Goal: Information Seeking & Learning: Compare options

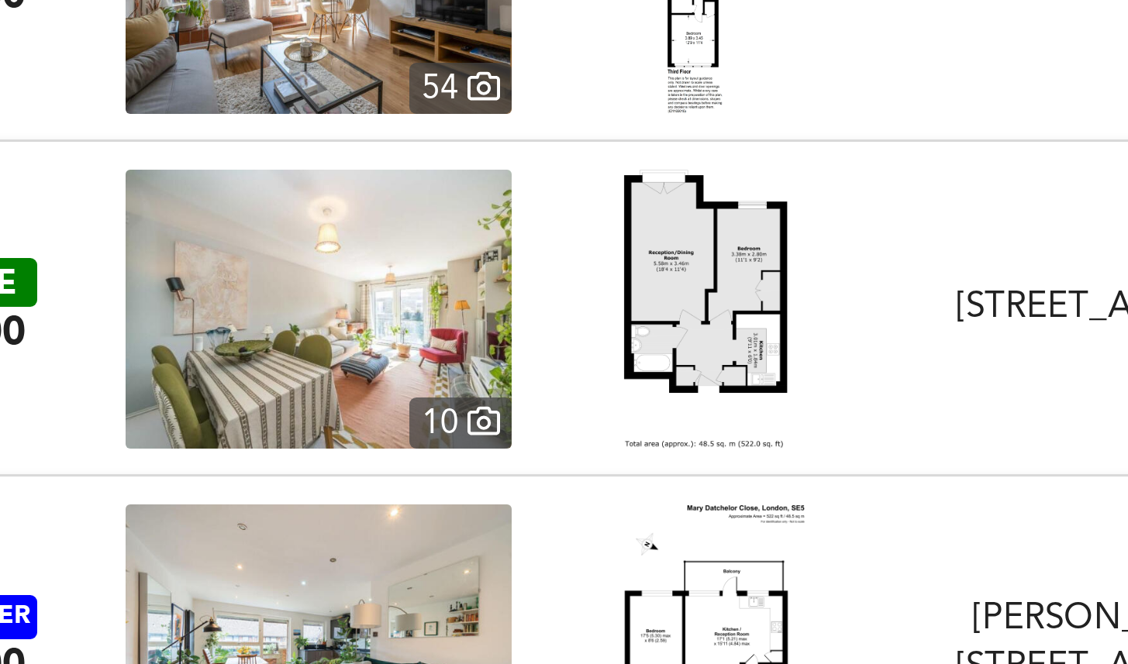
scroll to position [7427, 0]
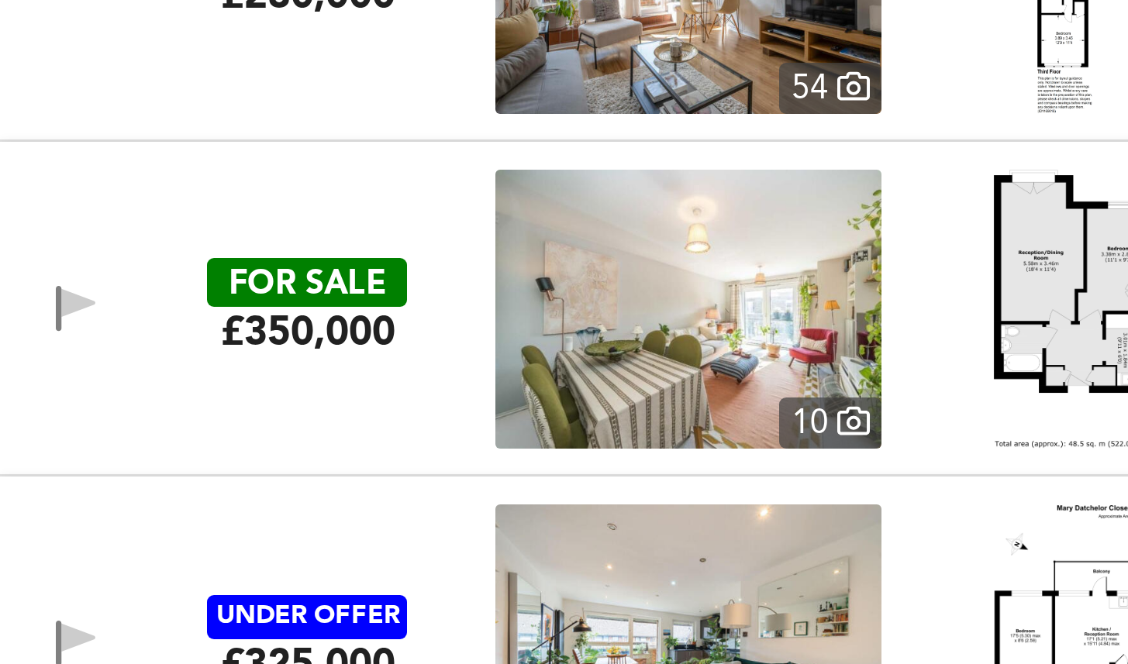
click at [129, 376] on div "£350,000" at bounding box center [103, 373] width 58 height 17
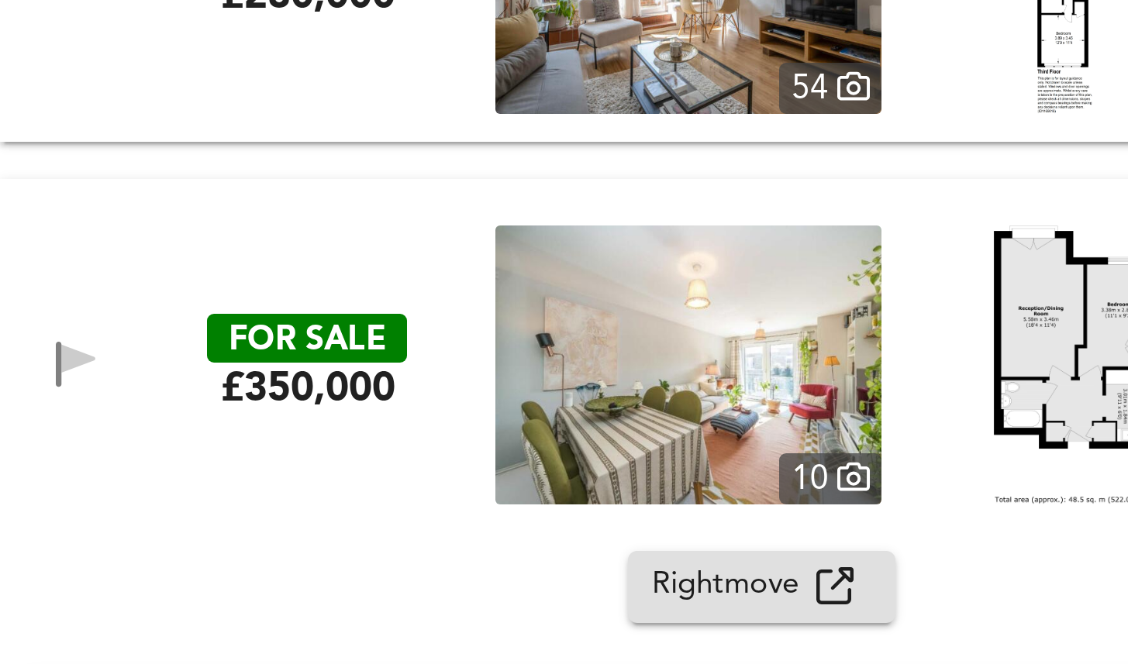
click at [267, 462] on span "Rightmove" at bounding box center [244, 459] width 55 height 18
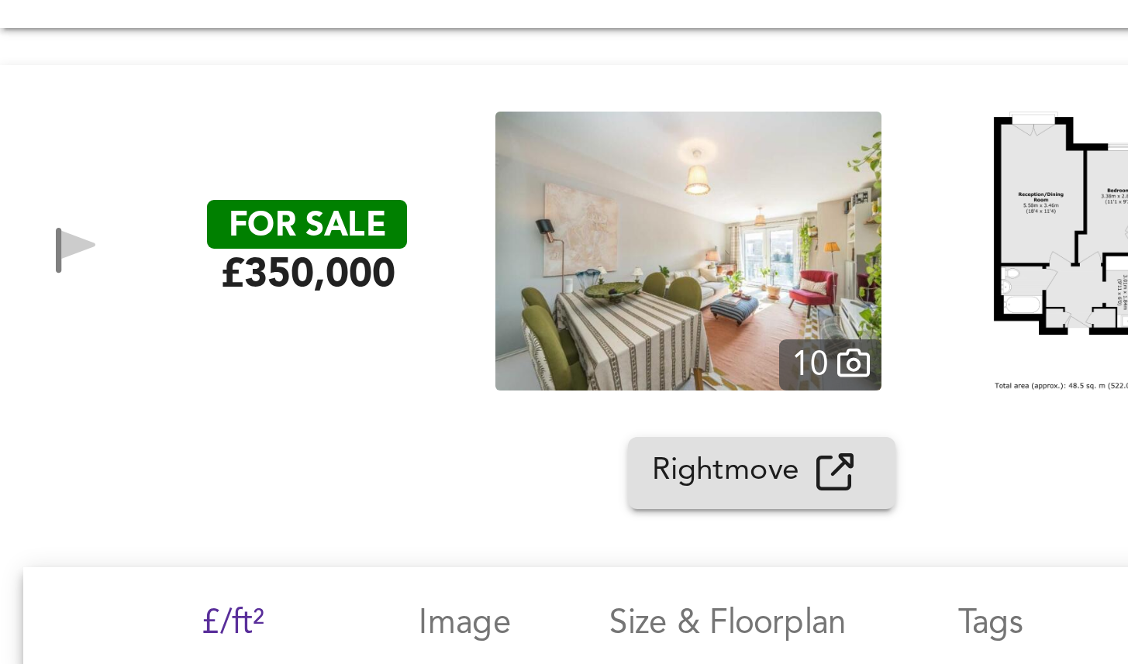
scroll to position [7388, 0]
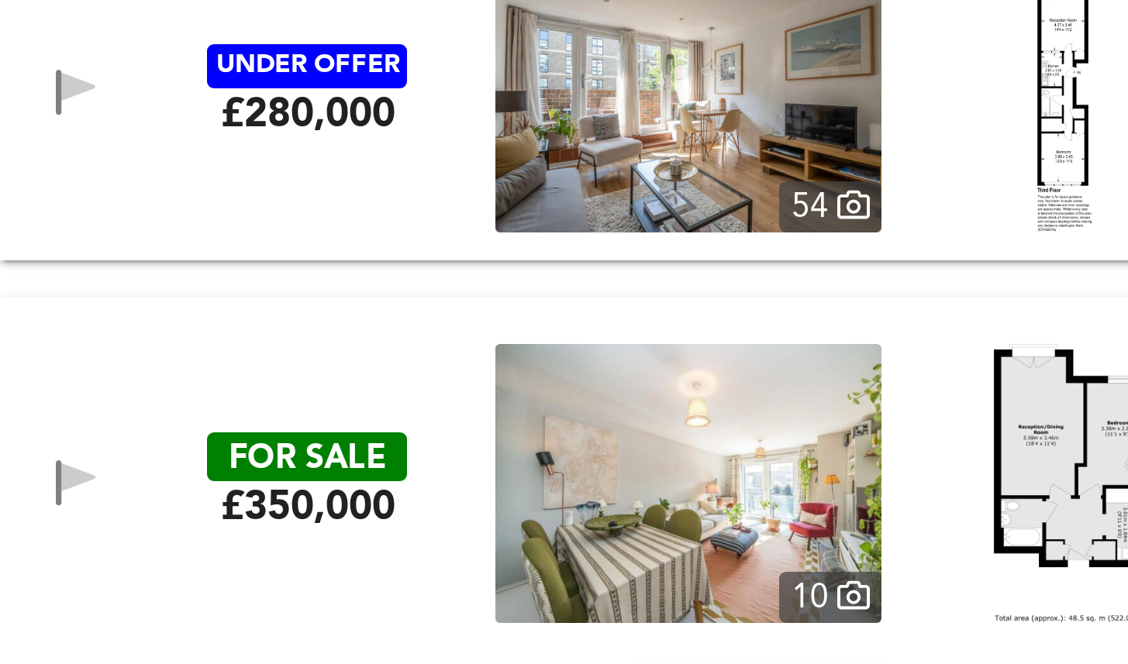
click at [307, 366] on div "FOR SALE £350,000 10 Effra Parade, Brixton, SW2 1PG Effra Parade, Brixton, SW2 …" at bounding box center [564, 424] width 1128 height 124
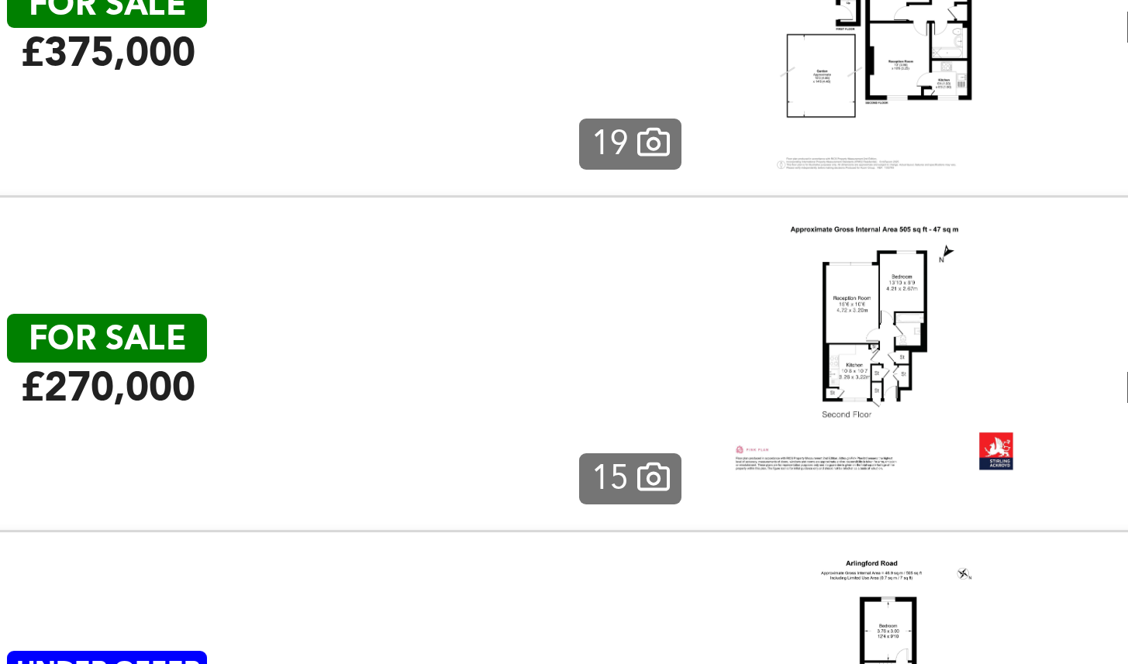
scroll to position [8970, 0]
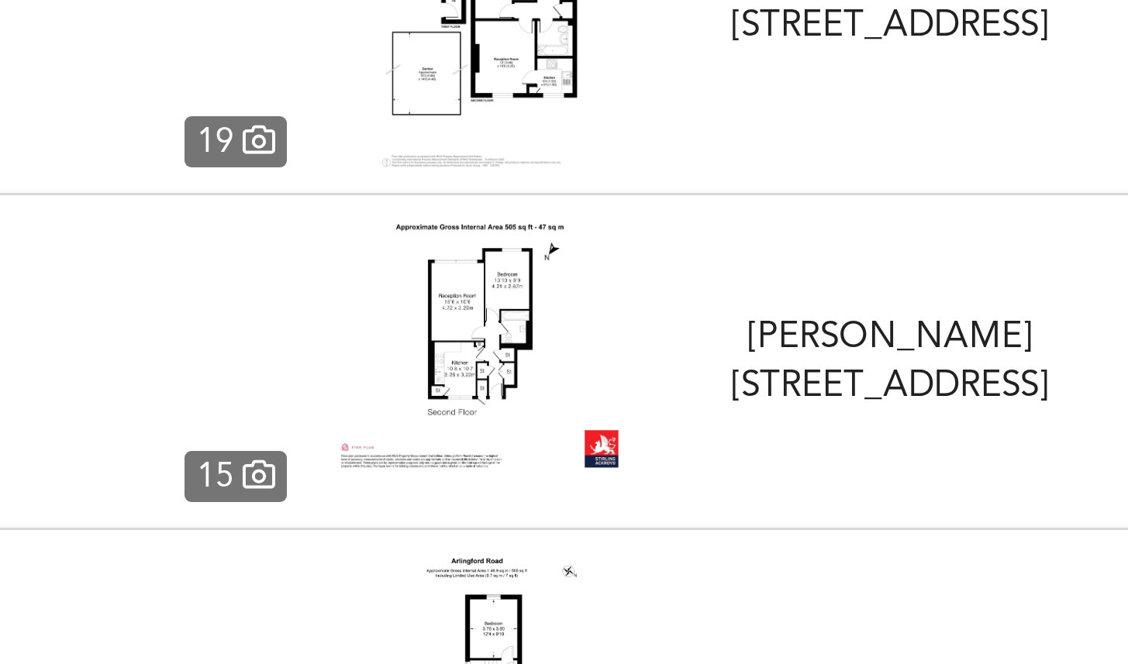
click at [470, 339] on div "FOR SALE £270,000 15 McNeil Road, London, SE5 8PL McNeil Road, London, SE5 1 Be…" at bounding box center [564, 387] width 1128 height 112
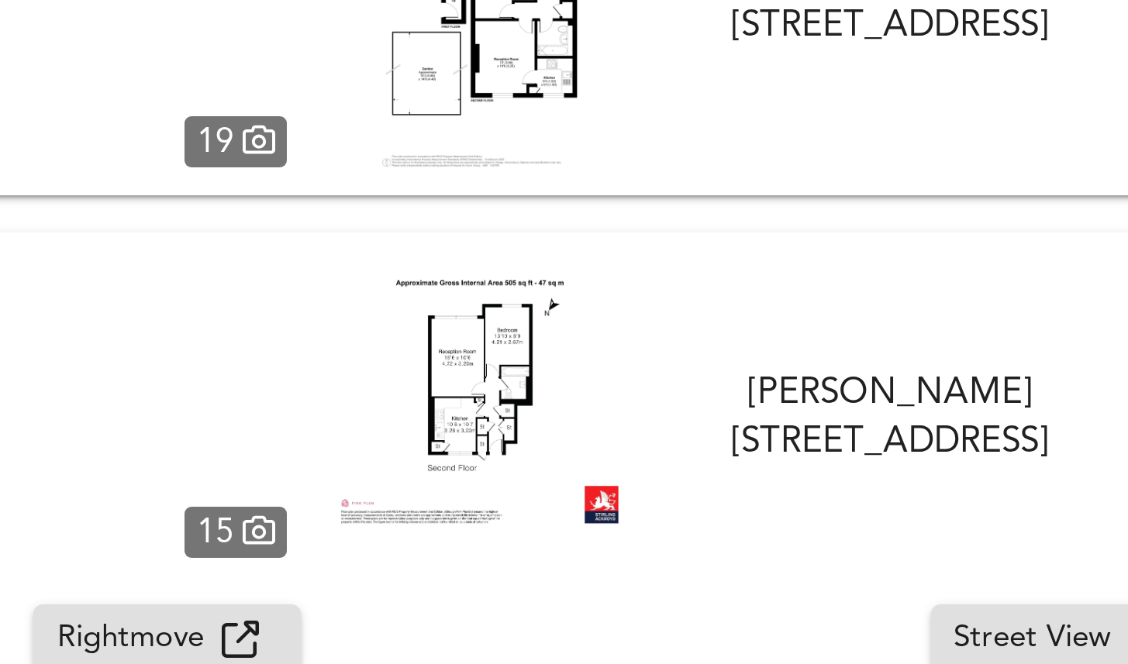
click at [287, 471] on div "Rightmove" at bounding box center [254, 480] width 74 height 18
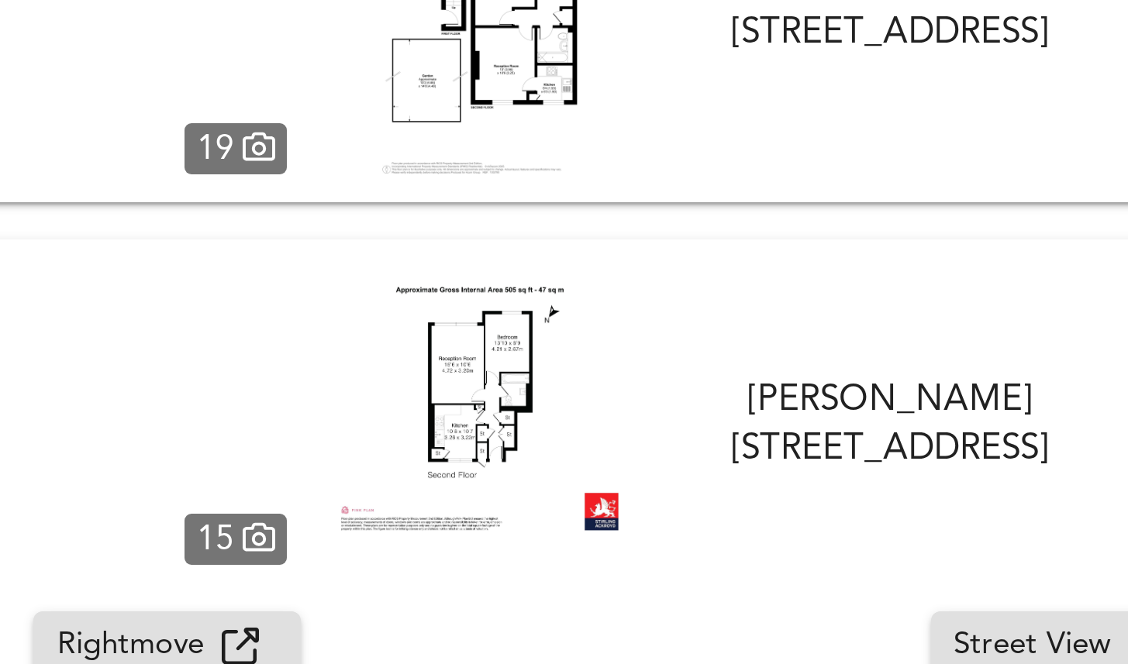
scroll to position [8904, 0]
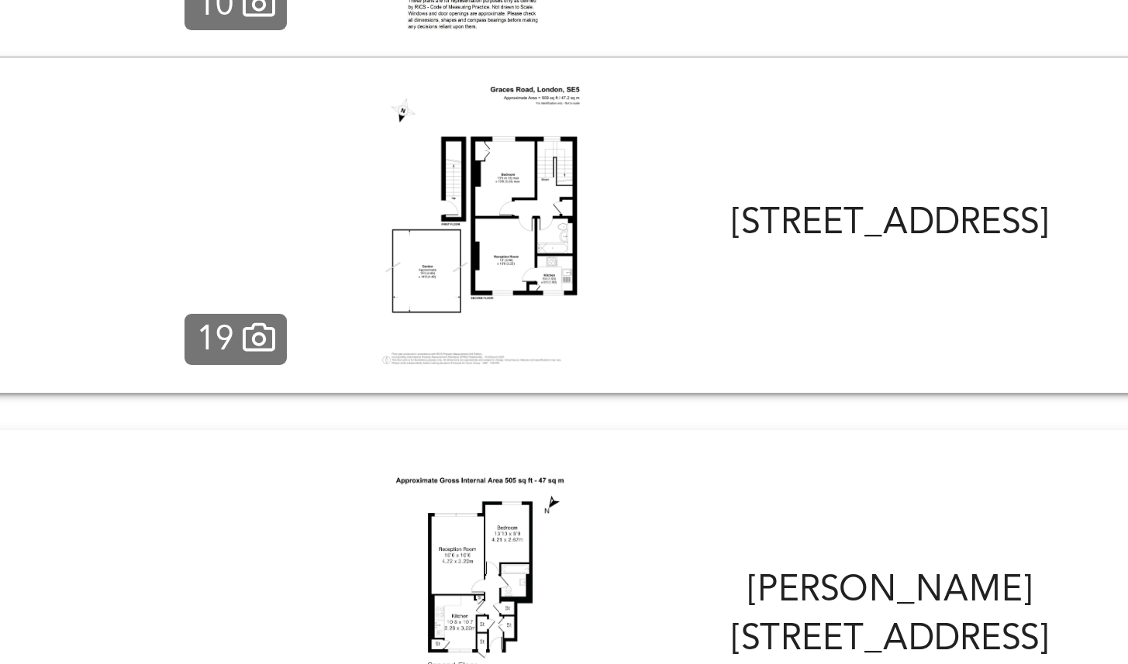
click at [469, 417] on div "FOR SALE £270,000 15 McNeil Road, London, SE5 8PL McNeil Road, London, SE5 1 Be…" at bounding box center [564, 471] width 1128 height 124
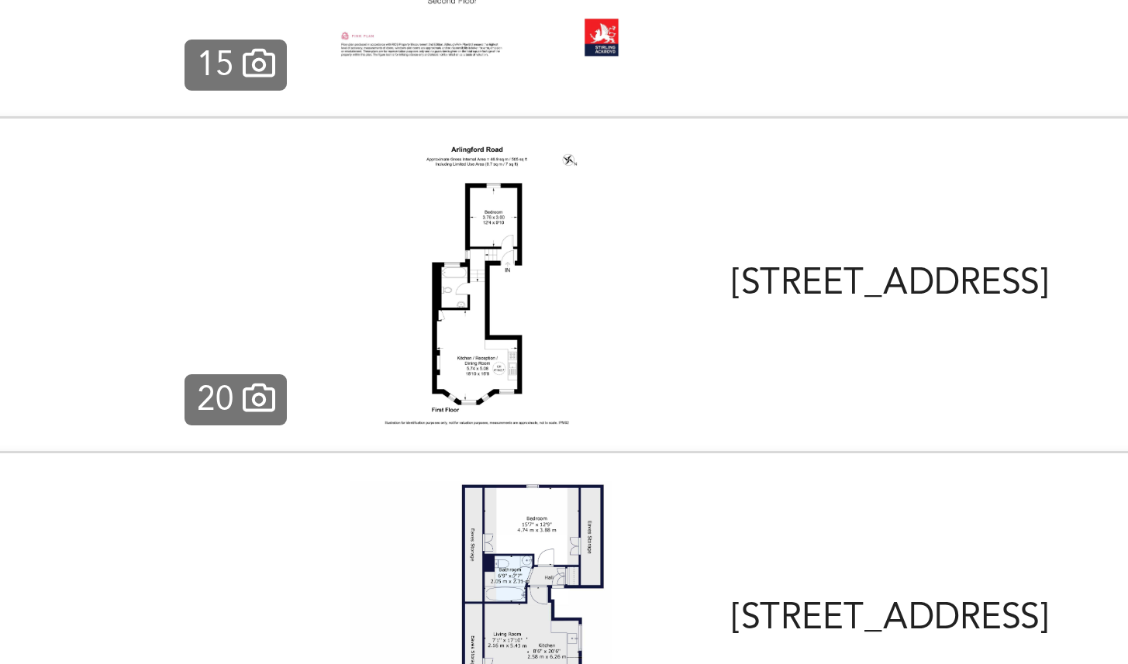
scroll to position [8988, 0]
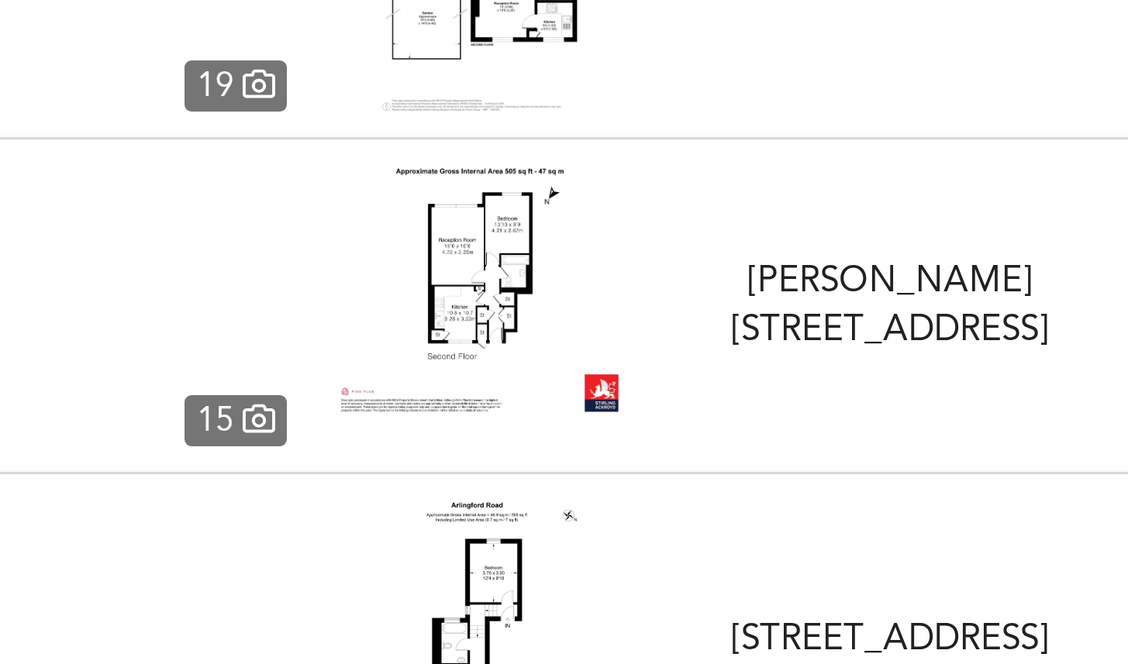
click at [449, 352] on div "McNeil Road, London, SE5 8PL" at bounding box center [495, 368] width 132 height 33
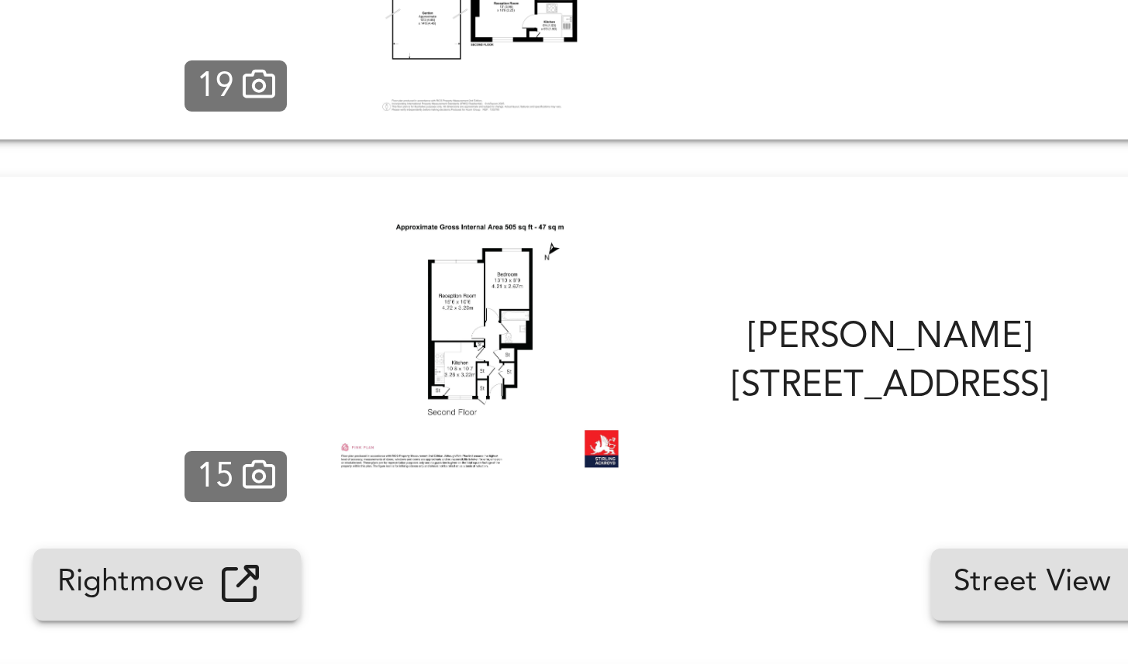
click at [274, 457] on icon "button" at bounding box center [278, 460] width 12 height 12
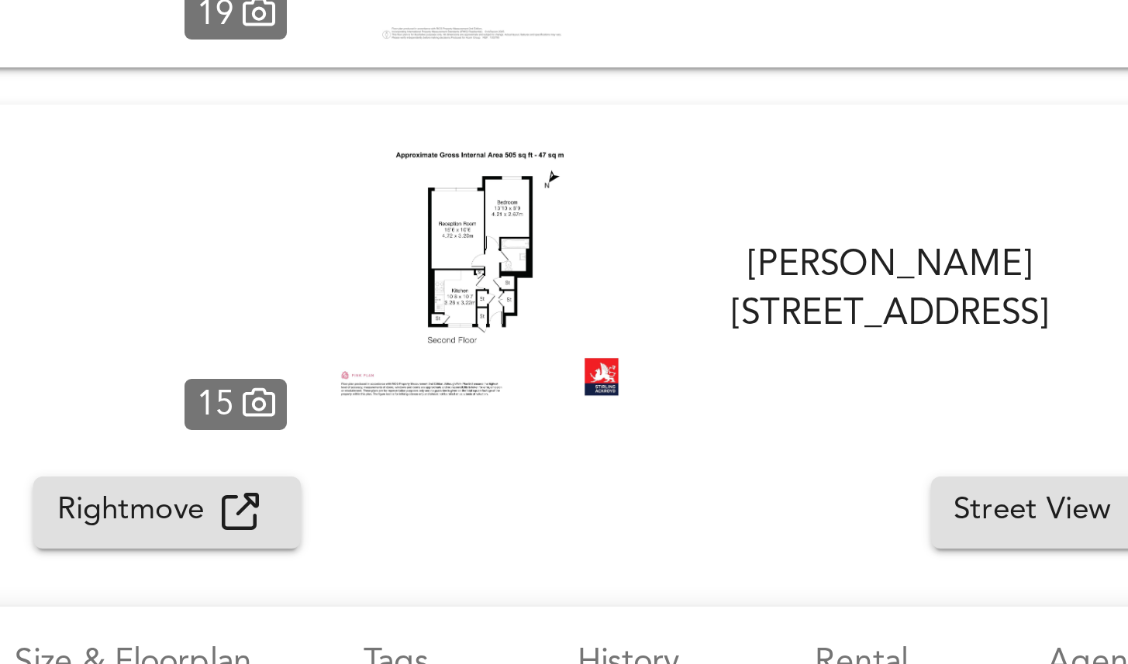
scroll to position [9012, 0]
click at [440, 310] on div "FOR SALE £270,000 15 McNeil Road, London, SE5 8PL McNeil Road, London, SE5 1 Be…" at bounding box center [564, 363] width 1128 height 124
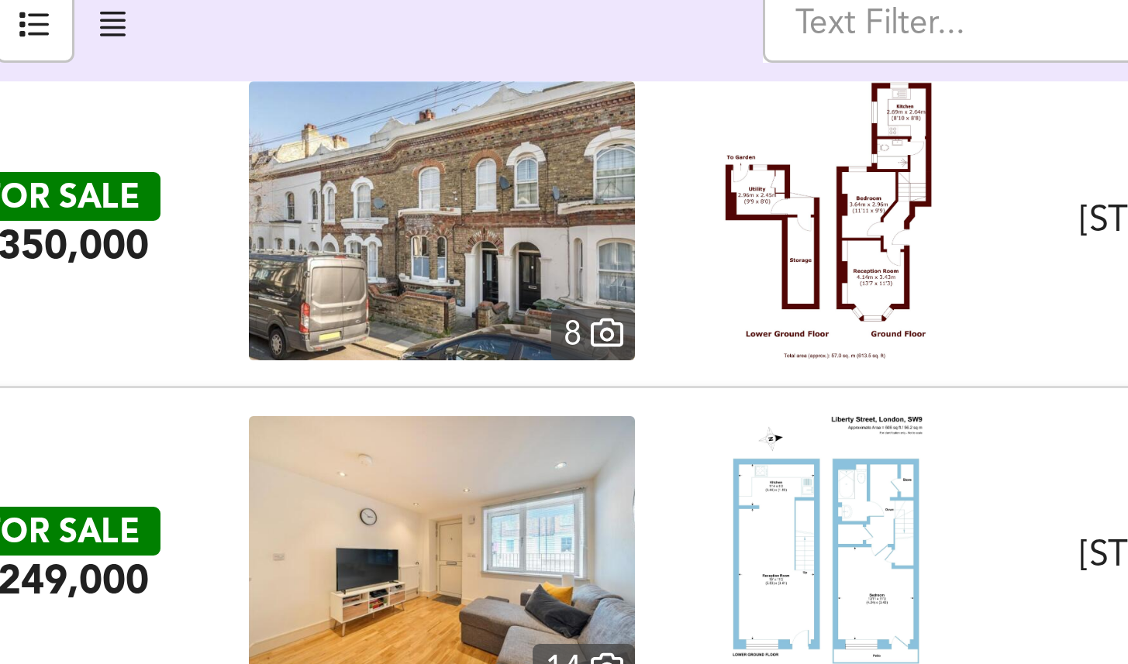
scroll to position [794, 0]
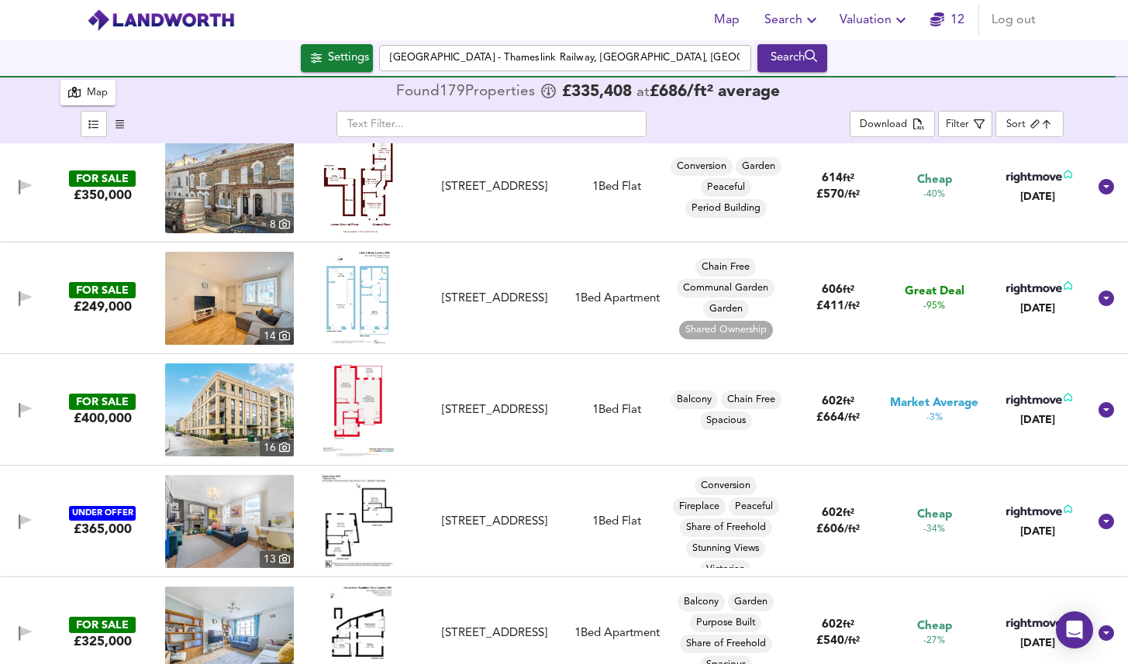
click at [192, 17] on img at bounding box center [161, 20] width 148 height 23
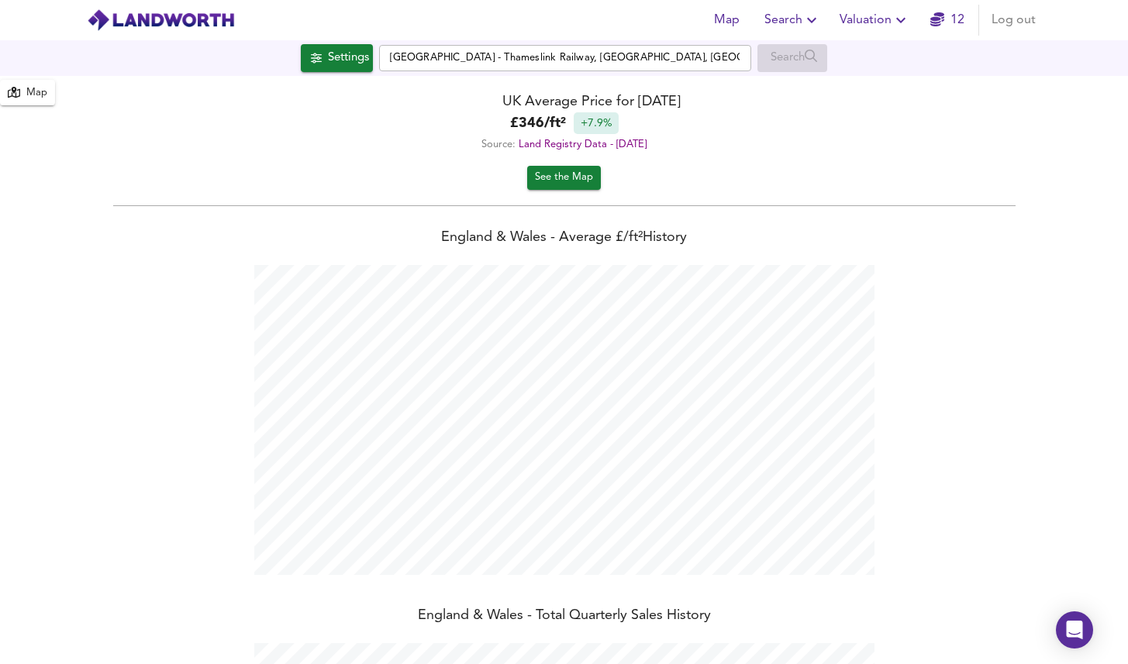
scroll to position [664, 1128]
click at [720, 19] on span "Map" at bounding box center [727, 20] width 37 height 22
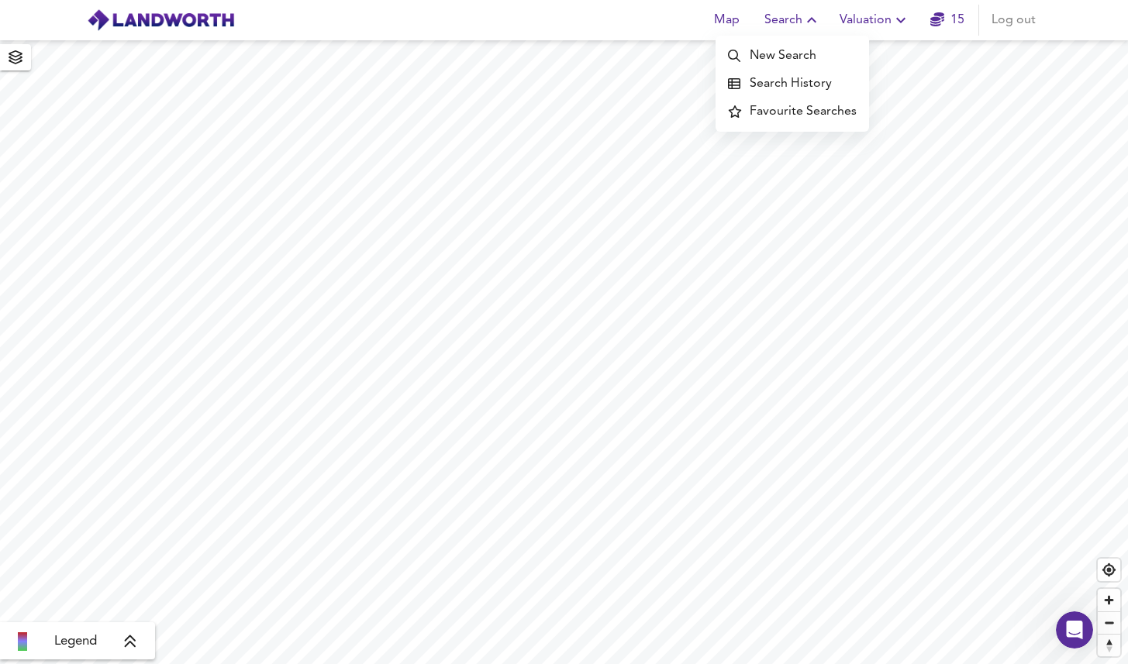
click at [13, 53] on icon "button" at bounding box center [16, 57] width 16 height 14
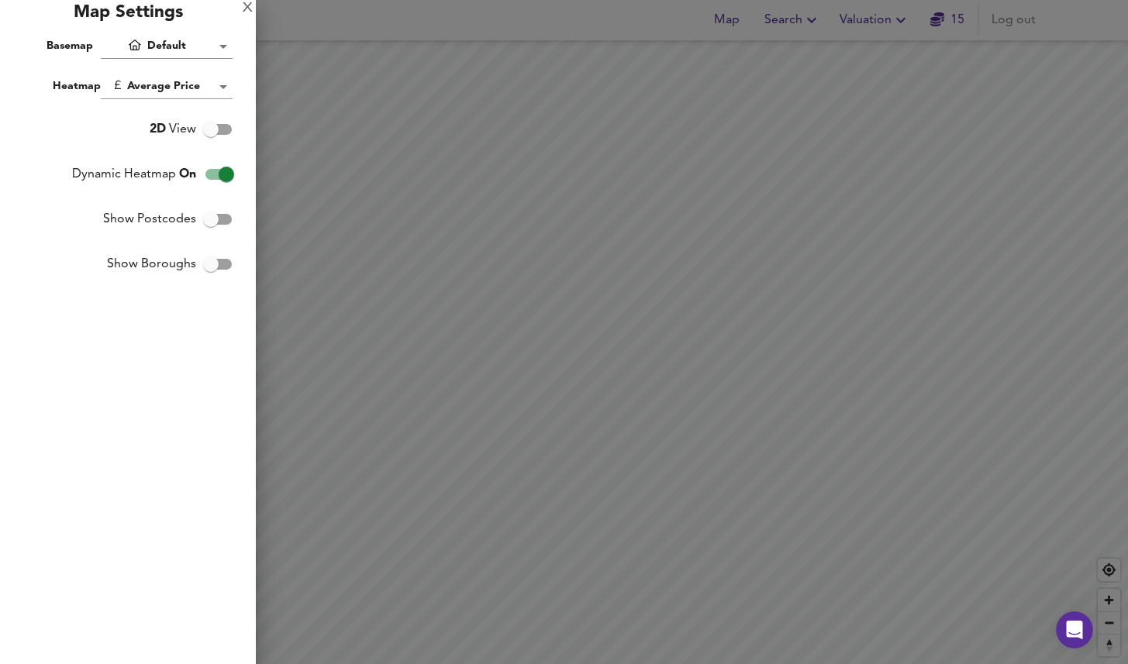
click at [223, 164] on input "Dynamic Heatmap On" at bounding box center [226, 174] width 88 height 29
click at [222, 171] on input "Dynamic Heatmap Off" at bounding box center [211, 174] width 88 height 29
checkbox input "true"
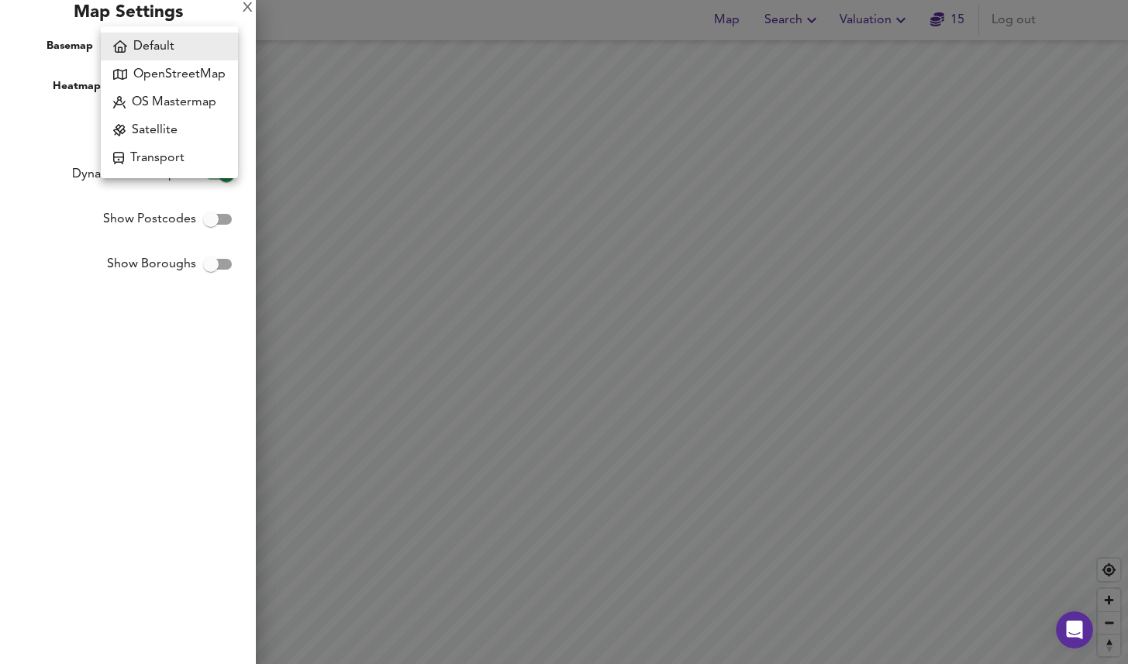
click at [182, 52] on body "Map Search Valuation 15 Log out Legend X Map Settings Basemap Default hybrid He…" at bounding box center [564, 332] width 1128 height 664
click at [185, 50] on li "Default" at bounding box center [169, 47] width 137 height 28
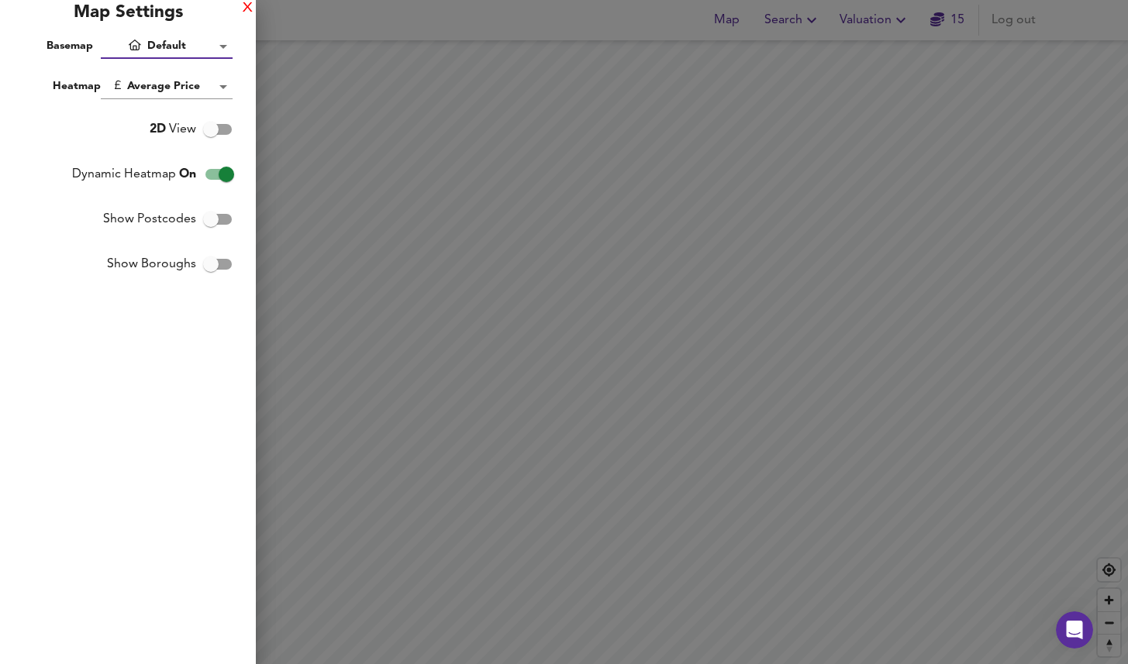
click at [250, 8] on div "X" at bounding box center [248, 8] width 10 height 11
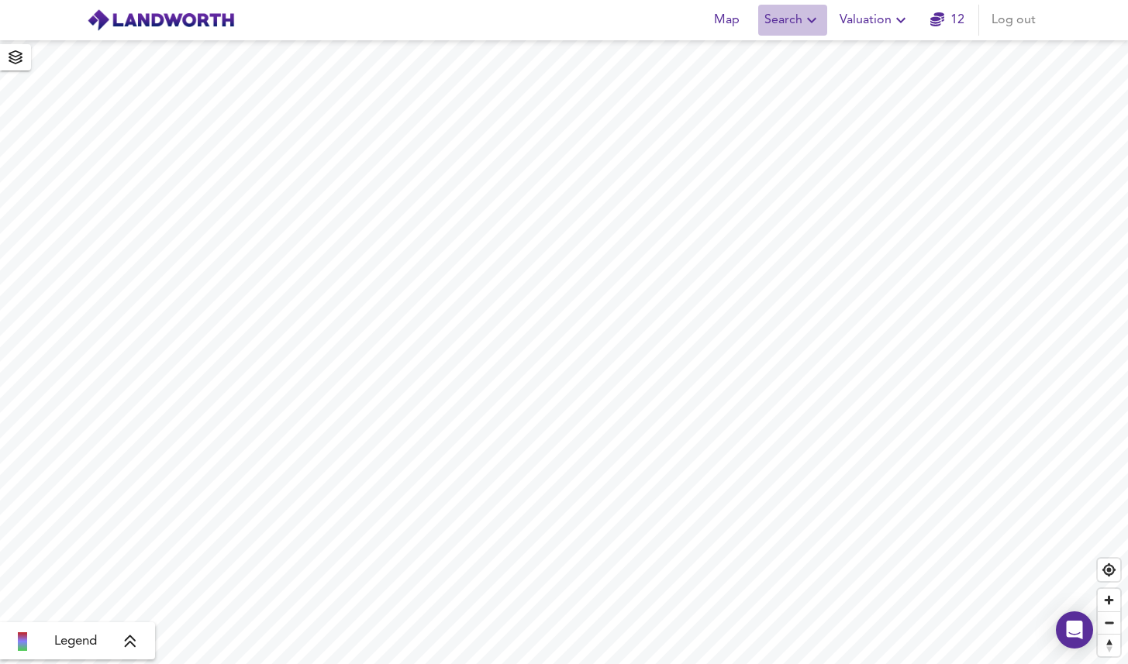
click at [797, 28] on span "Search" at bounding box center [792, 20] width 57 height 22
click at [789, 53] on li "New Search" at bounding box center [793, 56] width 154 height 28
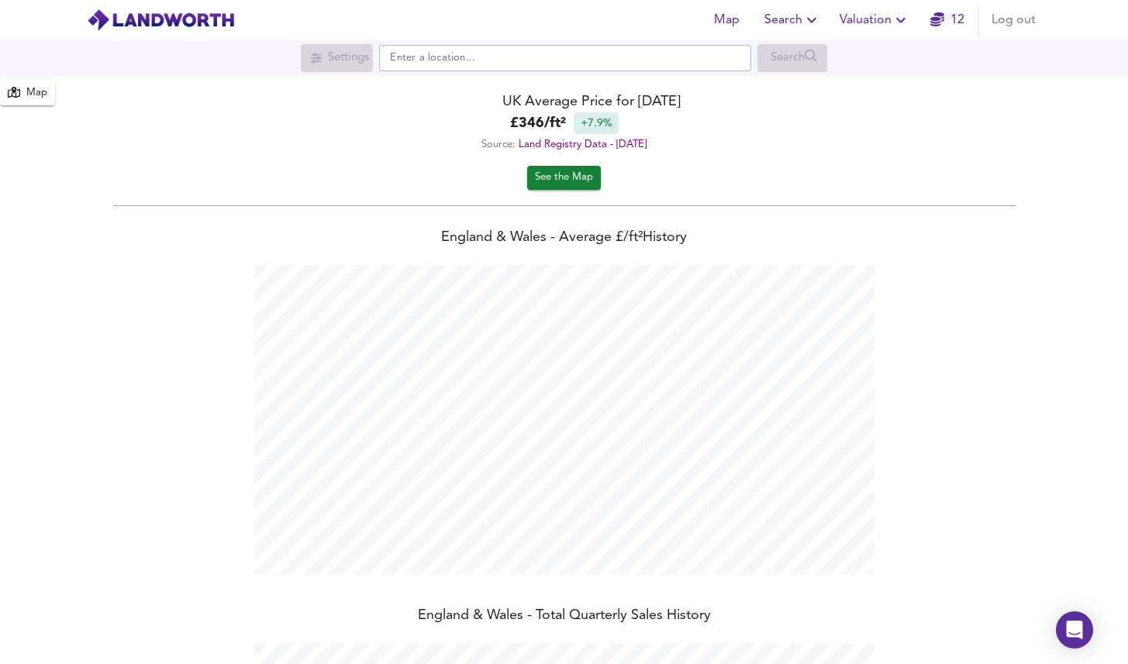
scroll to position [664, 1128]
click at [495, 62] on input "text" at bounding box center [565, 58] width 372 height 26
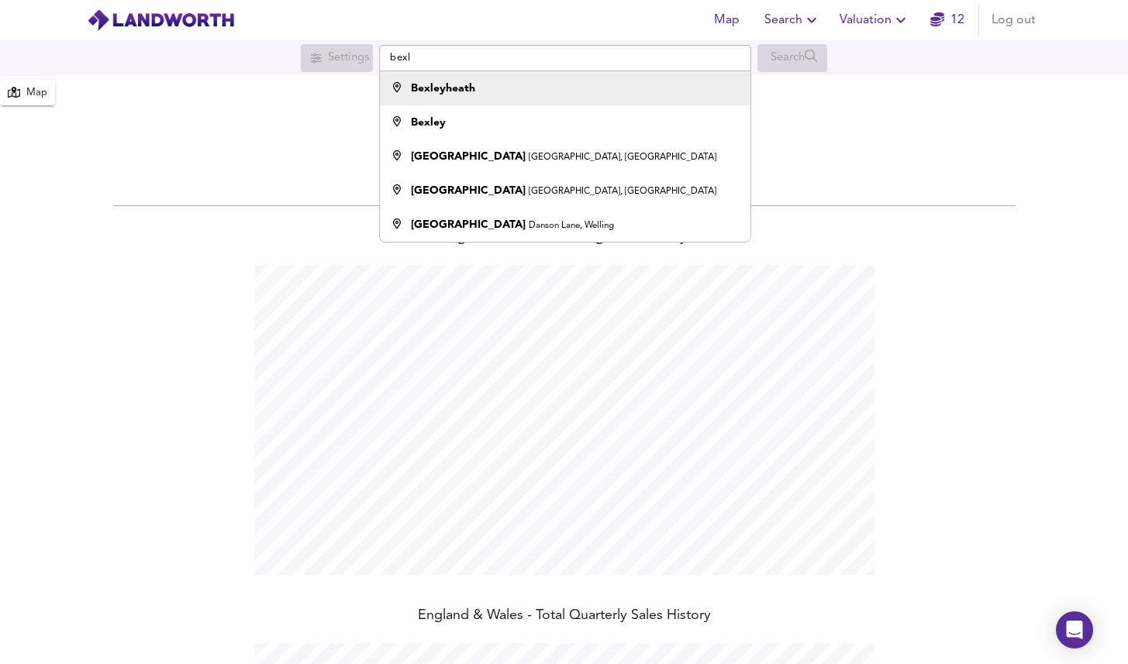
click at [475, 83] on div "Bexleyheath" at bounding box center [562, 89] width 356 height 16
type input "Bexleyheath"
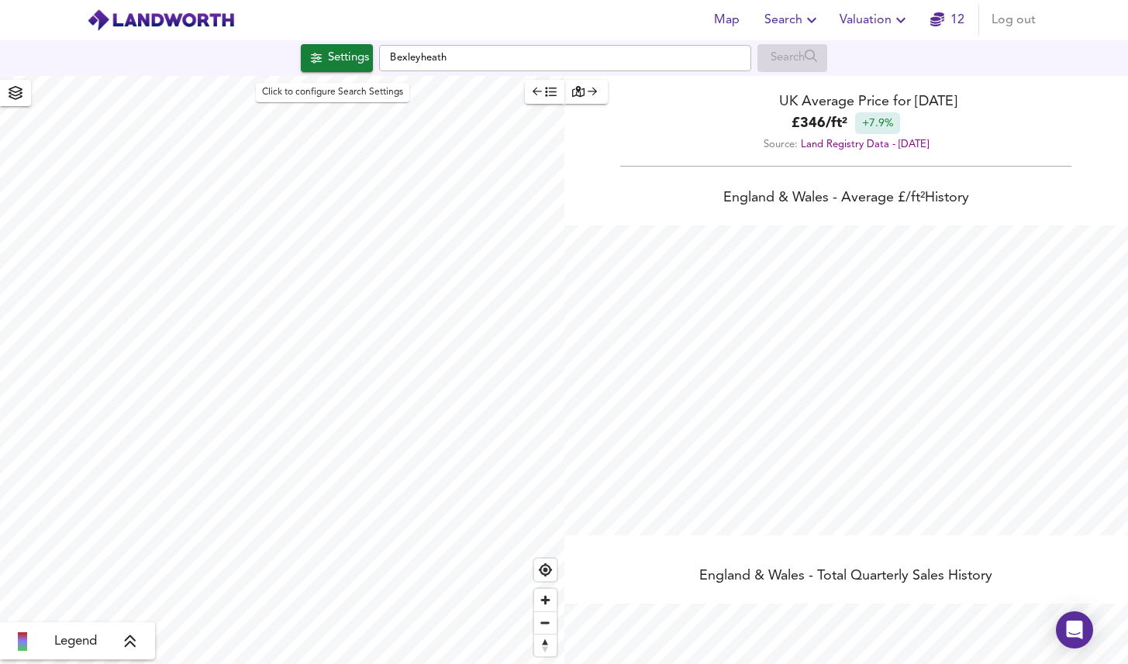
click at [340, 58] on div "Settings" at bounding box center [348, 58] width 41 height 20
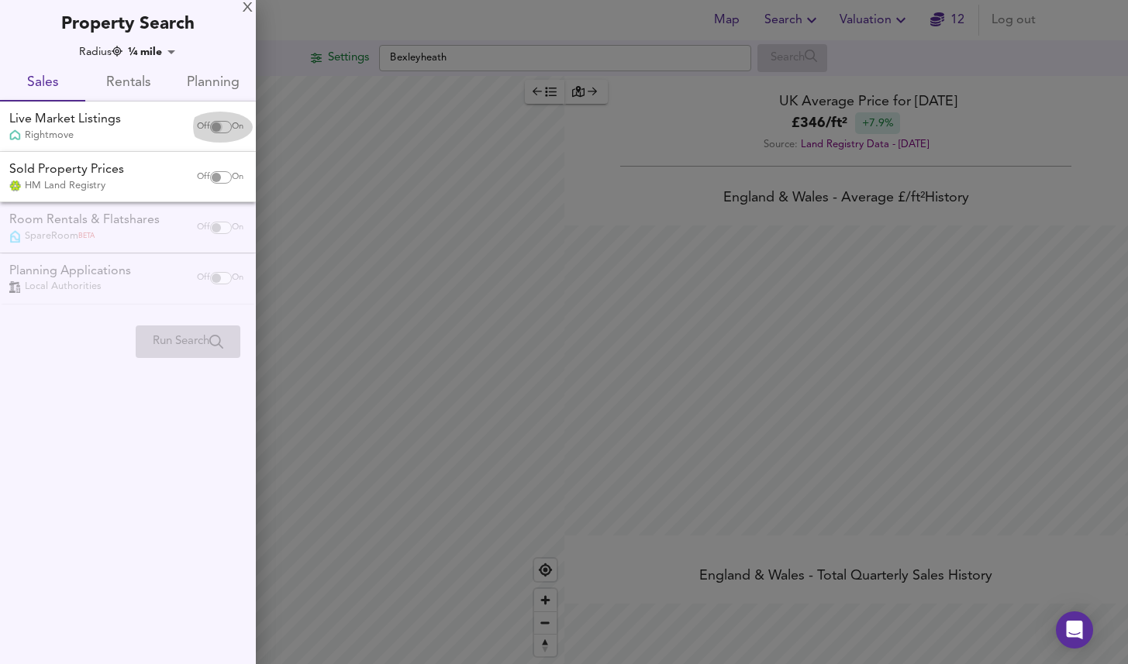
click at [216, 126] on input "checkbox" at bounding box center [216, 127] width 37 height 12
checkbox input "true"
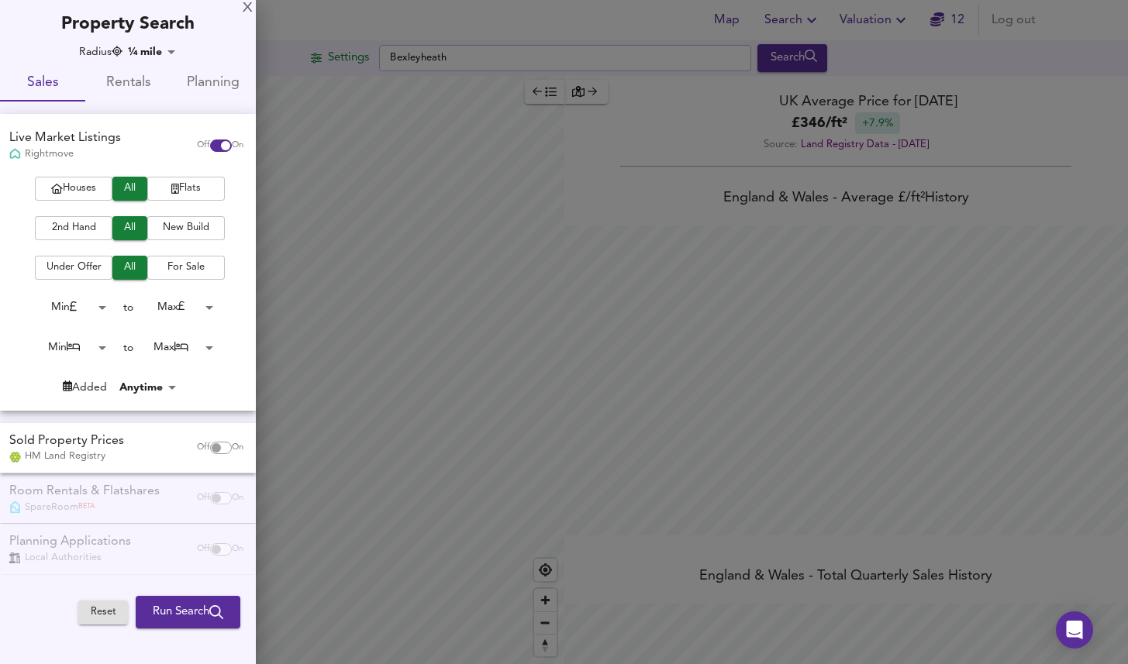
checkbox input "false"
checkbox input "true"
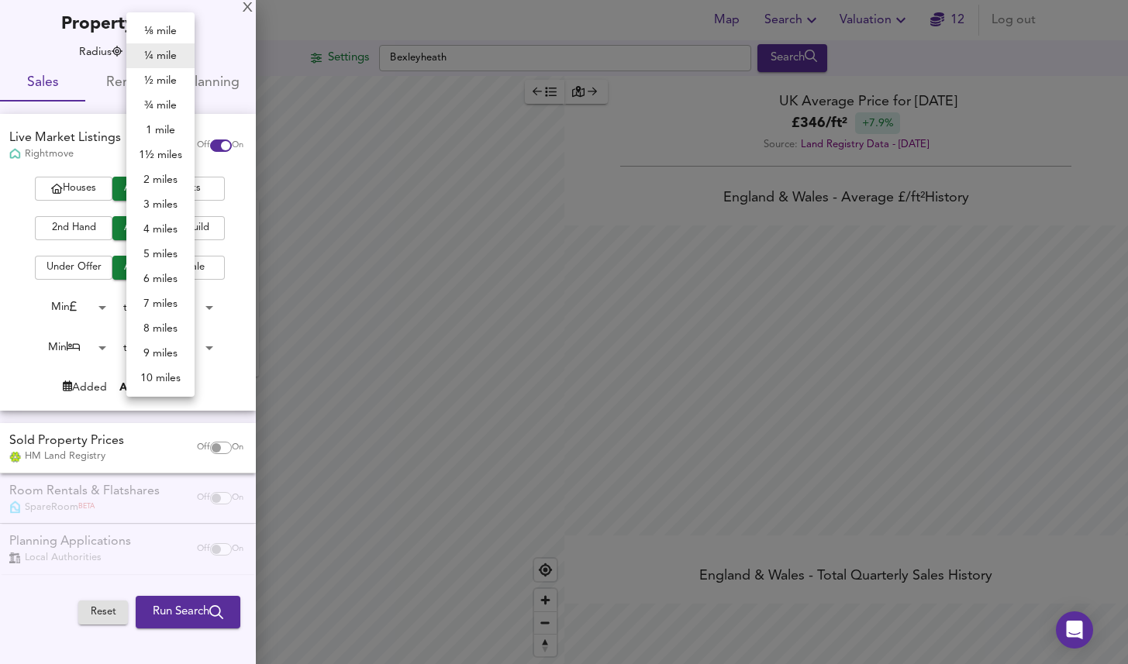
click at [153, 47] on body "Map Search Valuation 12 Log out Settings Bexleyheath Search X Bexleyheath House…" at bounding box center [564, 332] width 1128 height 664
click at [168, 124] on li "1 mile" at bounding box center [160, 130] width 68 height 25
type input "1609"
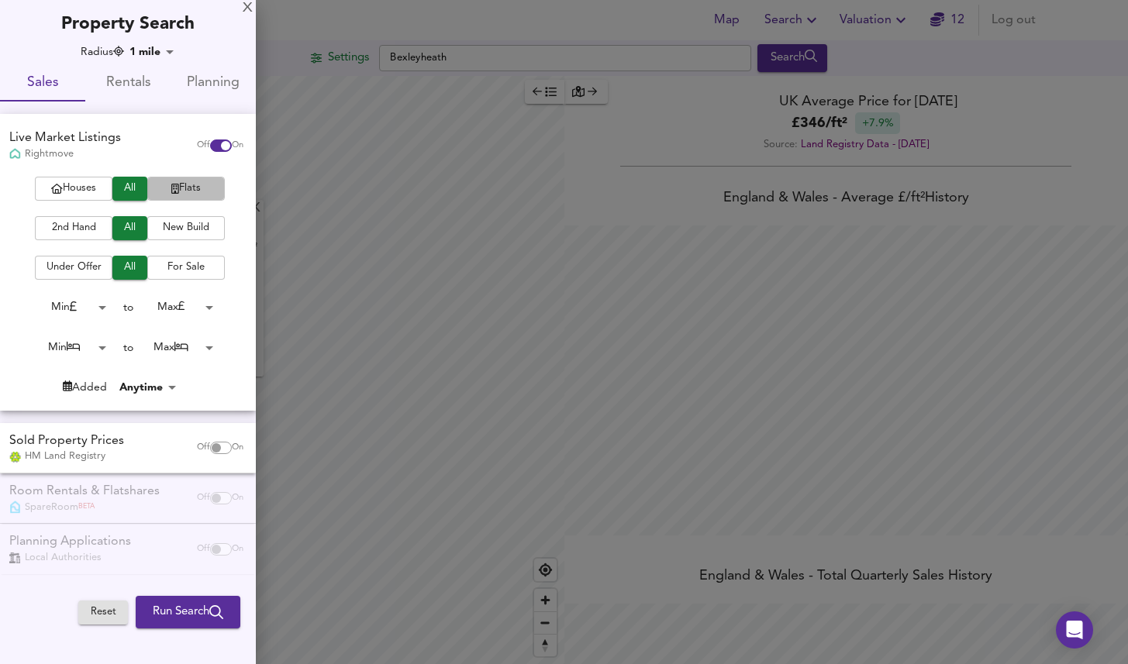
click at [178, 185] on span "Flats" at bounding box center [186, 189] width 62 height 18
click at [81, 238] on button "2nd Hand" at bounding box center [74, 228] width 78 height 24
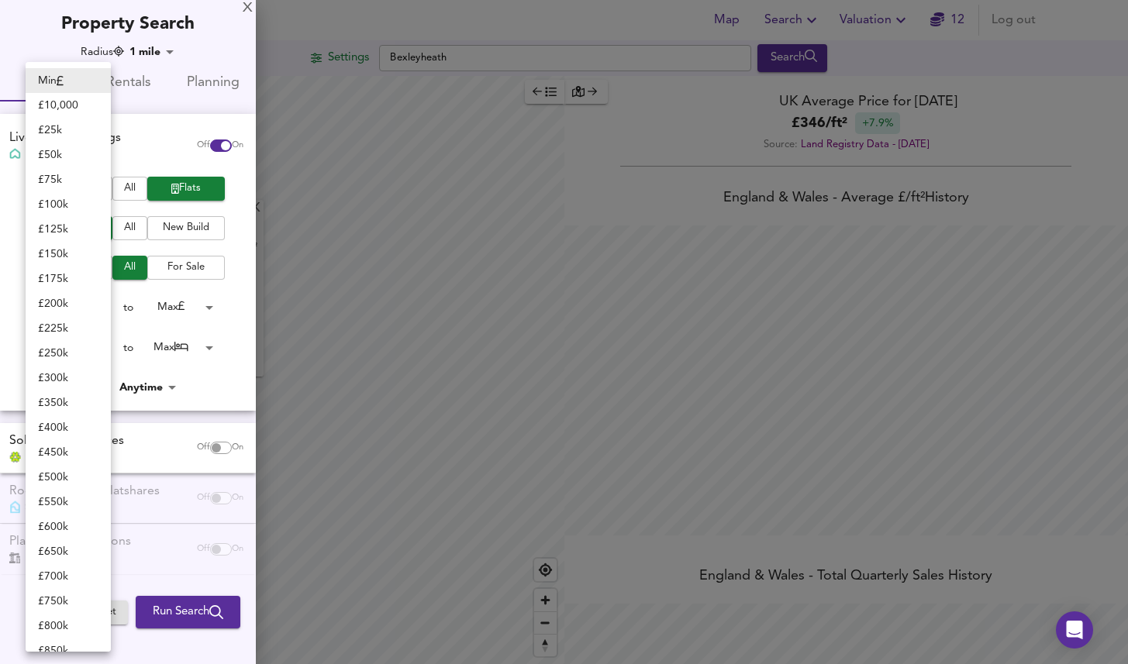
click at [110, 312] on body "Map Search Valuation 12 Log out Settings Bexleyheath Search X Bexleyheath Avera…" at bounding box center [564, 332] width 1128 height 664
click at [64, 248] on li "£ 150k" at bounding box center [68, 254] width 85 height 25
type input "150000"
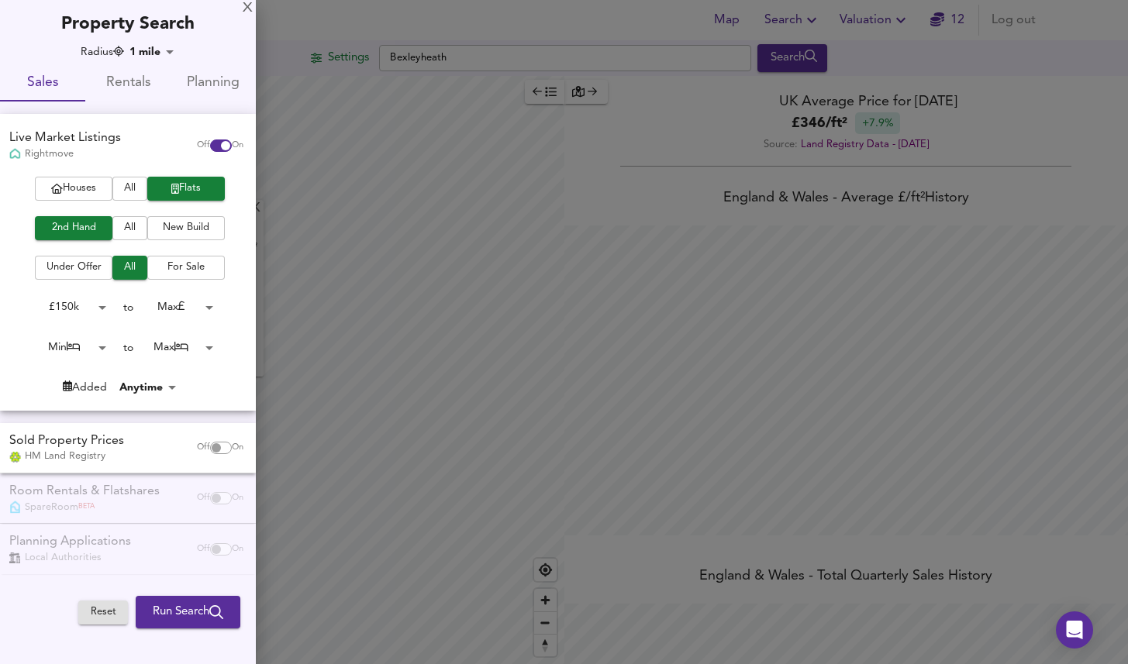
click at [194, 309] on body "Map Search Valuation 12 Log out Settings Bexleyheath Search X Bexleyheath Avera…" at bounding box center [564, 332] width 1128 height 664
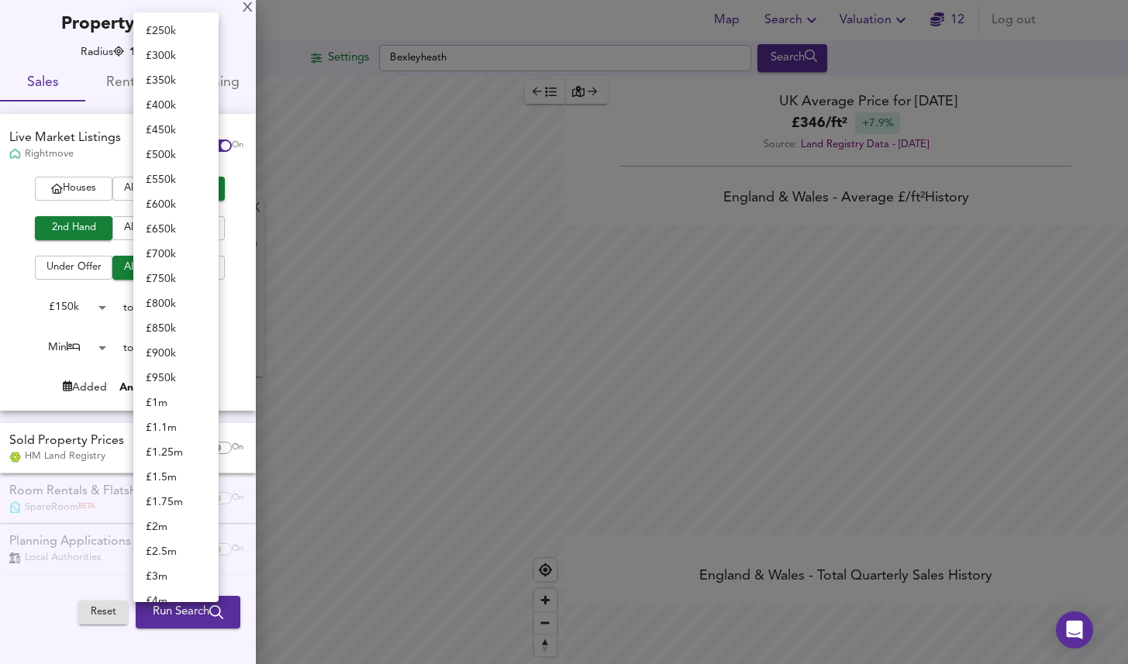
scroll to position [93, 0]
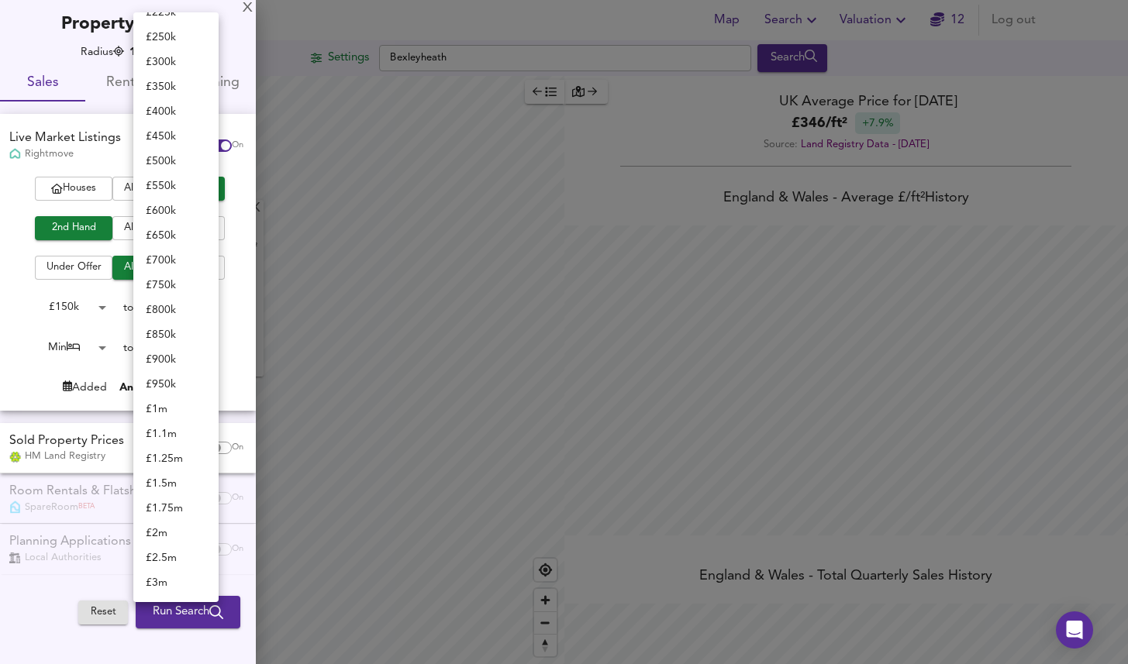
click at [176, 116] on li "£ 400k" at bounding box center [175, 111] width 85 height 25
type input "400000"
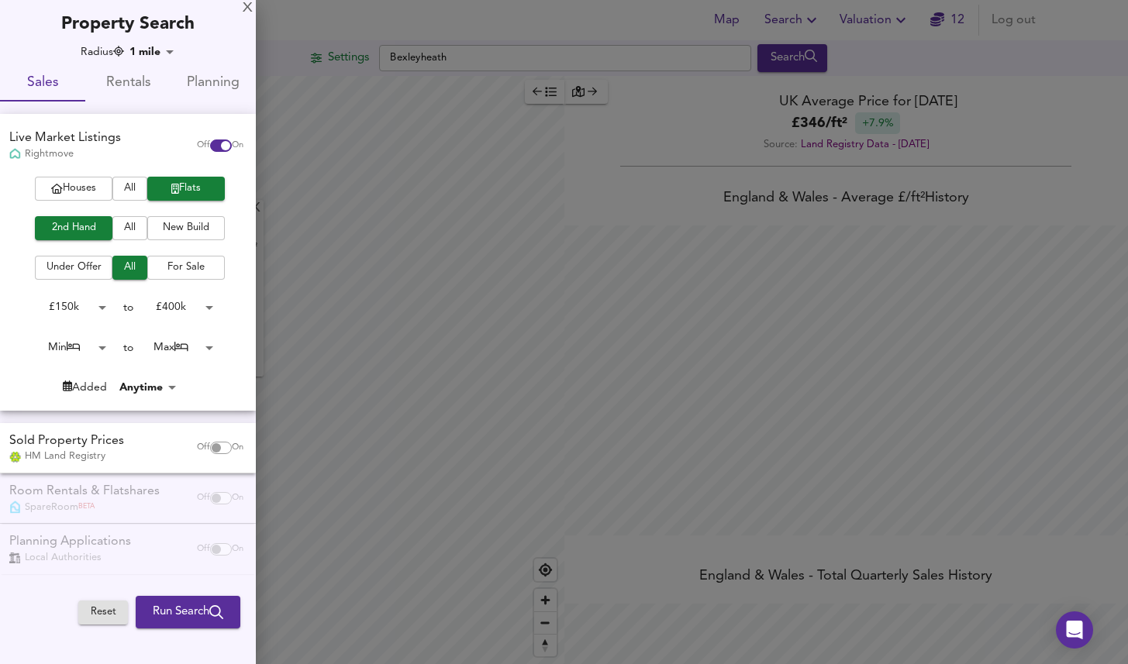
click at [93, 343] on body "Map Search Valuation 12 Log out Settings Bexleyheath Search X Bexleyheath Avera…" at bounding box center [564, 332] width 1128 height 664
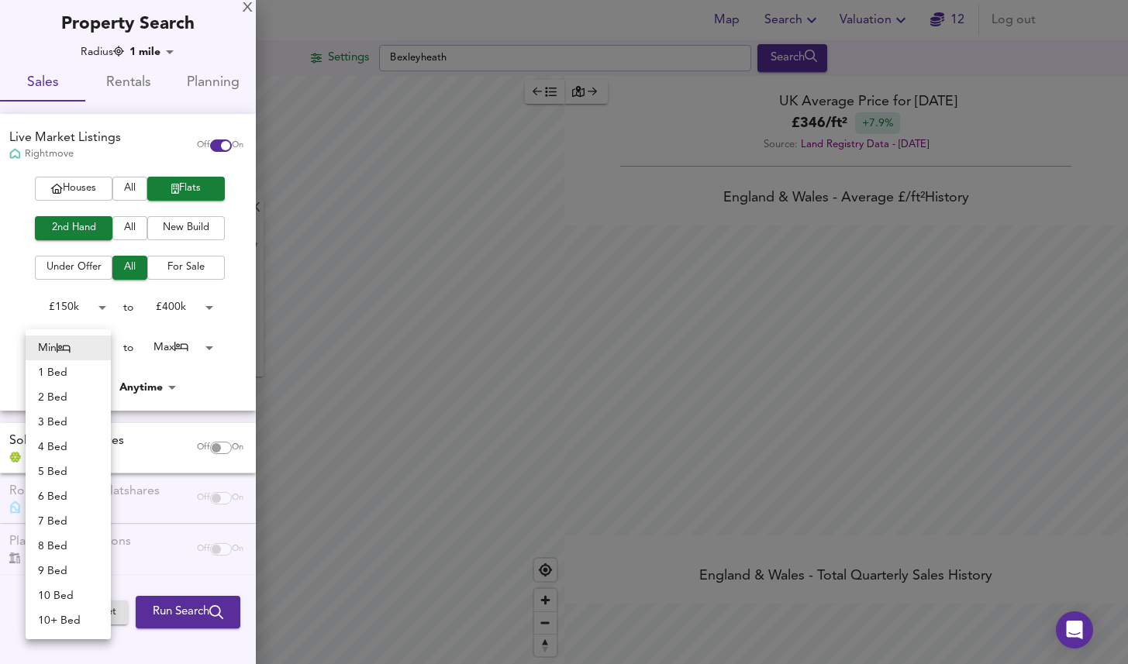
click at [78, 380] on li "1 Bed" at bounding box center [68, 373] width 85 height 25
type input "1"
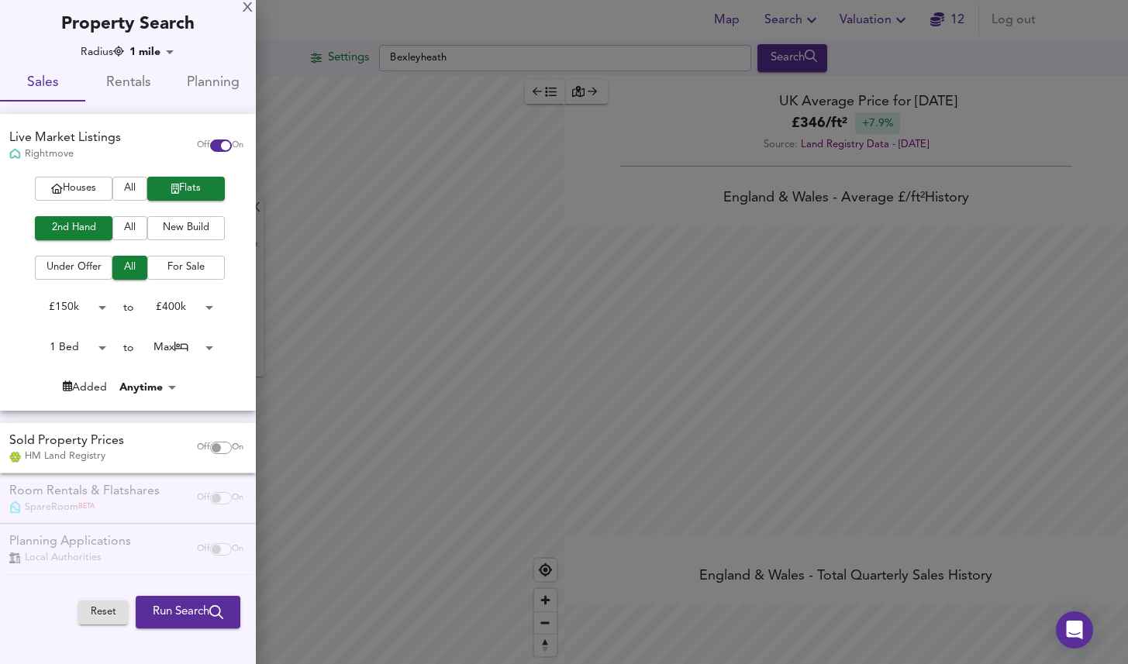
click at [178, 353] on body "Map Search Valuation 12 Log out Settings Bexleyheath Search X Bexleyheath Avera…" at bounding box center [564, 332] width 1128 height 664
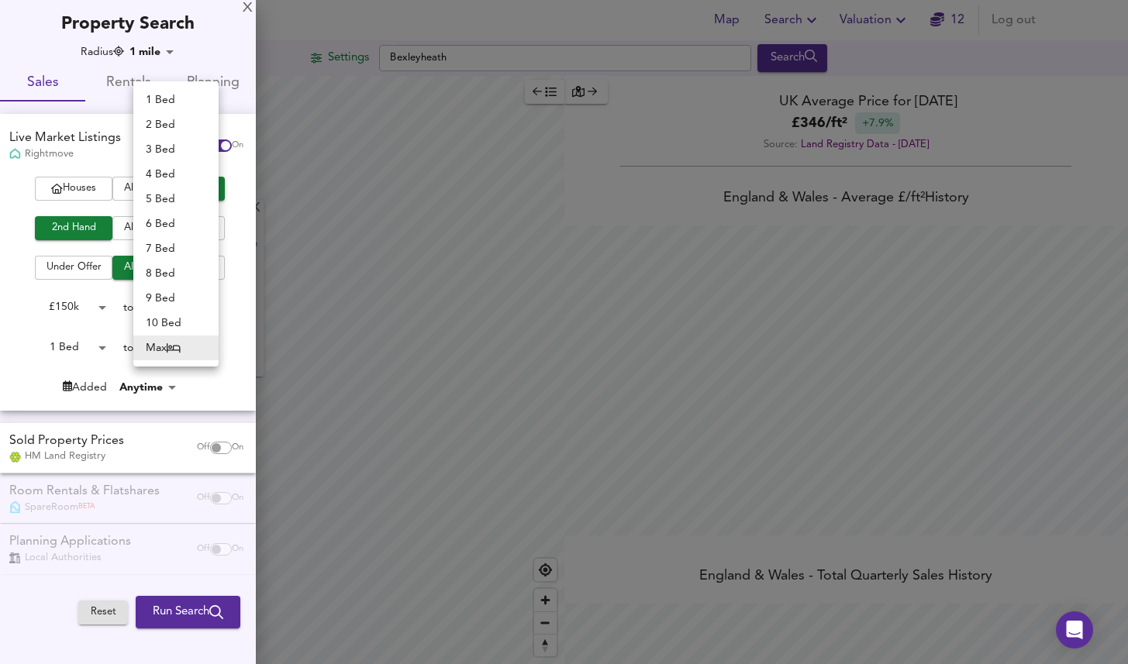
click at [179, 105] on li "1 Bed" at bounding box center [175, 100] width 85 height 25
type input "1"
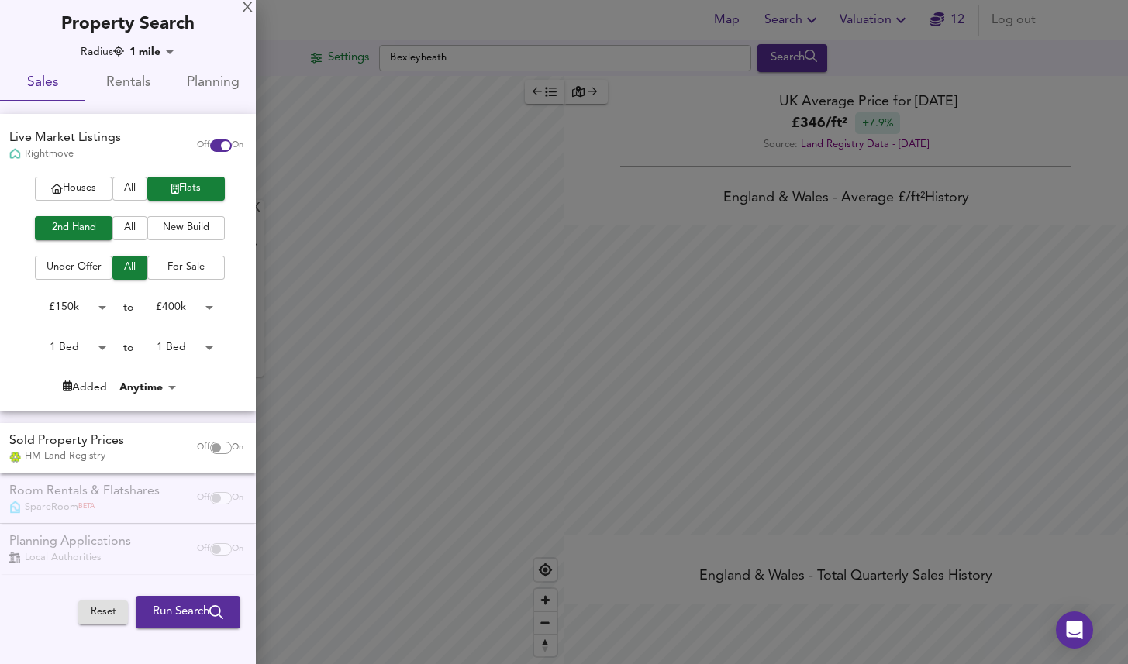
click at [190, 612] on span "Run Search" at bounding box center [188, 612] width 71 height 20
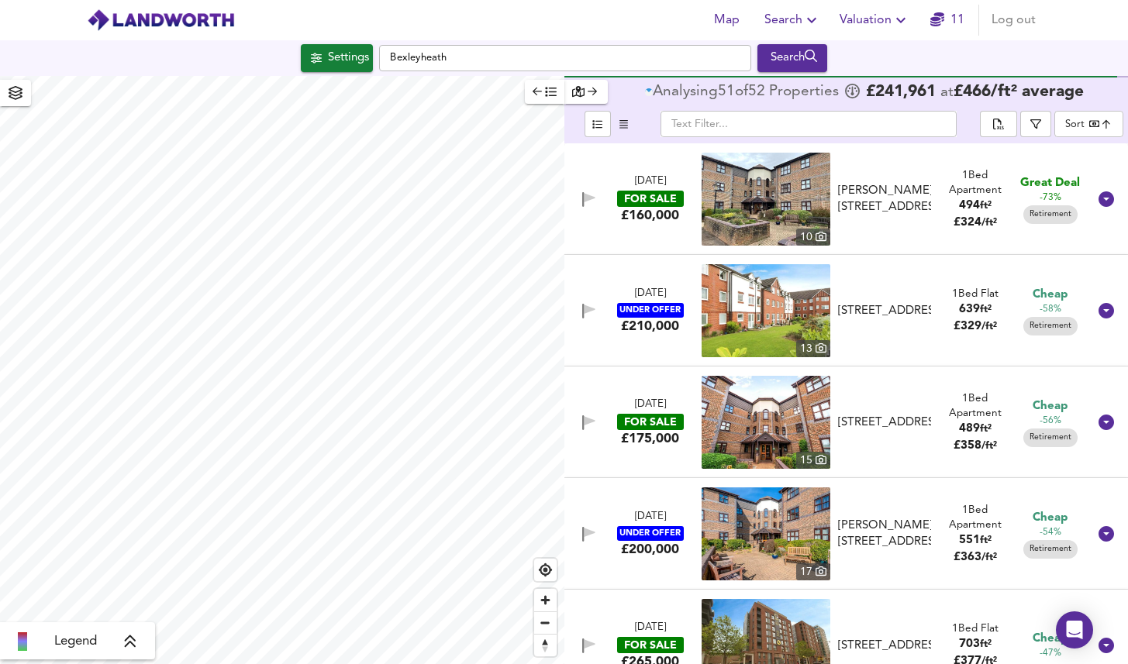
click at [1084, 124] on body "Map Search Valuation 11 Log out Settings Bexleyheath Search Legend Analysing 51…" at bounding box center [564, 332] width 1128 height 664
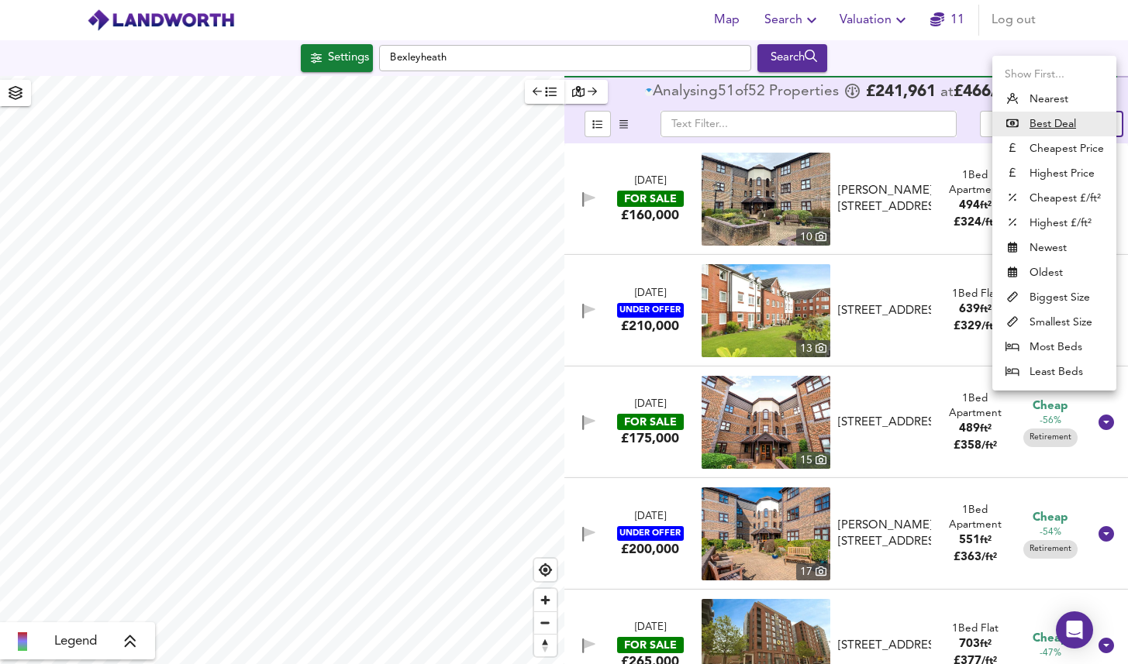
click at [1087, 299] on li "Biggest Size" at bounding box center [1054, 297] width 124 height 25
type input "biggest"
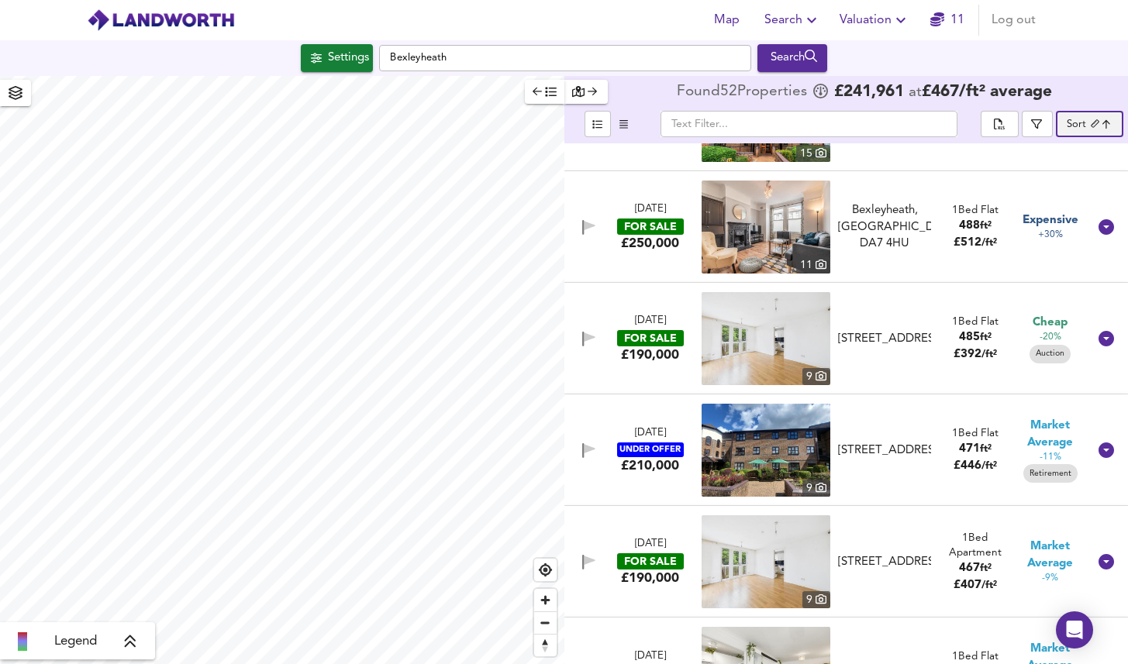
scroll to position [3658, 0]
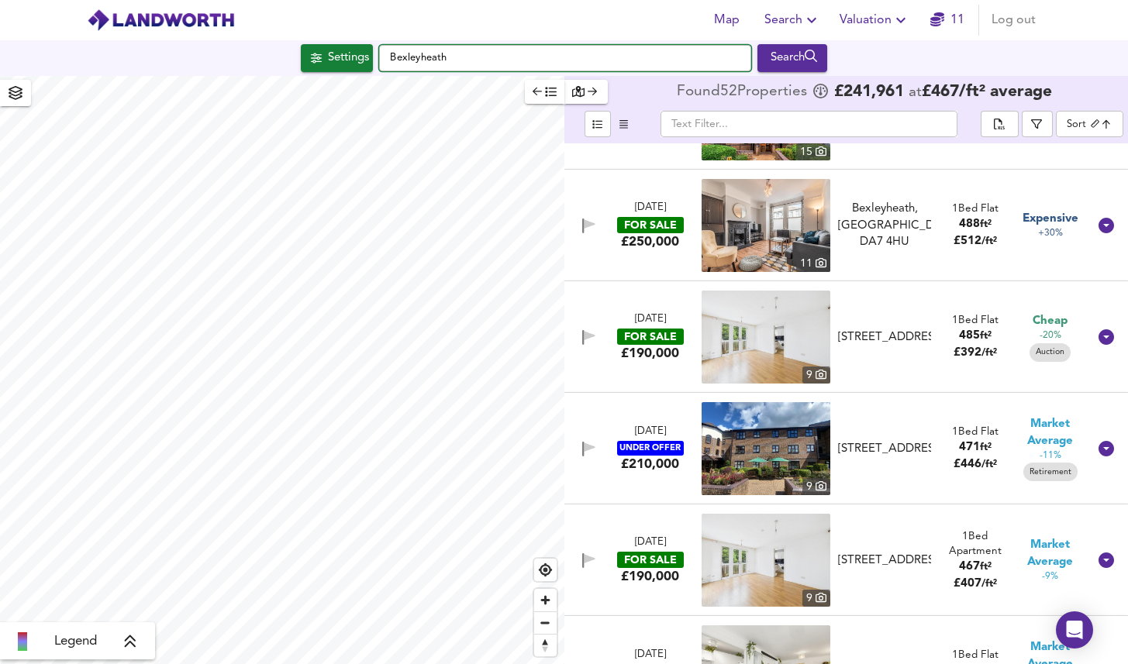
click at [513, 60] on input "Bexleyheath" at bounding box center [565, 58] width 372 height 26
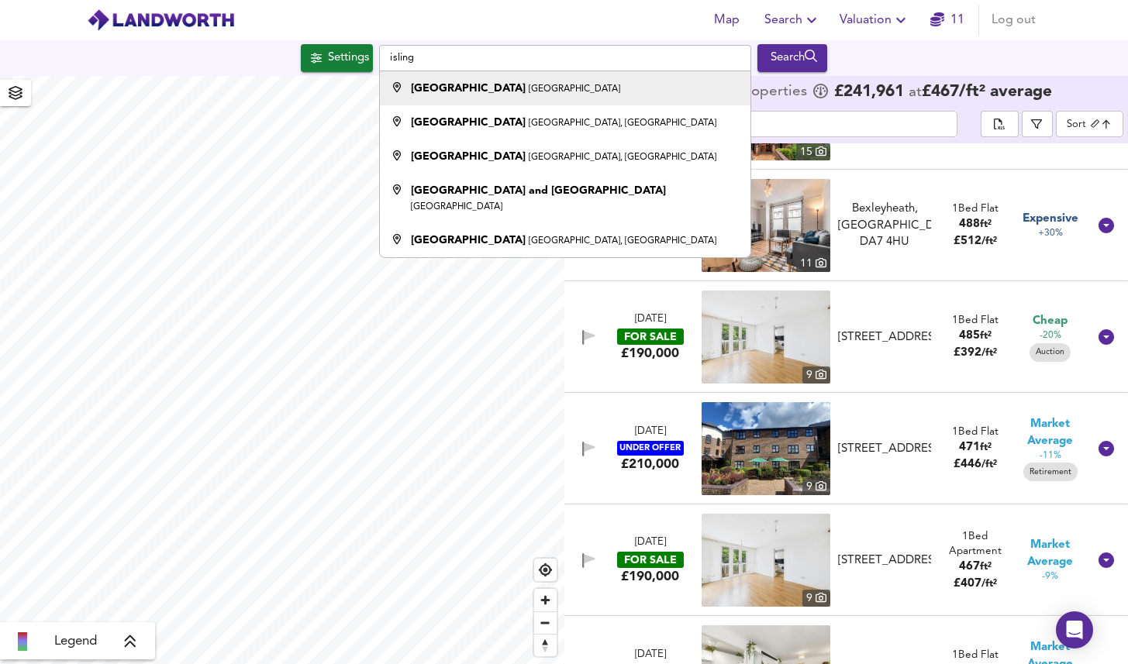
click at [495, 87] on div "Islington [GEOGRAPHIC_DATA]" at bounding box center [562, 89] width 356 height 16
type input "[GEOGRAPHIC_DATA], [GEOGRAPHIC_DATA]"
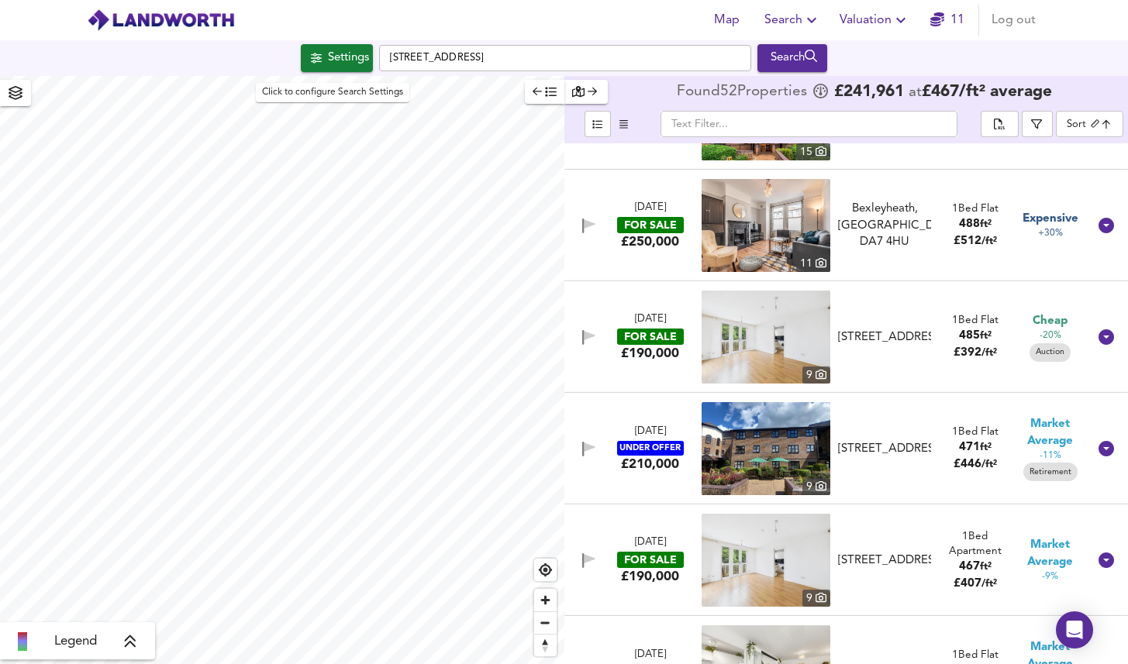
click at [343, 70] on button "Settings" at bounding box center [337, 58] width 72 height 28
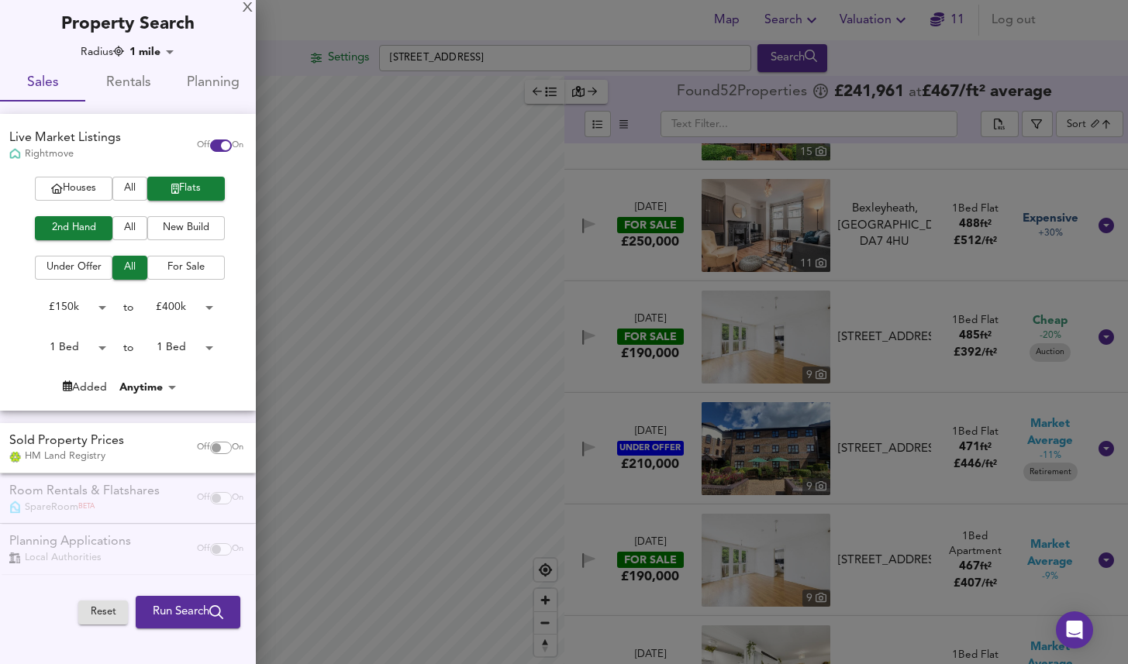
click at [178, 612] on span "Run Search" at bounding box center [188, 612] width 71 height 20
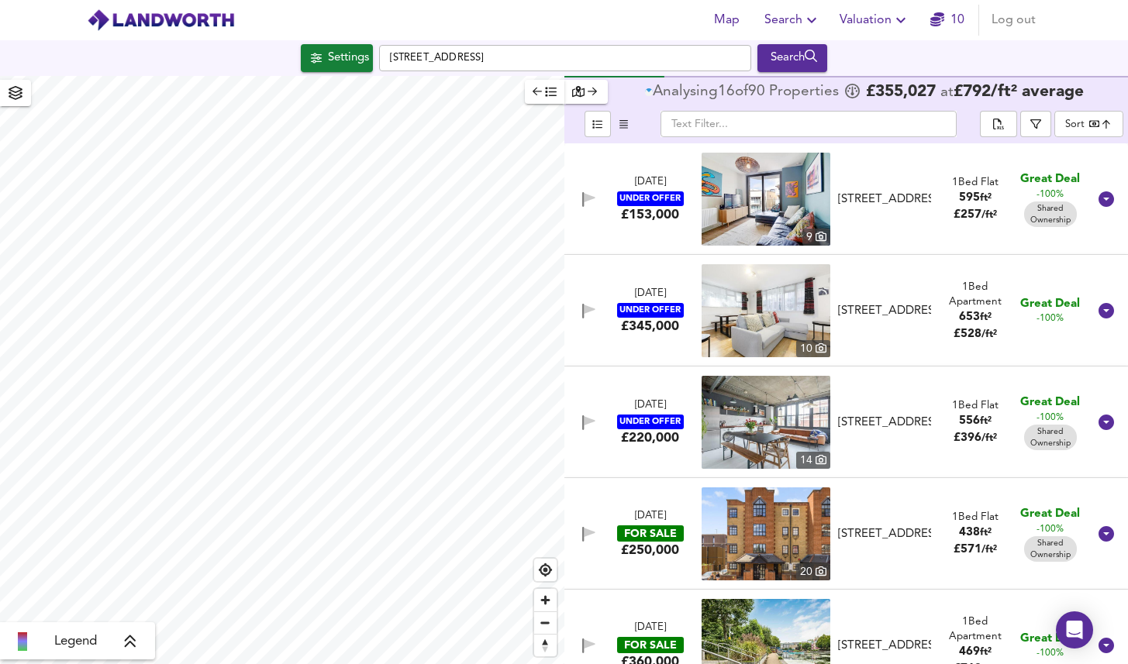
click at [1082, 127] on body "Map Search Valuation [STREET_ADDRESS] Search Legend Analysing 16 of 90 Propert …" at bounding box center [564, 332] width 1128 height 664
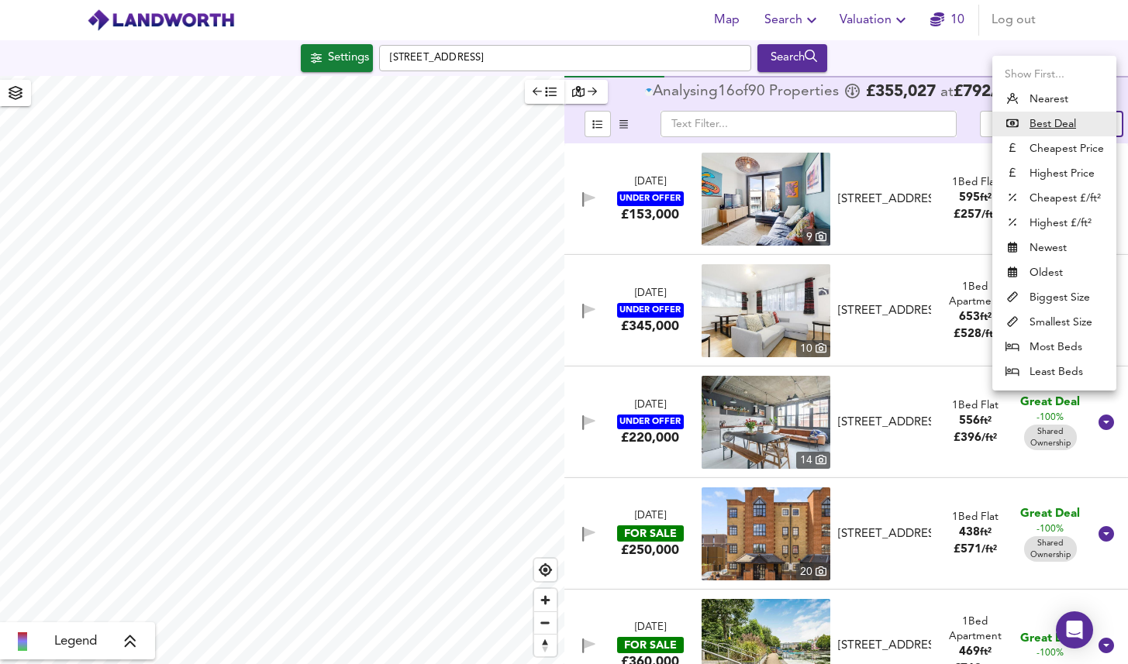
click at [1070, 302] on li "Biggest Size" at bounding box center [1054, 297] width 124 height 25
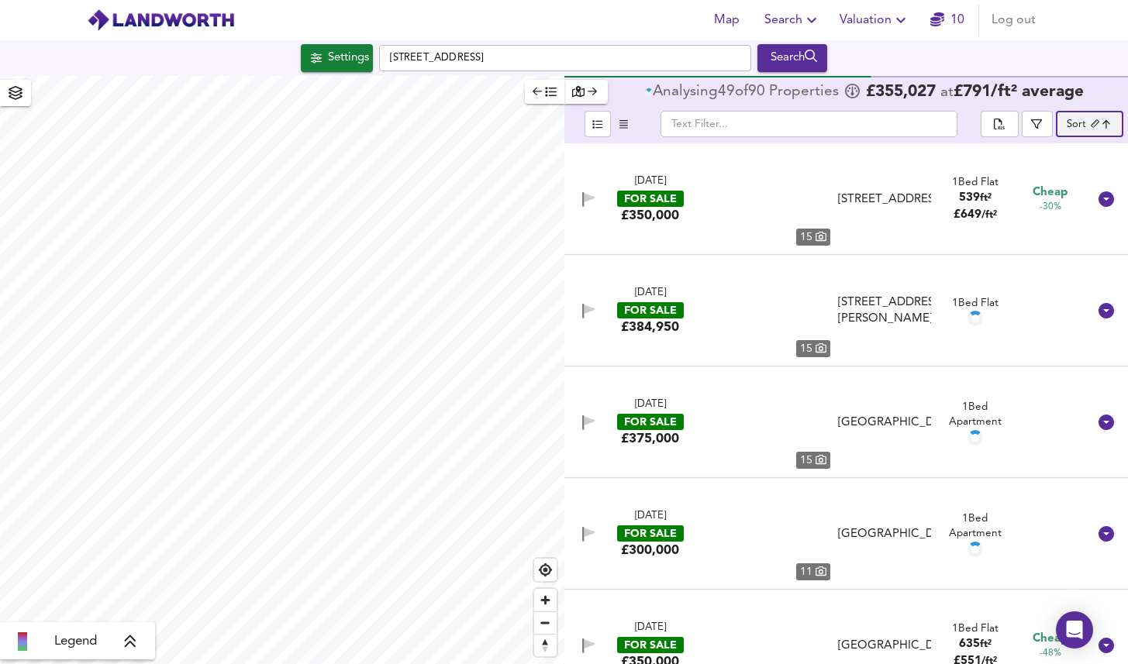
type input "biggest"
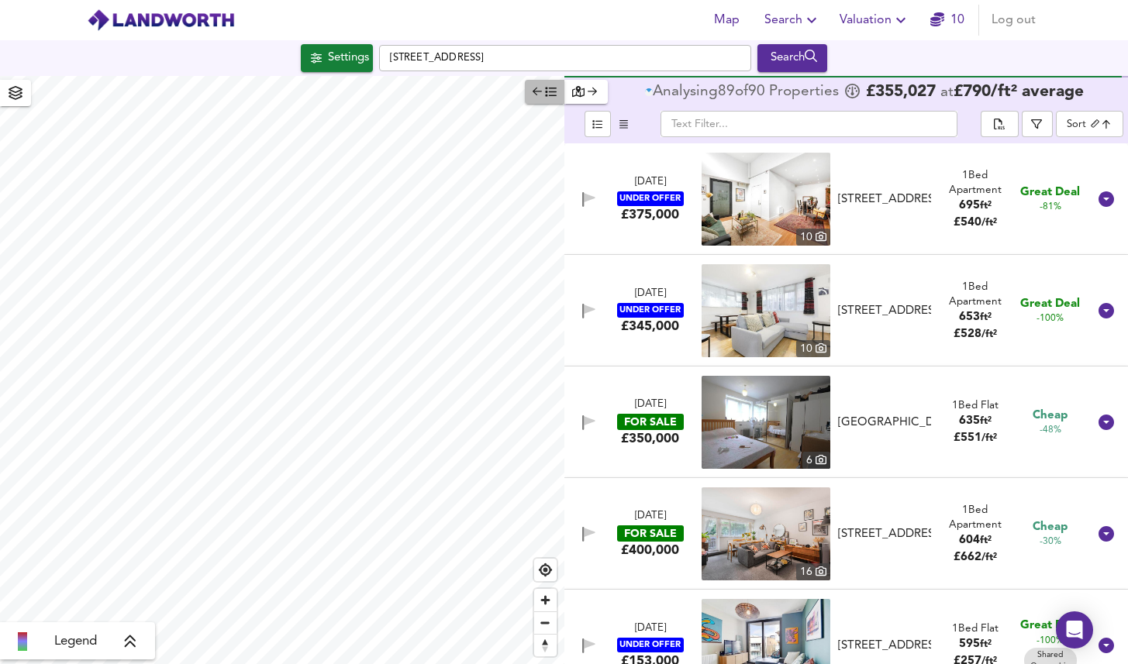
click at [536, 95] on icon "button" at bounding box center [538, 92] width 10 height 9
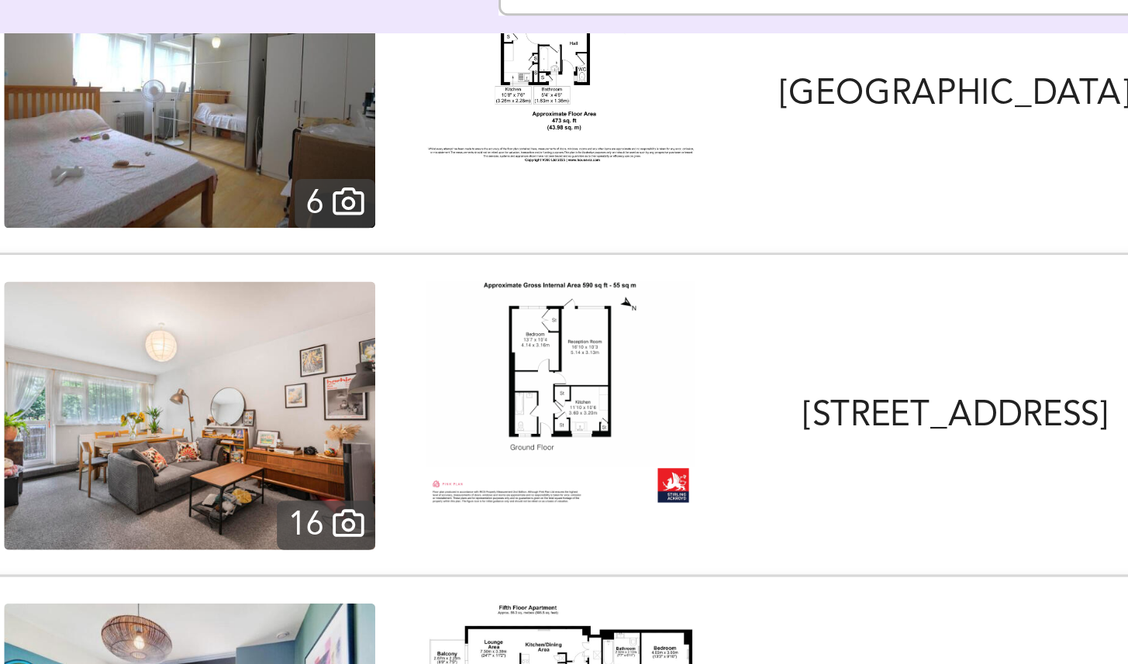
scroll to position [260, 0]
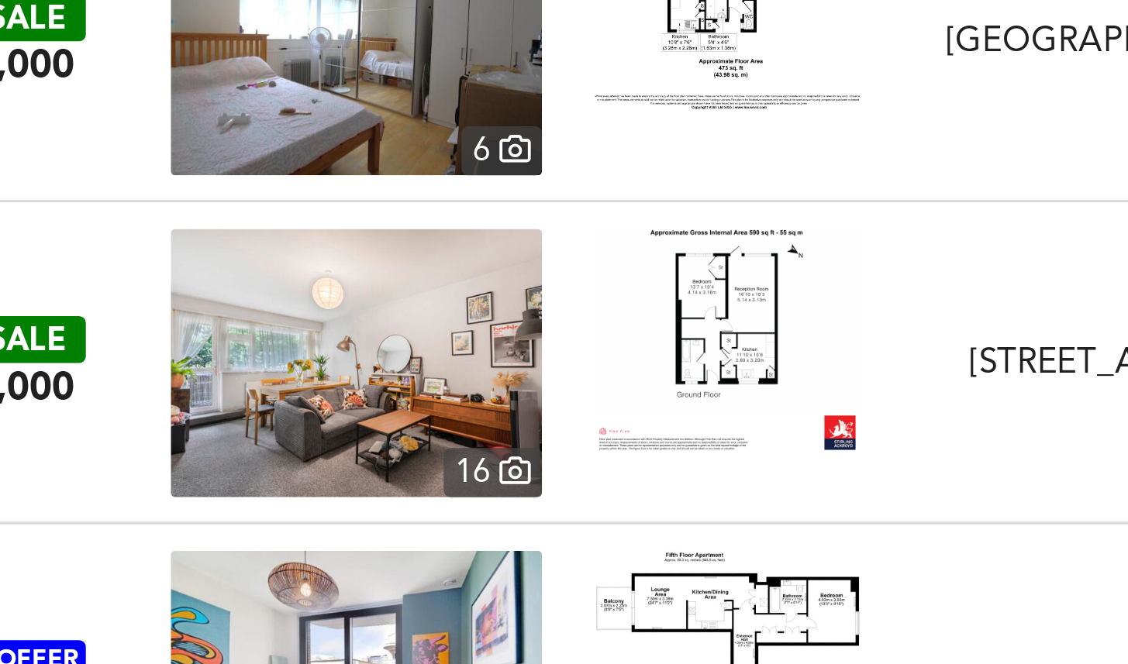
click at [443, 267] on div "[STREET_ADDRESS]" at bounding box center [495, 275] width 132 height 16
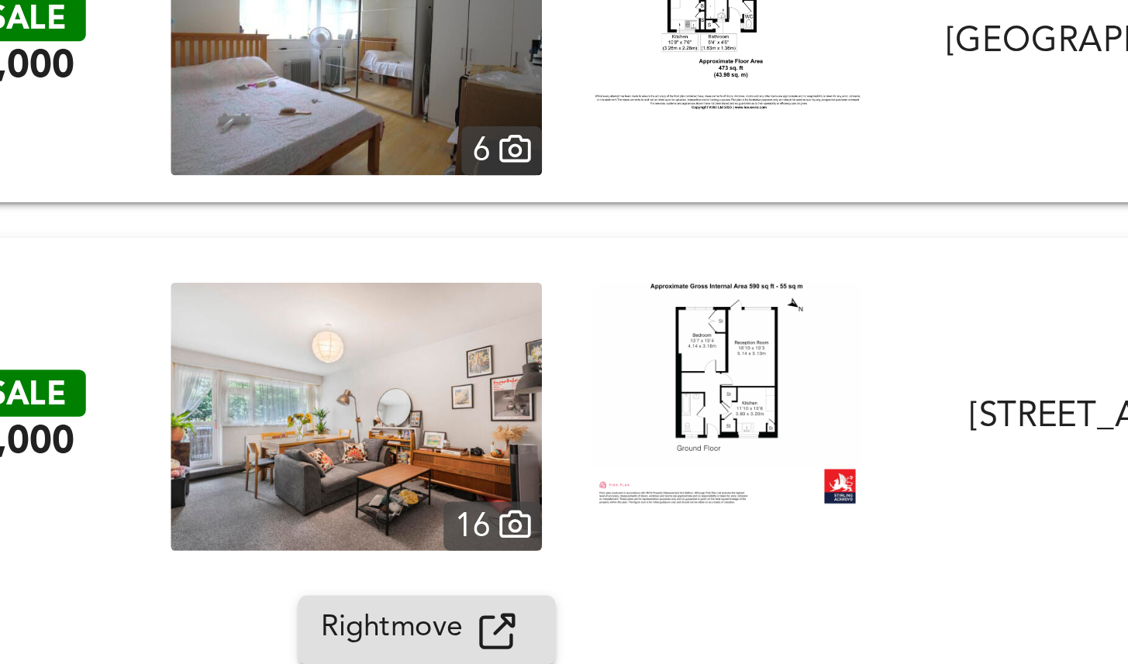
click at [272, 364] on icon "button" at bounding box center [278, 367] width 12 height 12
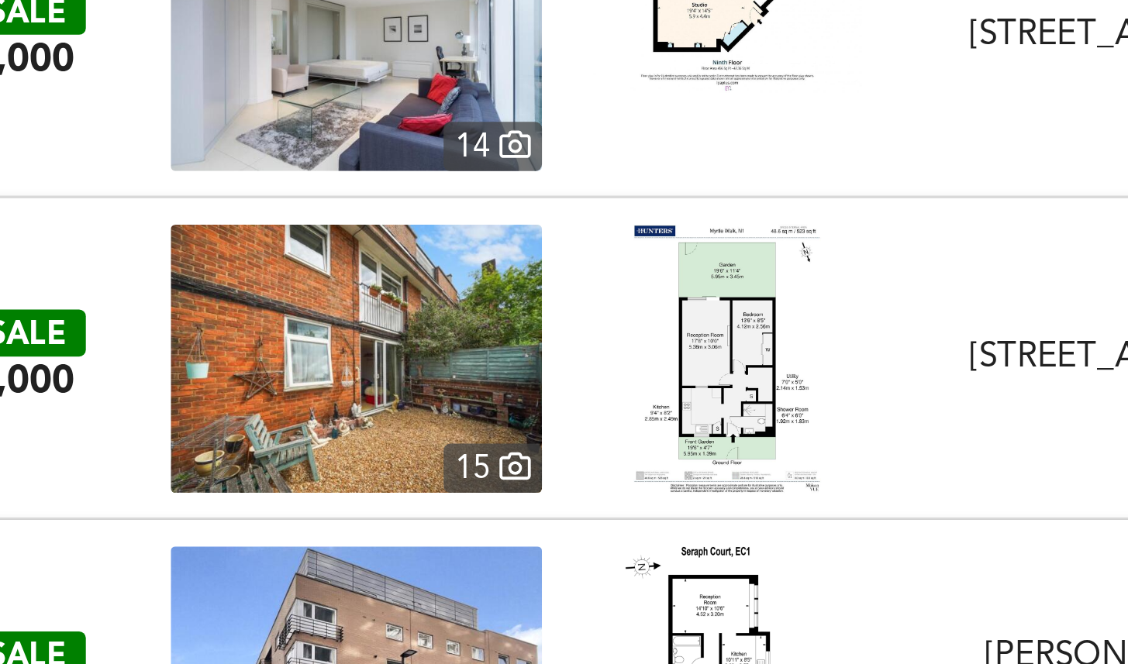
scroll to position [1610, 0]
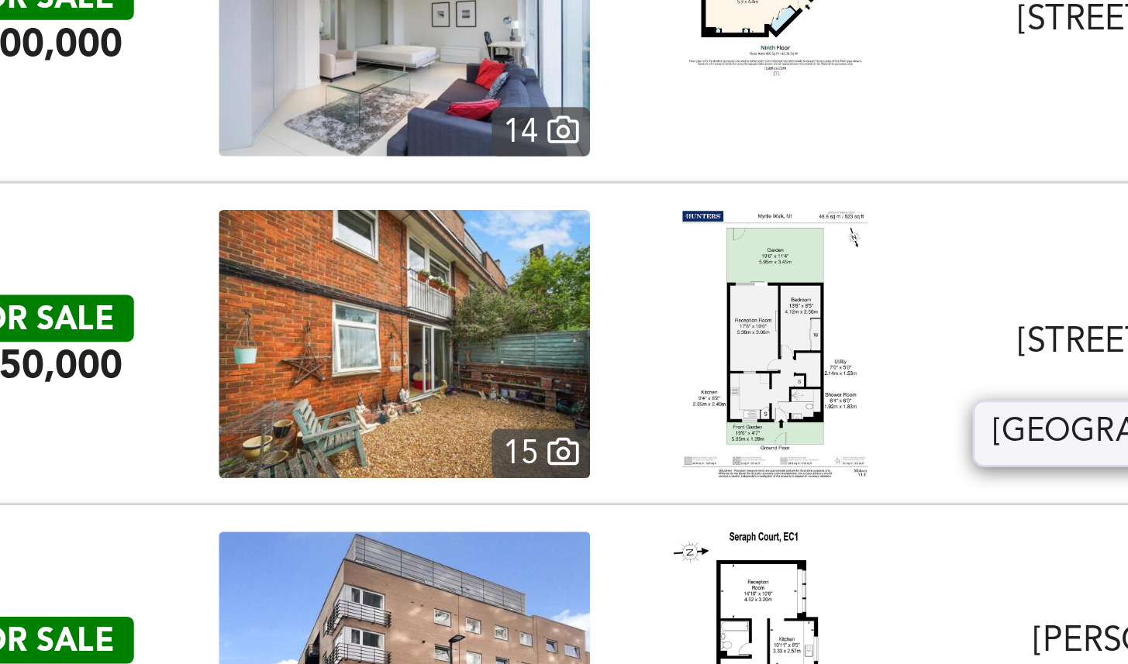
click at [451, 262] on div "[STREET_ADDRESS]" at bounding box center [495, 266] width 132 height 16
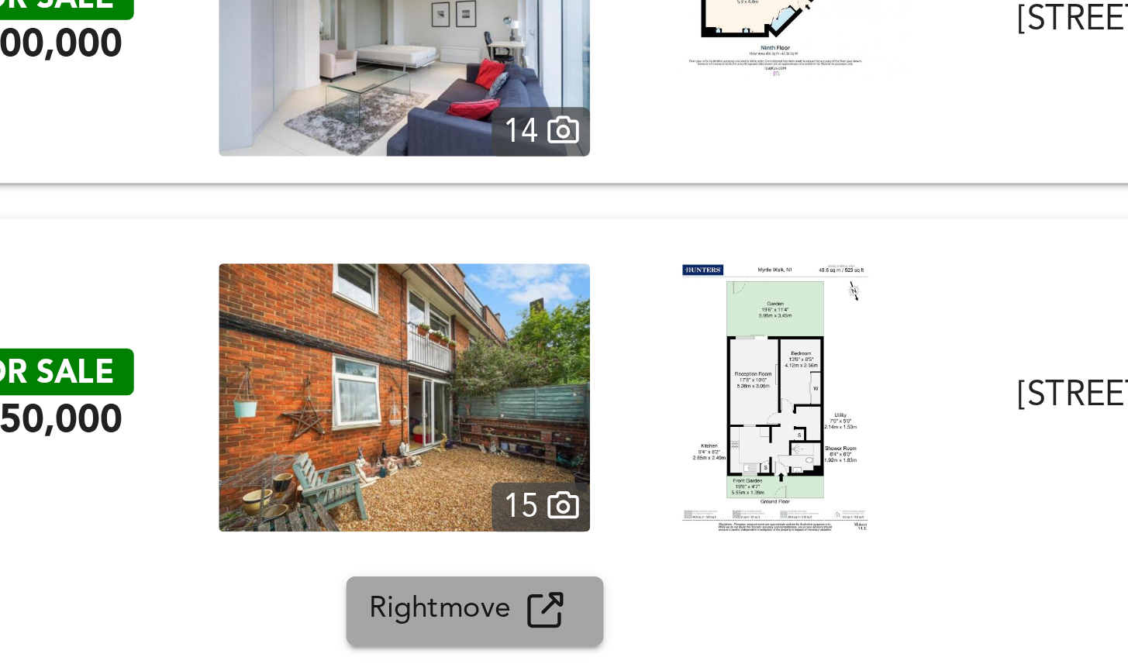
click at [234, 352] on span "Rightmove" at bounding box center [244, 359] width 55 height 18
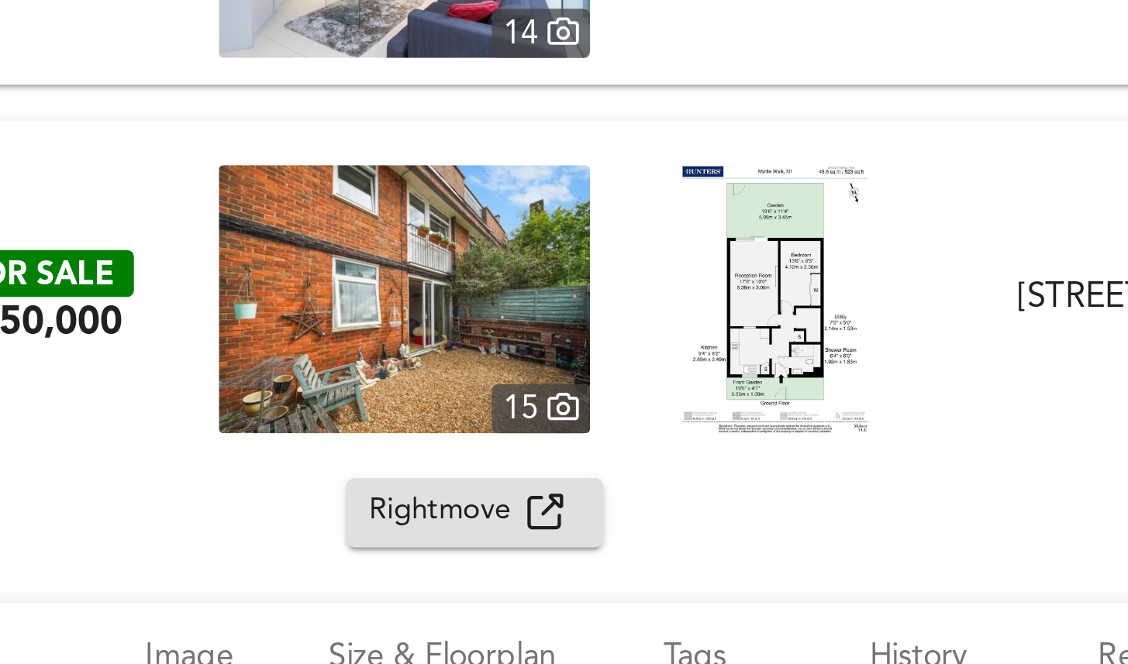
scroll to position [1591, 0]
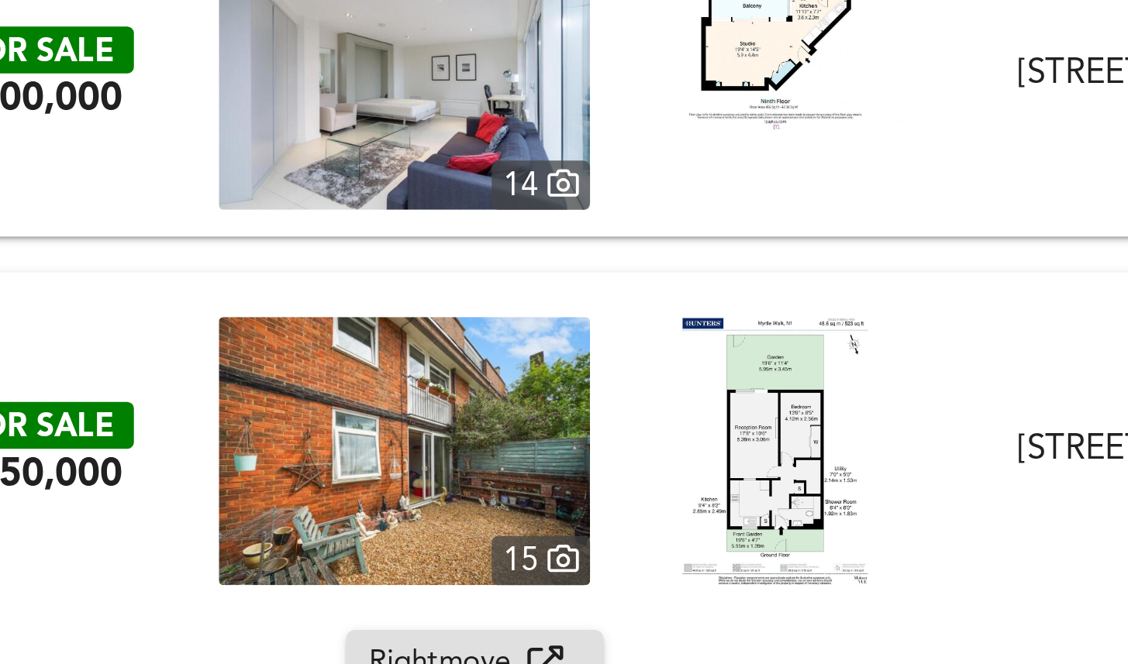
click at [324, 248] on div "FOR SALE £350,000 [STREET_ADDRESS] [GEOGRAPHIC_DATA] 1 Bed Flat Garden Investme…" at bounding box center [564, 304] width 1128 height 124
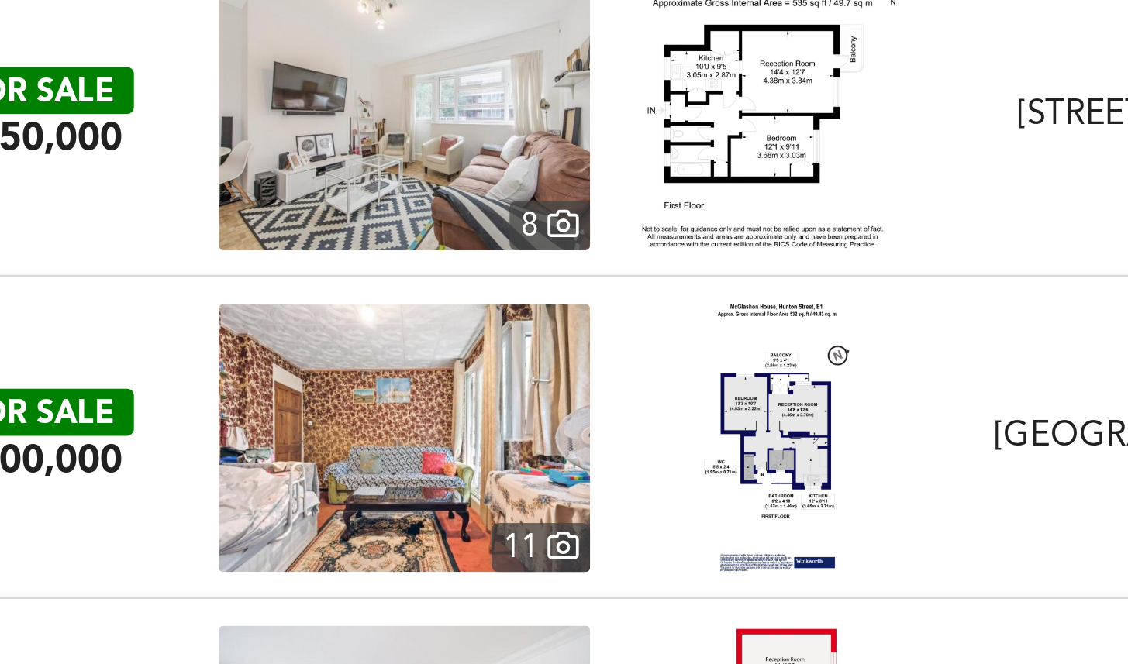
scroll to position [2024, 0]
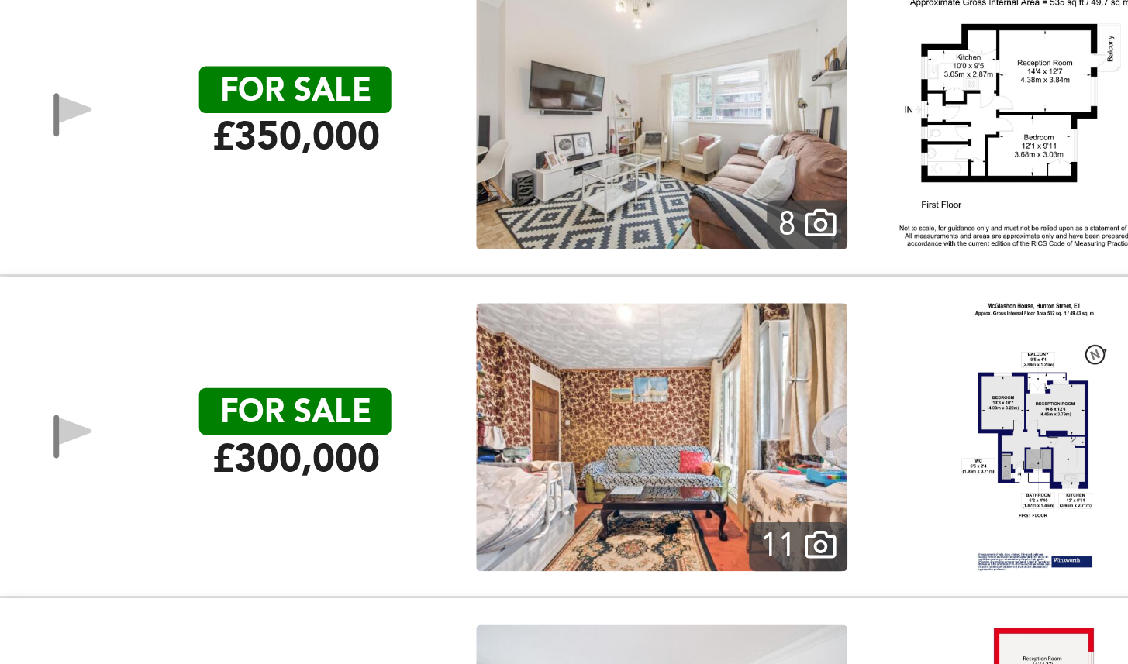
click at [122, 310] on div "£300,000" at bounding box center [103, 306] width 58 height 17
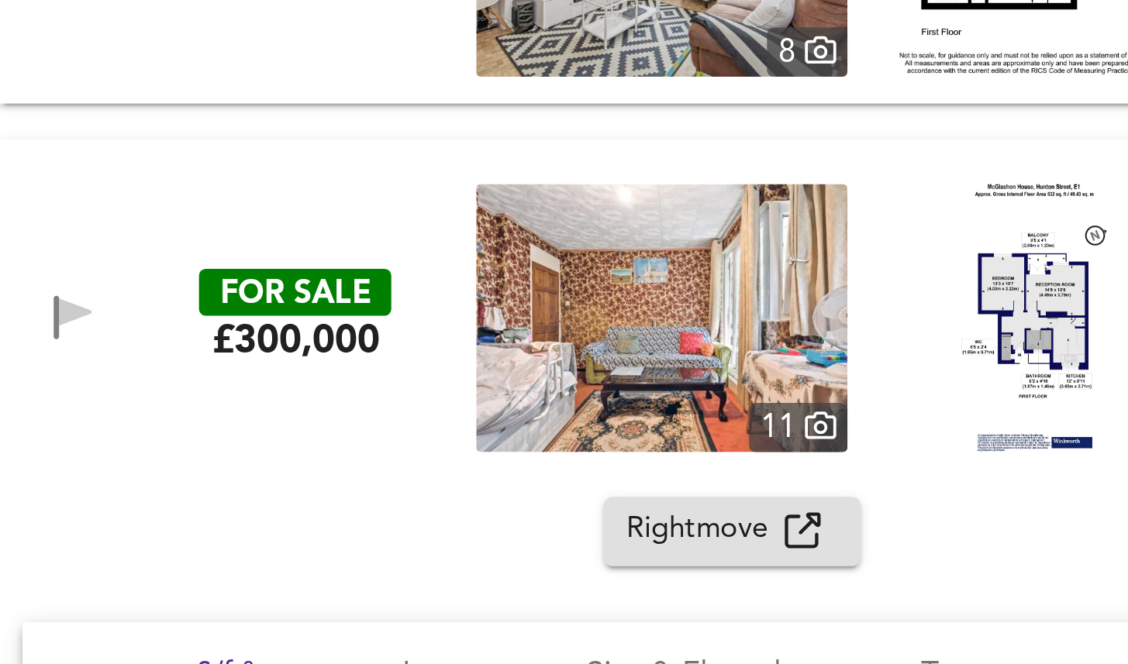
scroll to position [2086, 0]
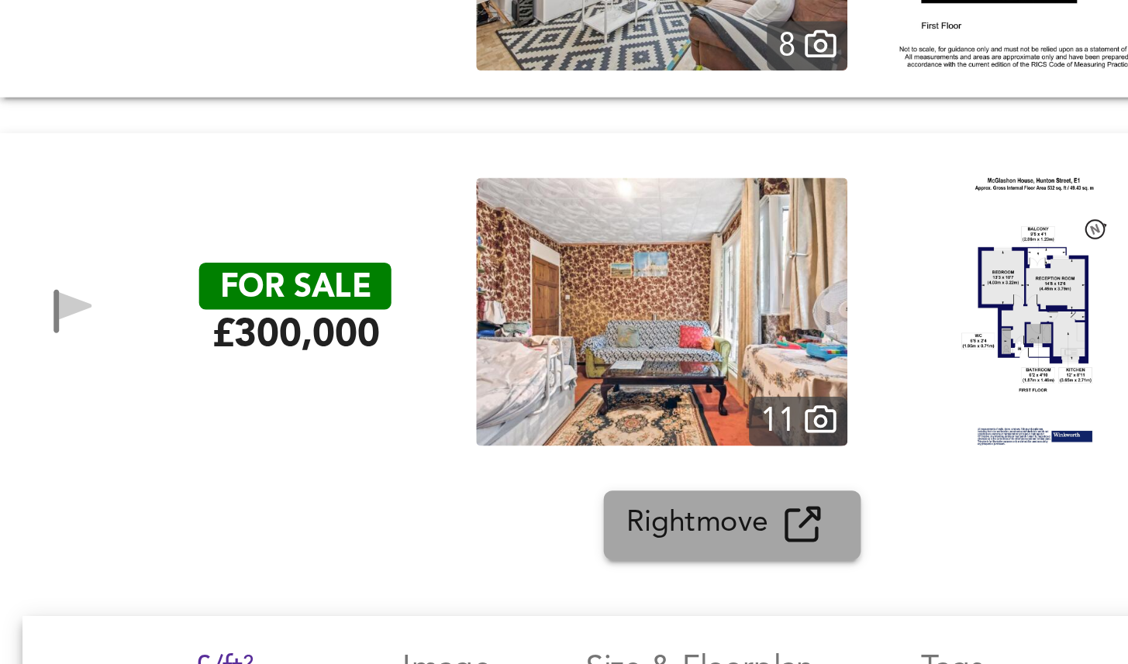
click at [224, 326] on span "Rightmove" at bounding box center [244, 329] width 55 height 18
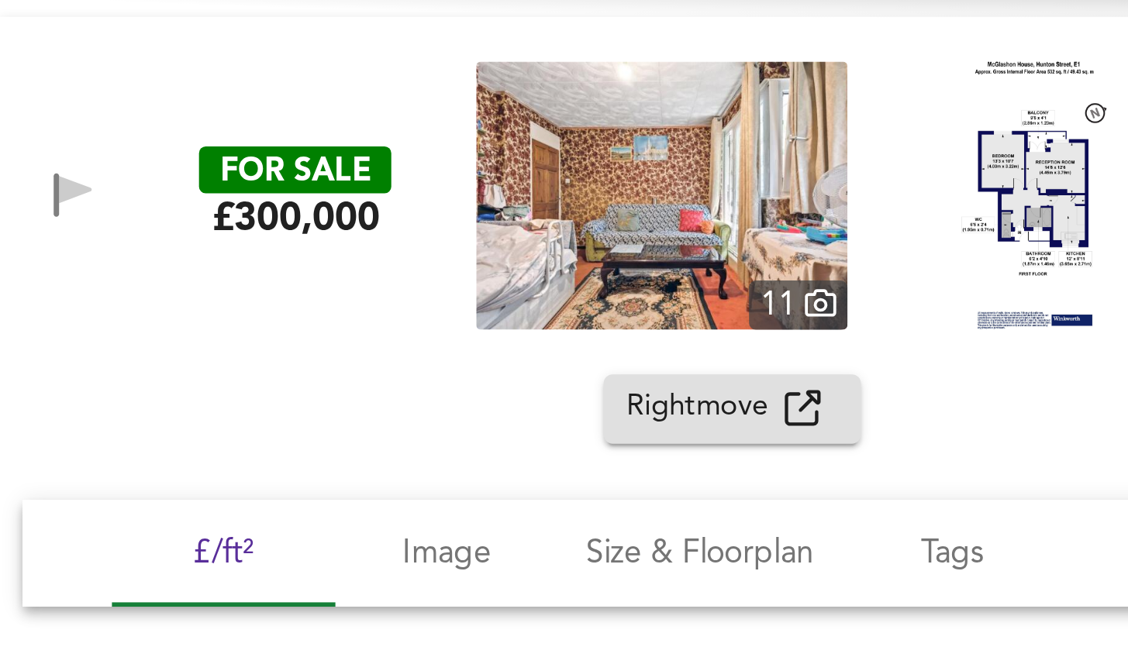
scroll to position [2129, 0]
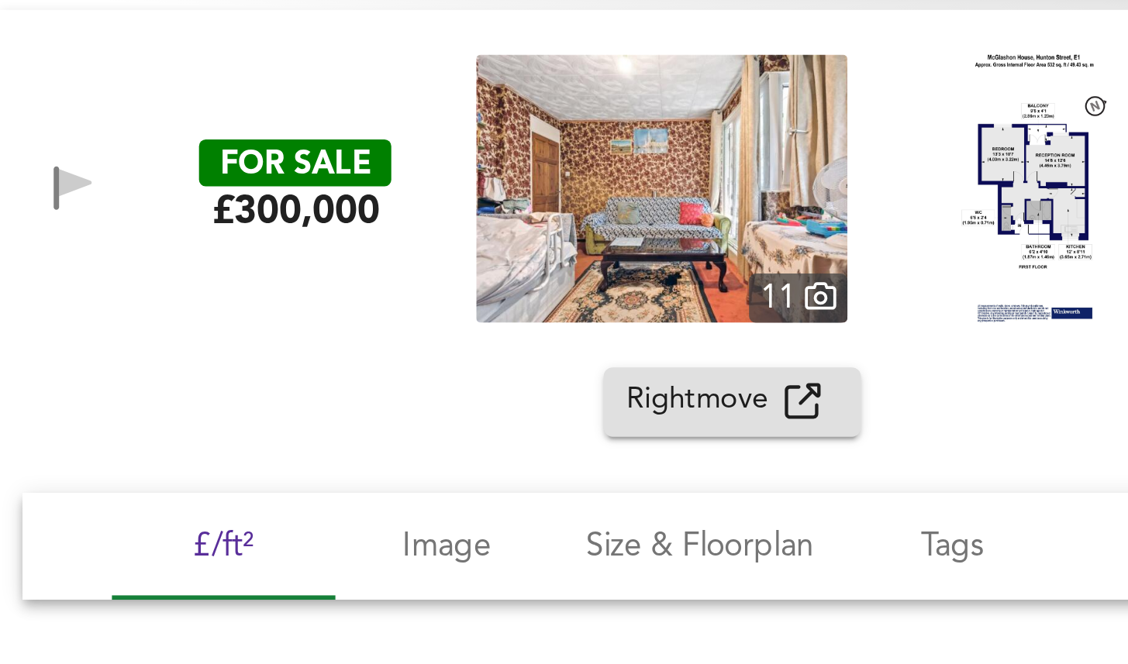
click at [316, 157] on div "FOR SALE £300,000 [STREET_ADDRESS] 1 Bed Apartment Balcony Needs Renovation Spa…" at bounding box center [564, 212] width 1128 height 124
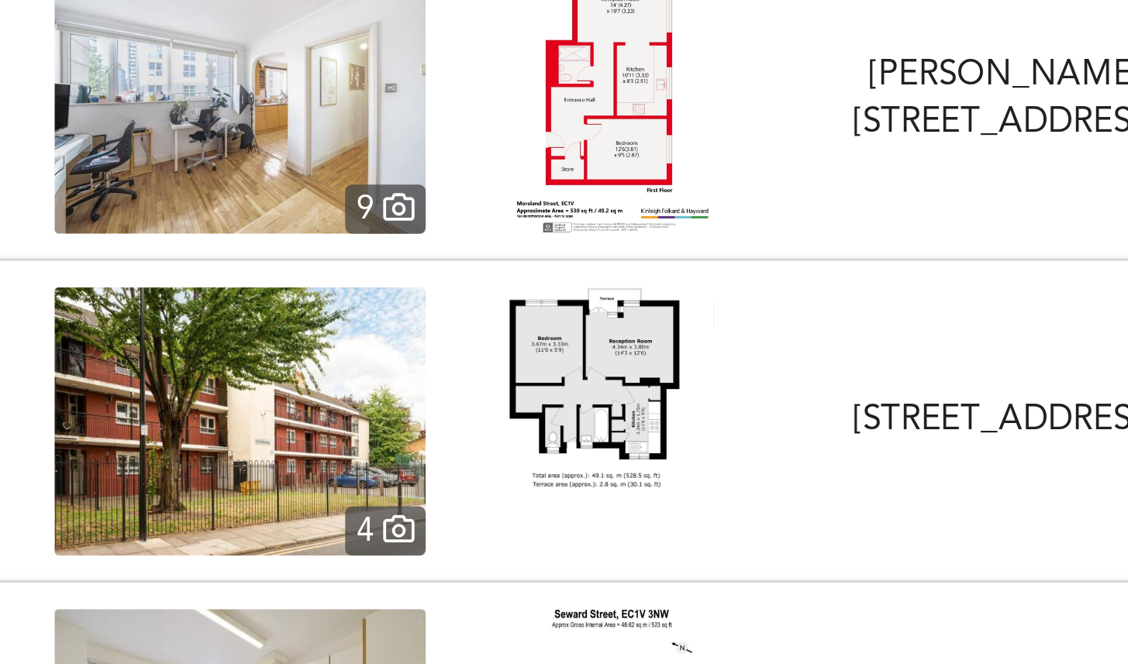
scroll to position [2258, 0]
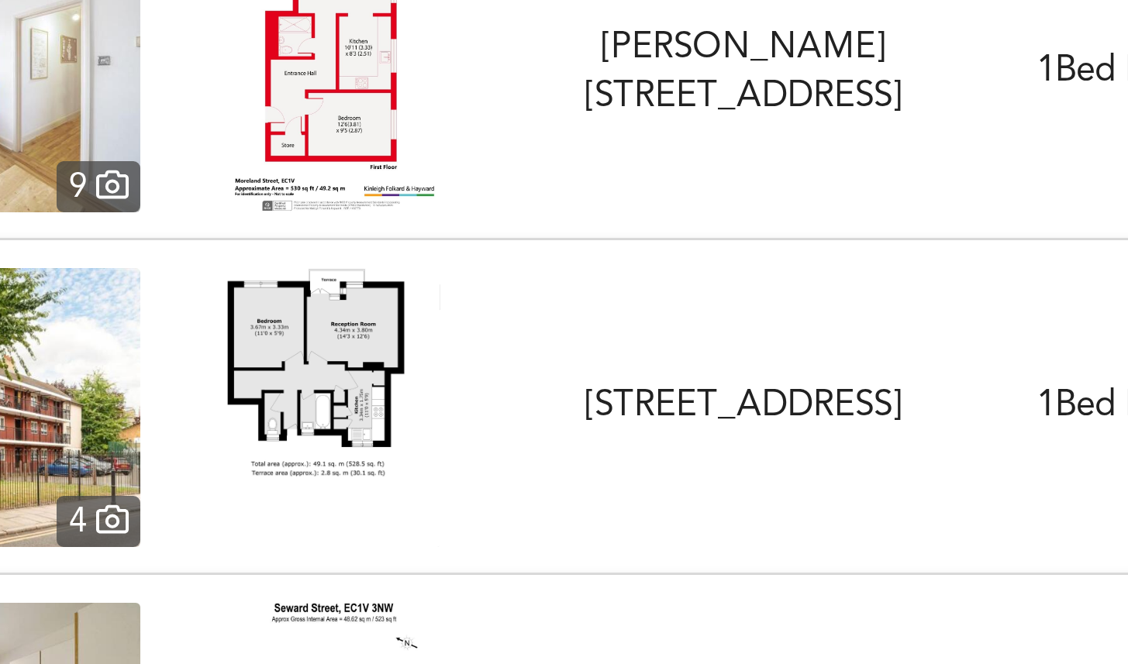
click at [495, 249] on div "FOR SALE £325,000 [STREET_ADDRESS][GEOGRAPHIC_DATA], [GEOGRAPHIC_DATA] 1 Bed Fl…" at bounding box center [545, 288] width 1085 height 93
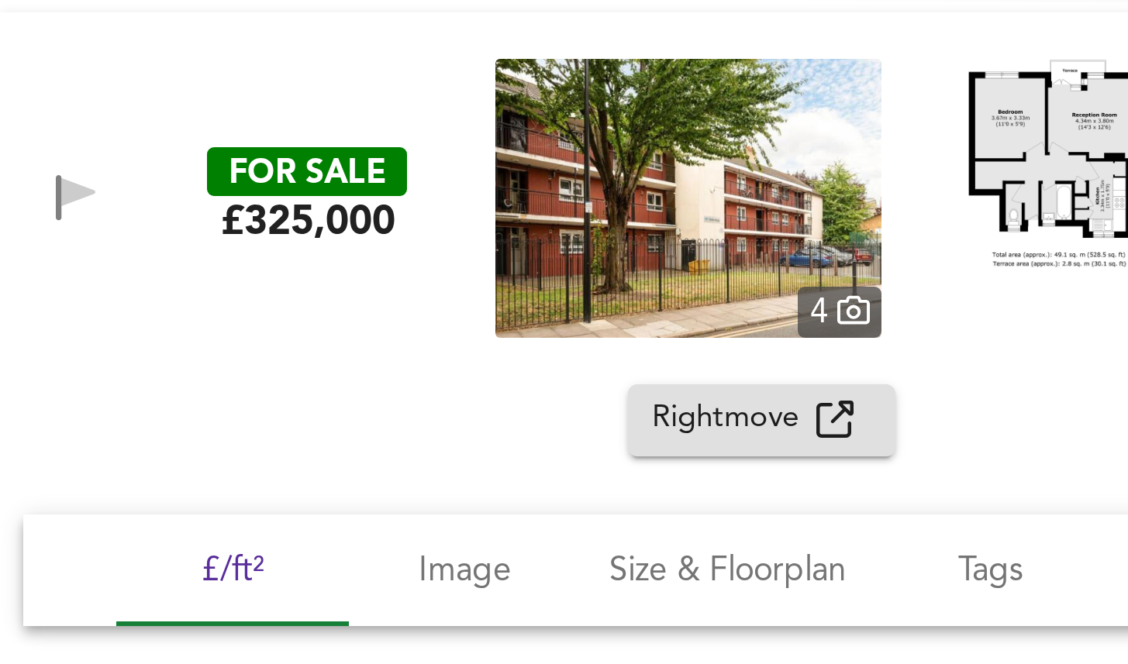
scroll to position [2347, 0]
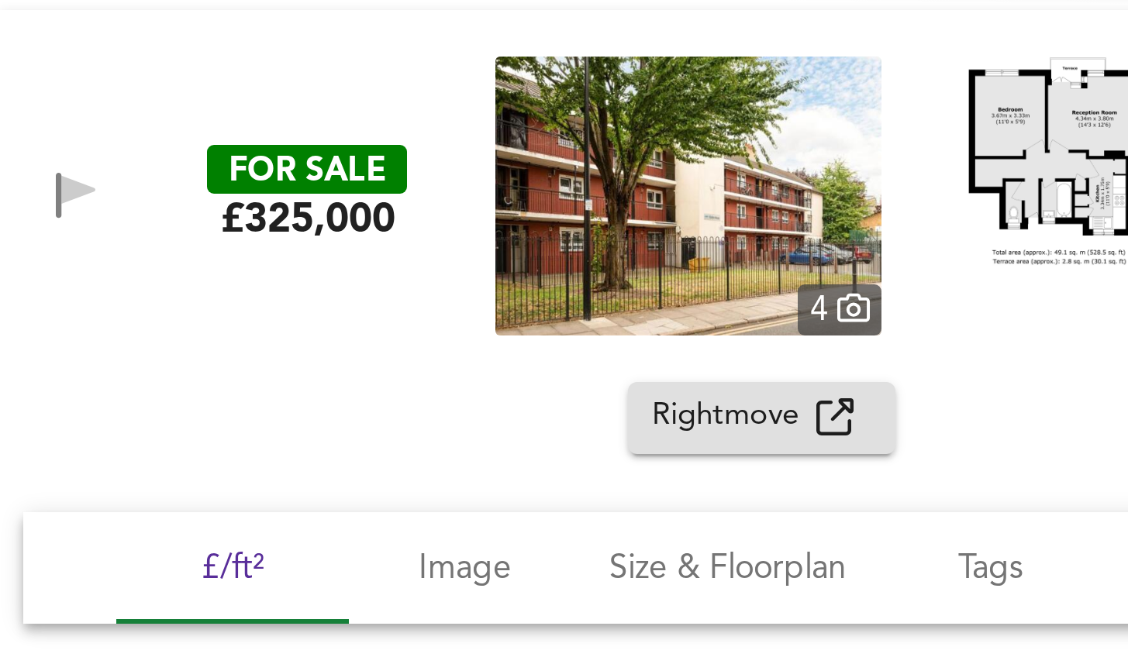
click at [243, 291] on span "Rightmove" at bounding box center [244, 292] width 55 height 18
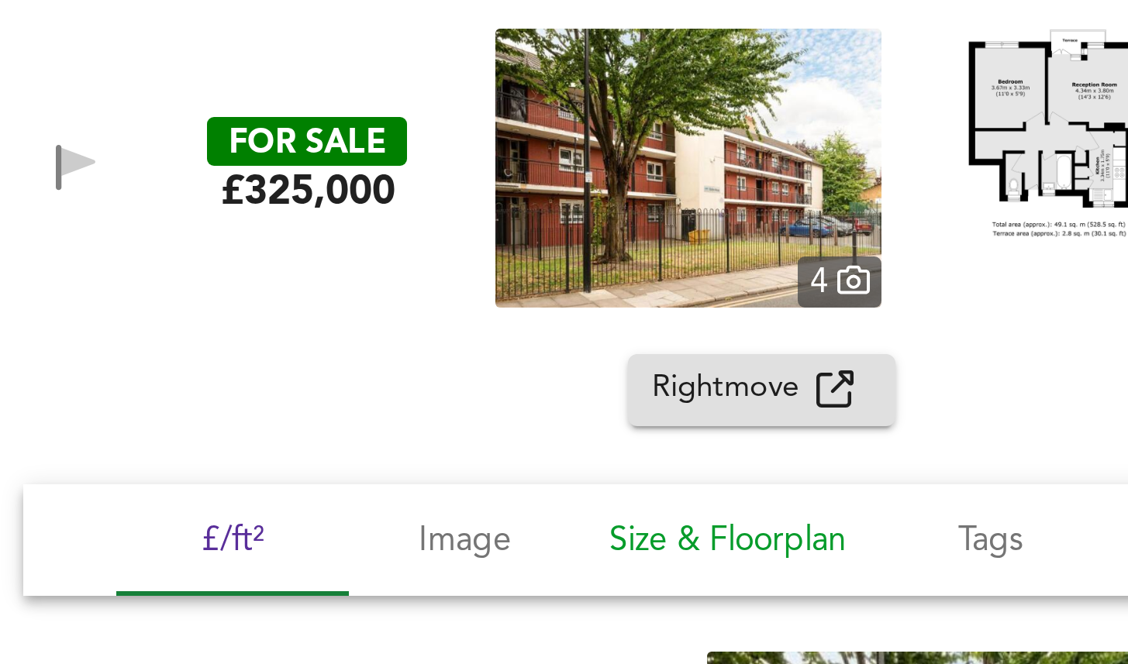
scroll to position [2283, 0]
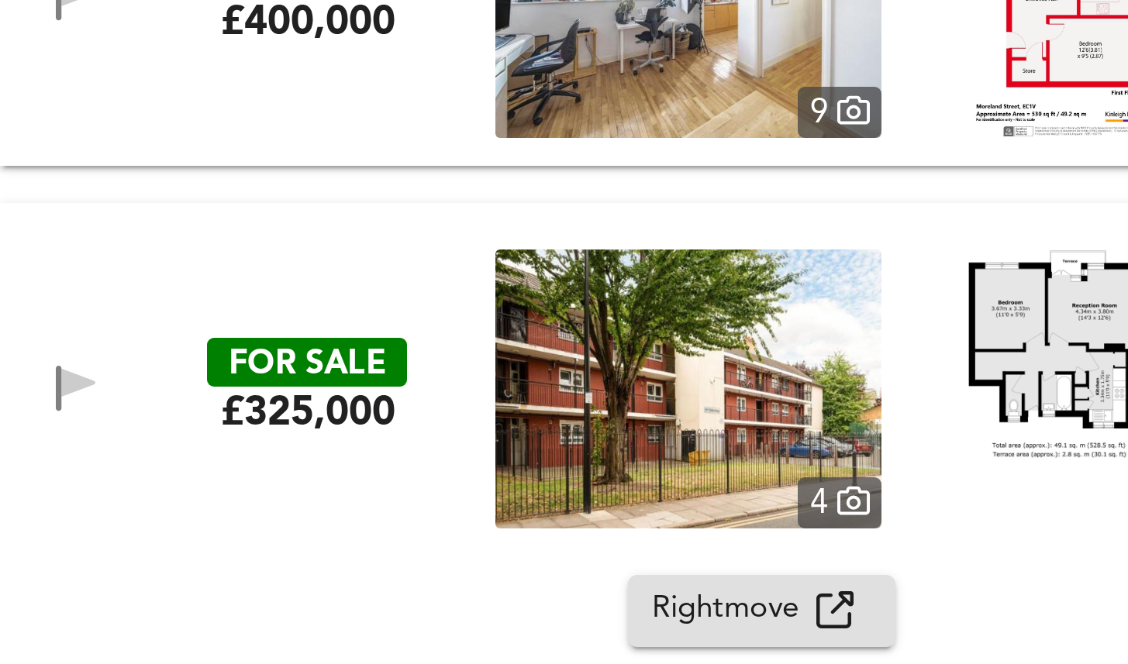
click at [305, 226] on div "FOR SALE £325,000 [STREET_ADDRESS][GEOGRAPHIC_DATA], [GEOGRAPHIC_DATA] 1 Bed Fl…" at bounding box center [564, 282] width 1128 height 124
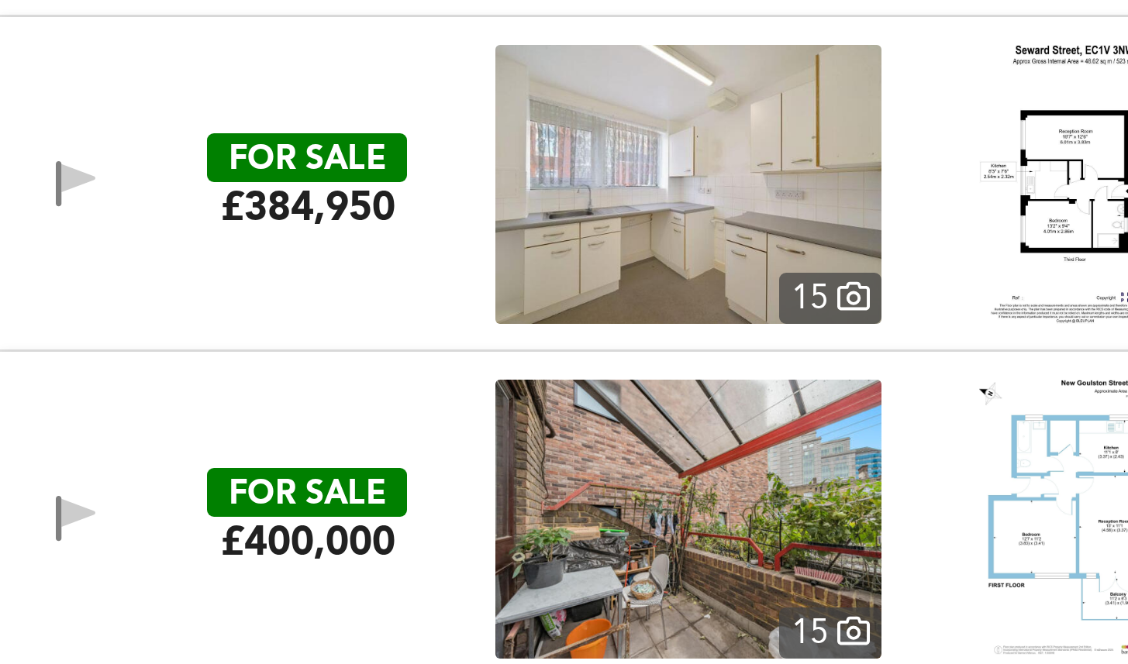
scroll to position [2460, 0]
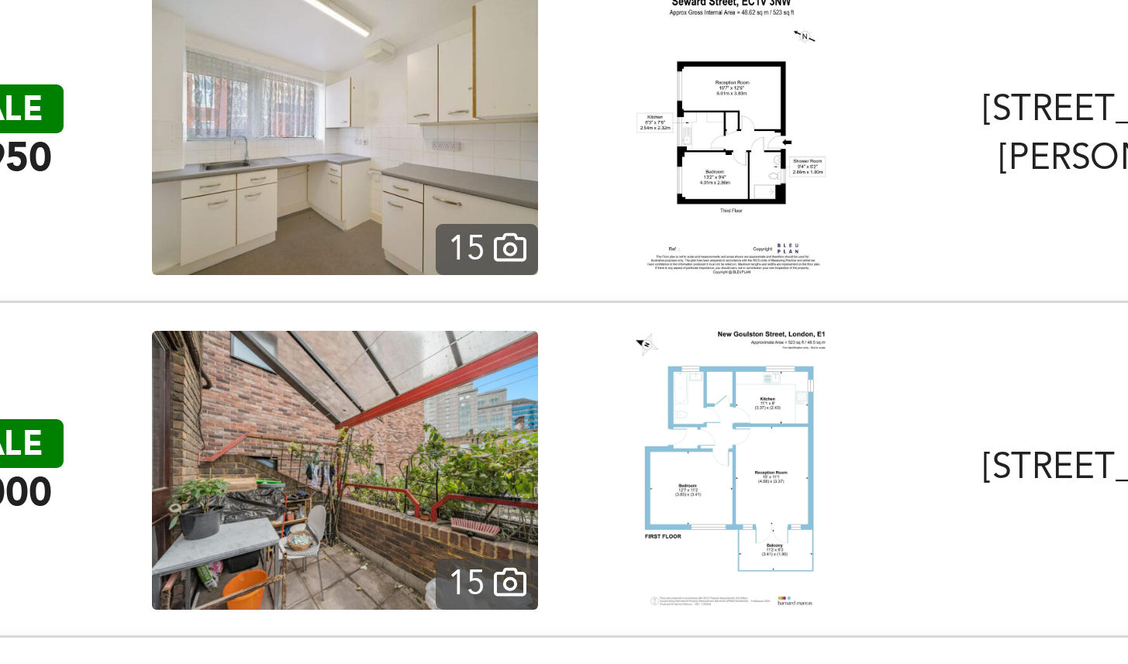
click at [424, 188] on div "[STREET_ADDRESS][PERSON_NAME]" at bounding box center [495, 197] width 144 height 33
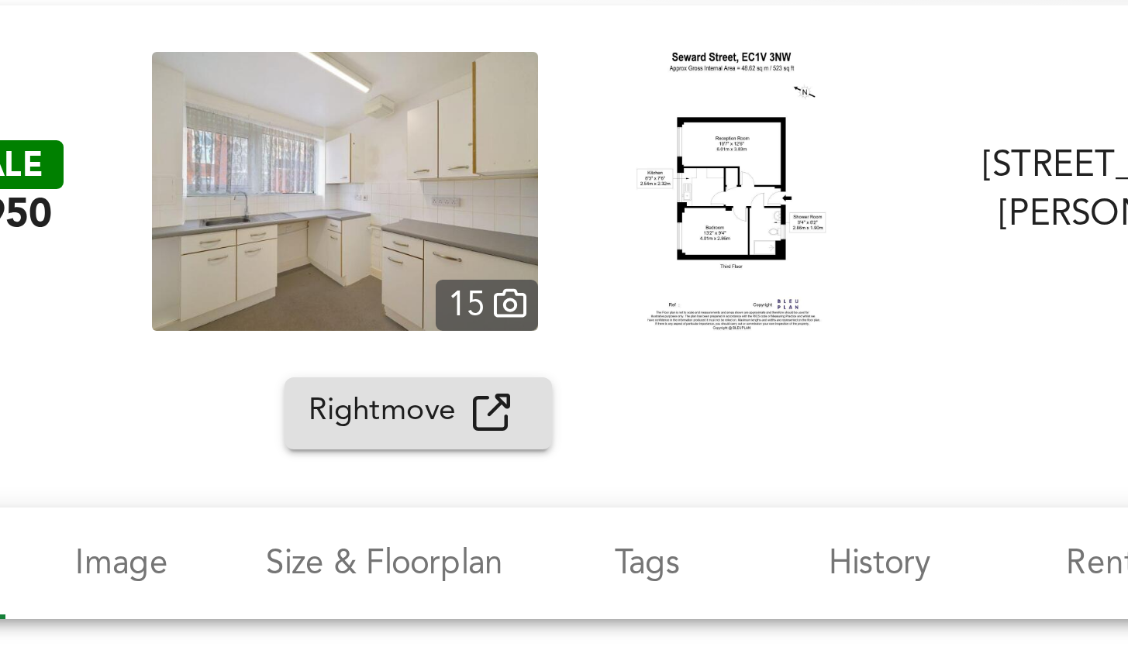
click at [244, 291] on span "Rightmove" at bounding box center [244, 290] width 55 height 18
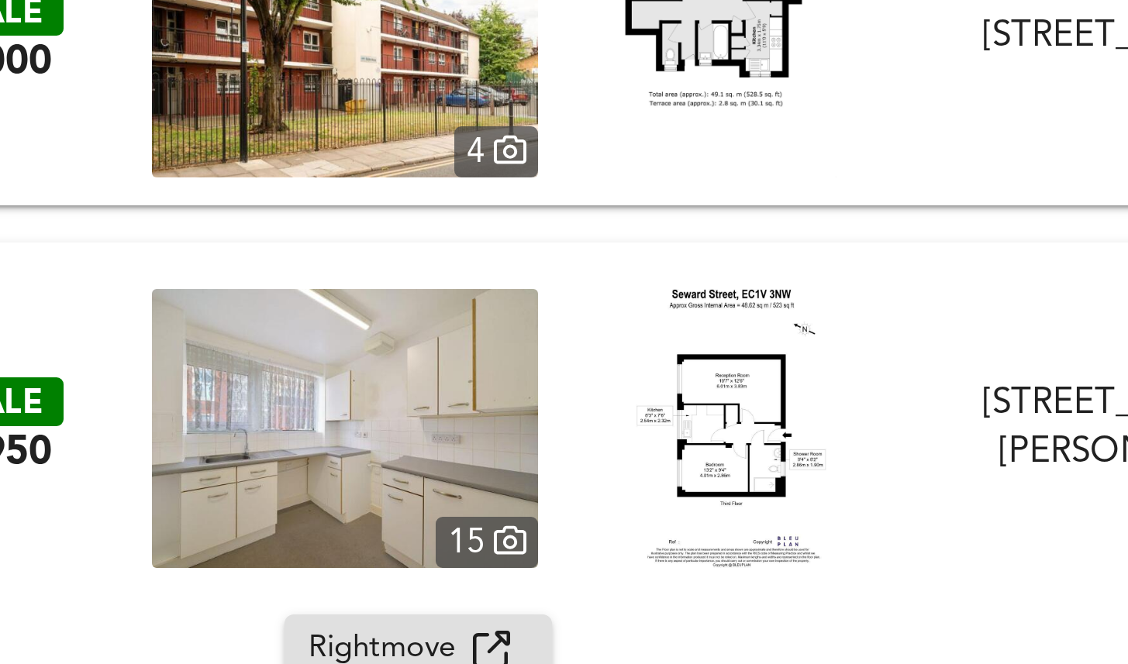
scroll to position [2339, 0]
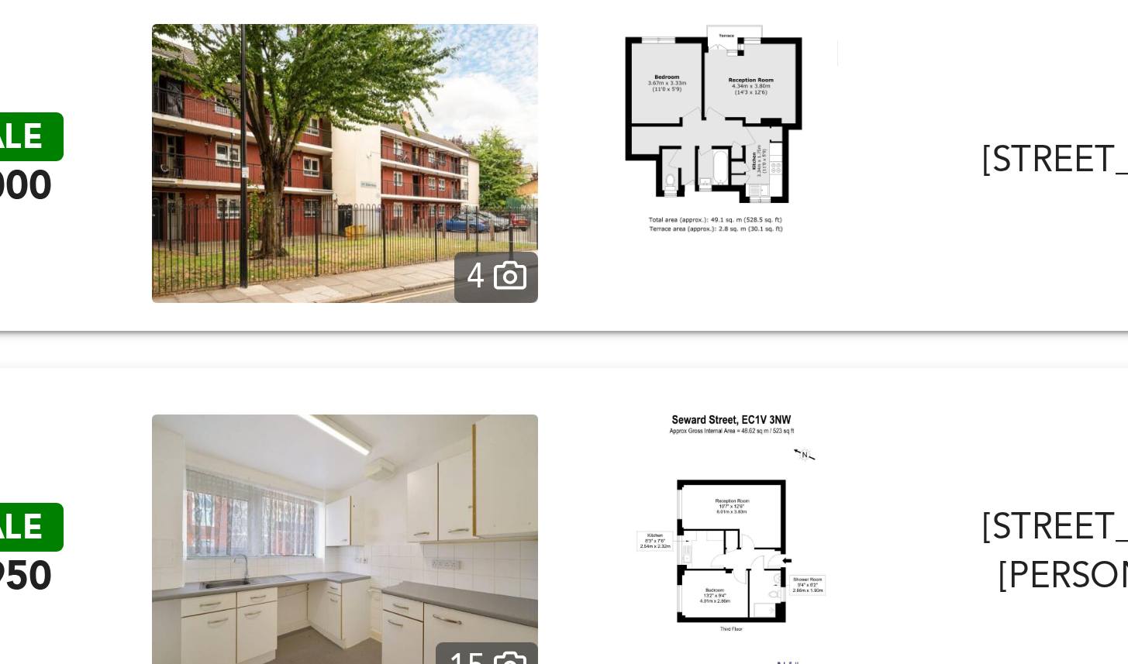
click at [326, 286] on div "FOR SALE £384,950 [STREET_ADDRESS][PERSON_NAME][PERSON_NAME] 1 Bed Flat Purpose…" at bounding box center [564, 337] width 1128 height 124
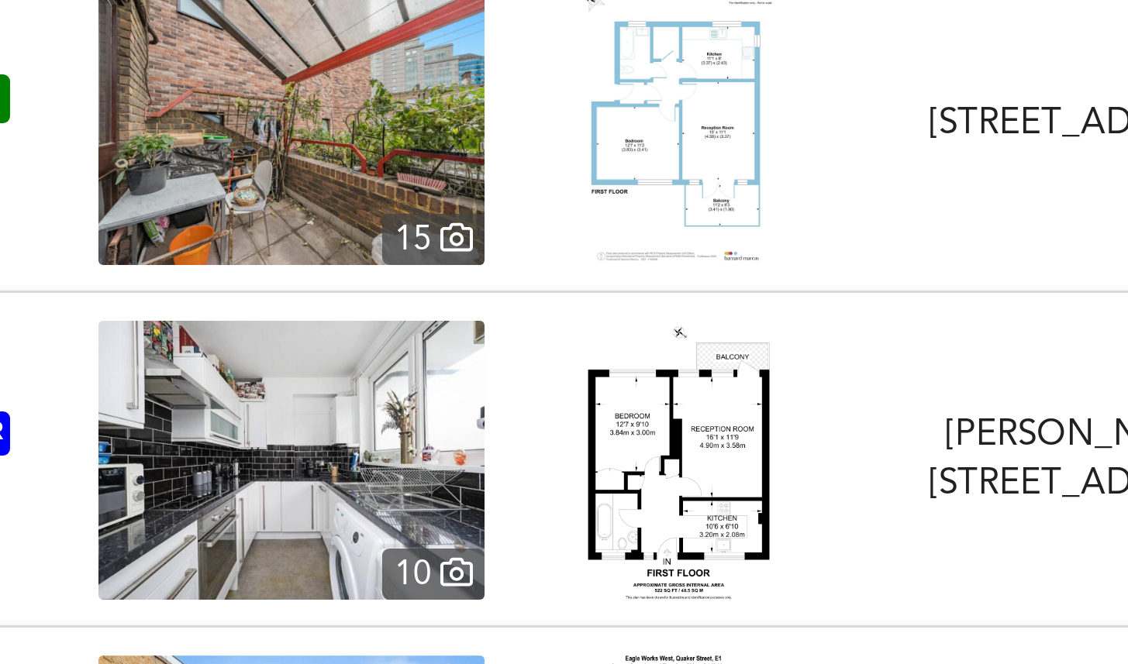
scroll to position [2587, 0]
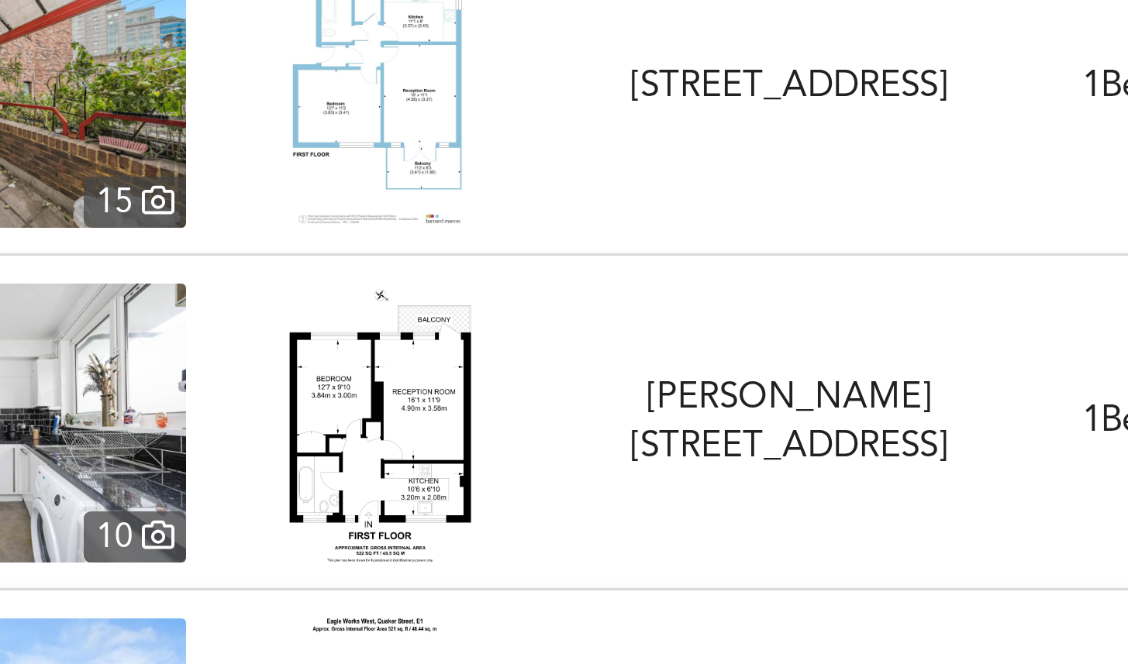
click at [420, 257] on div at bounding box center [358, 293] width 129 height 93
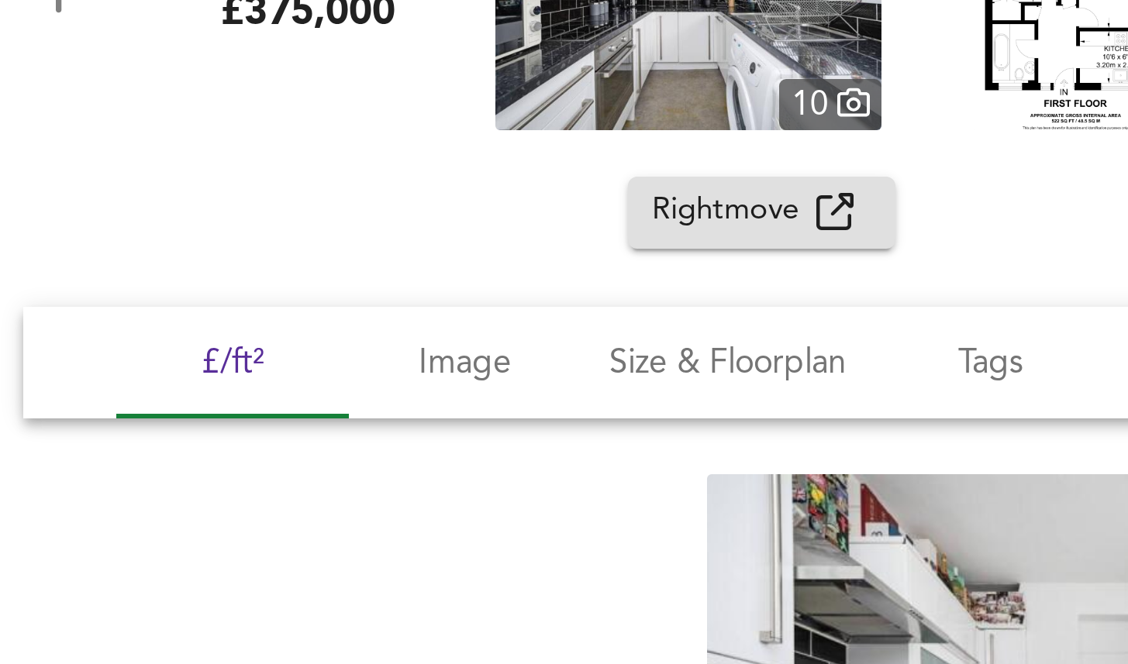
scroll to position [2759, 0]
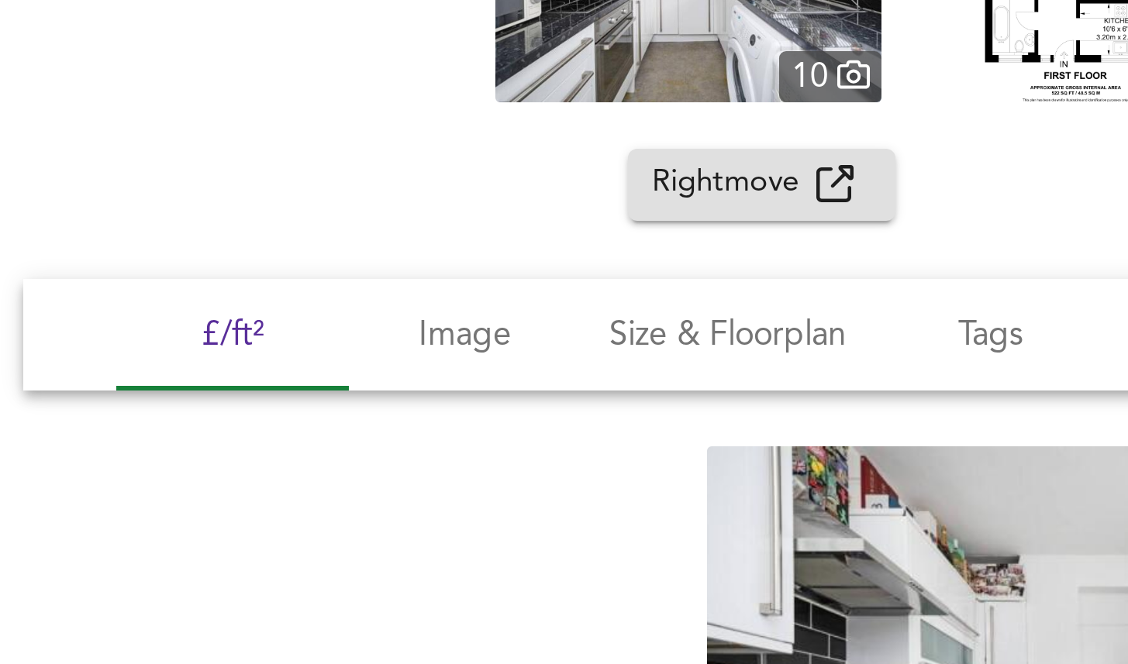
click at [229, 217] on span "Rightmove" at bounding box center [244, 214] width 55 height 18
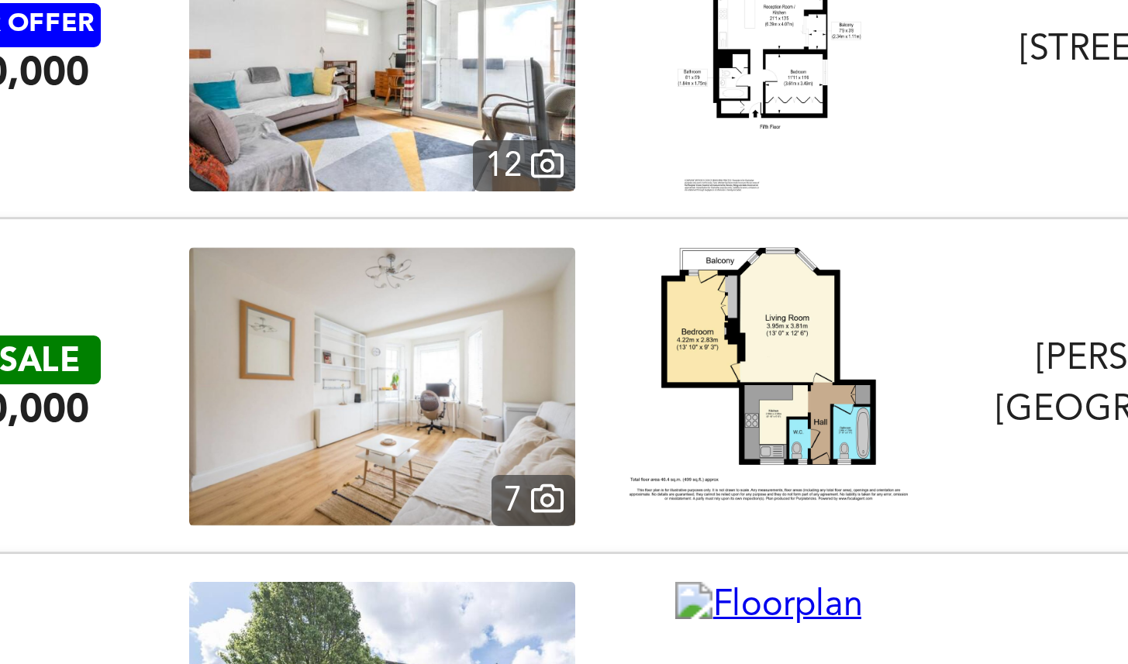
scroll to position [4427, 0]
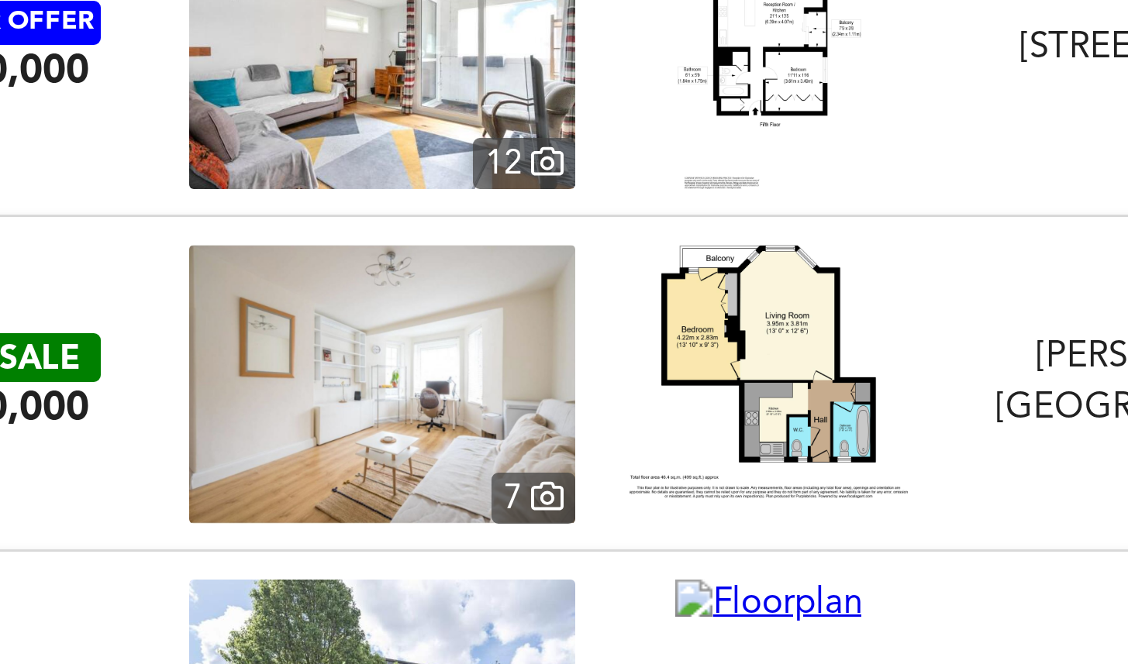
click at [343, 344] on img at bounding box center [358, 350] width 93 height 85
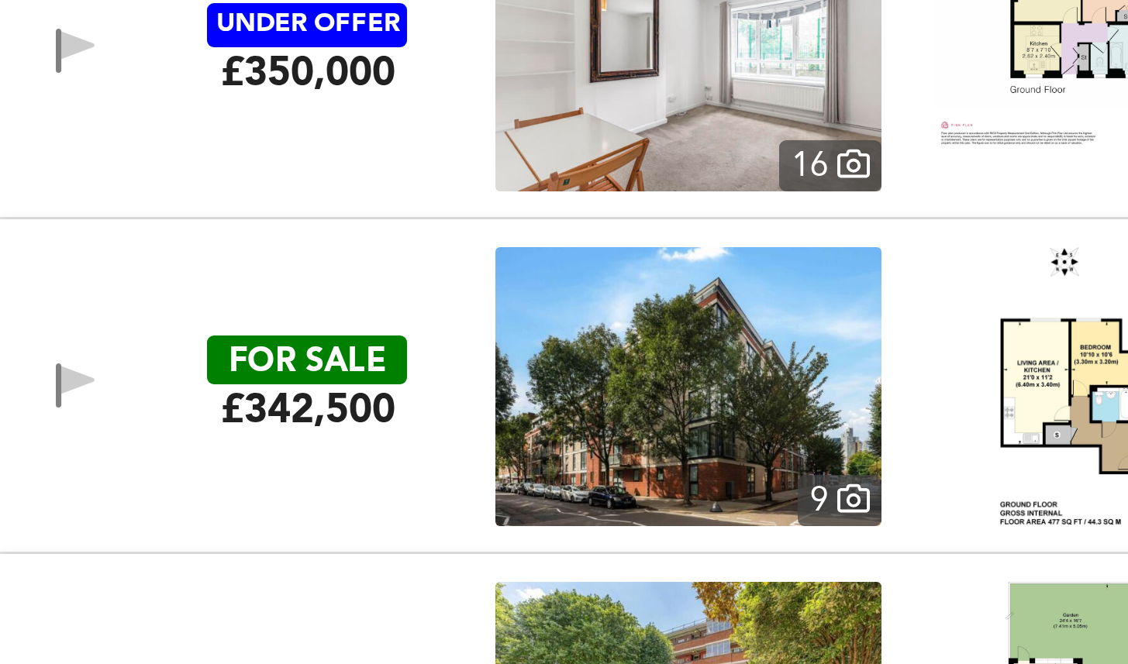
scroll to position [6413, 0]
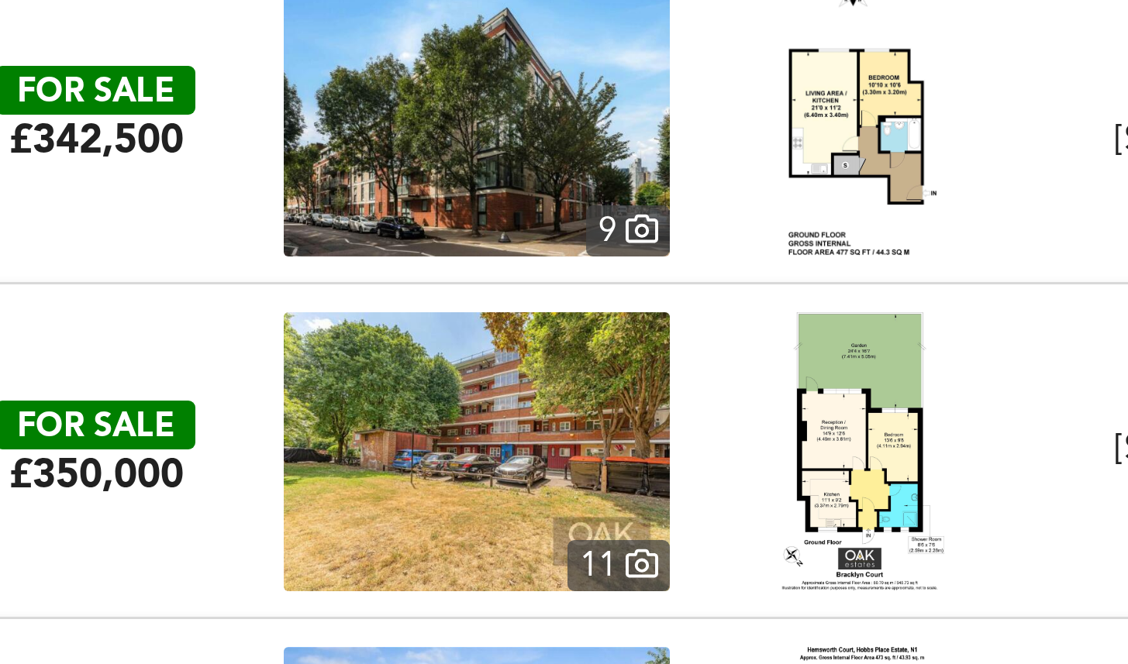
click at [390, 345] on div at bounding box center [358, 378] width 129 height 93
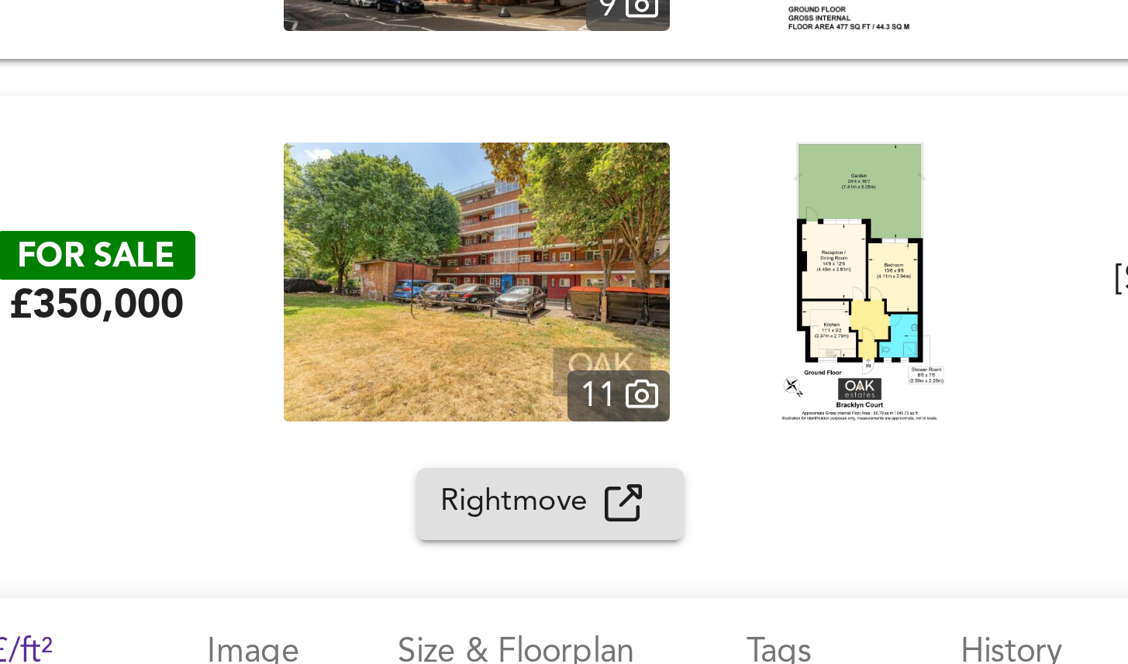
scroll to position [6497, 0]
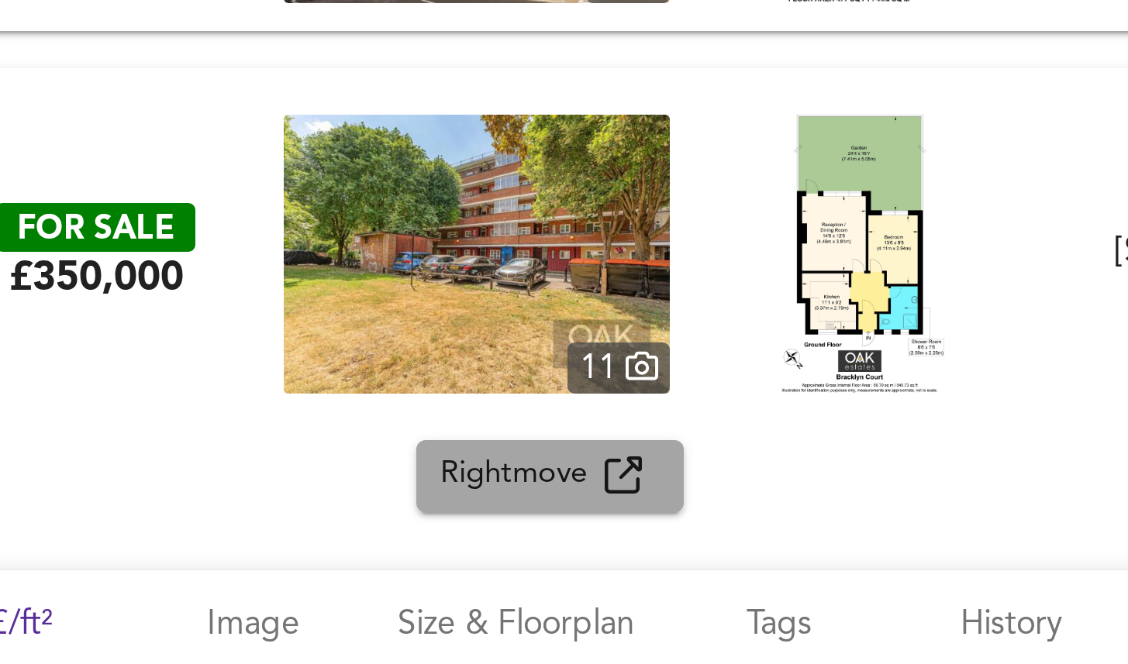
click at [257, 384] on span "Rightmove" at bounding box center [244, 387] width 55 height 18
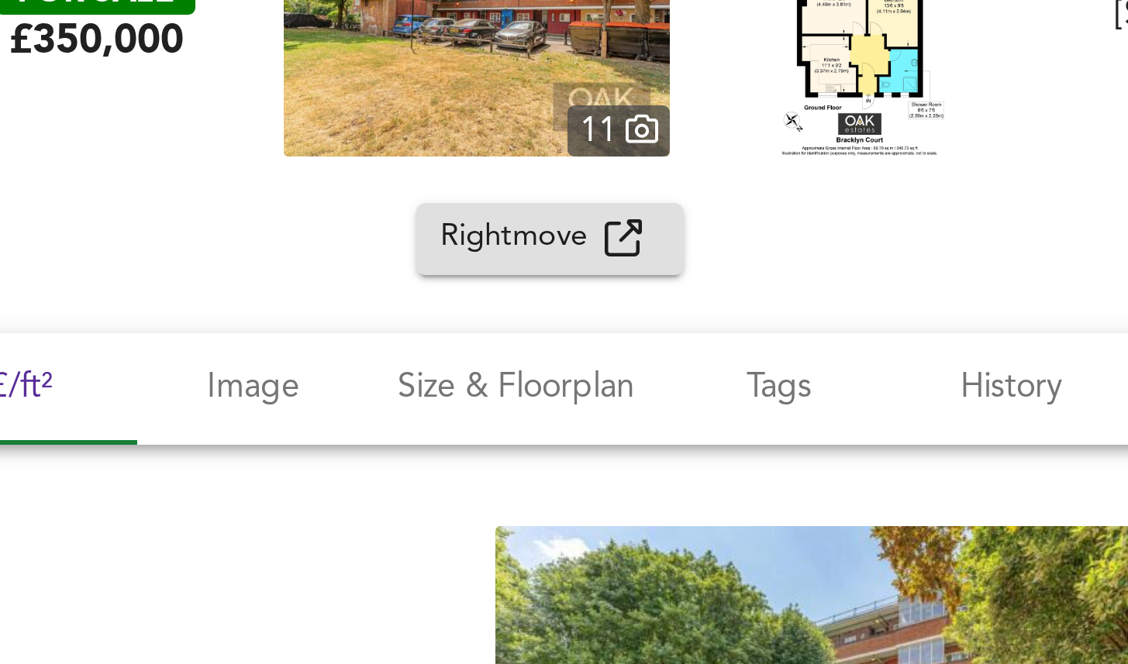
scroll to position [6536, 0]
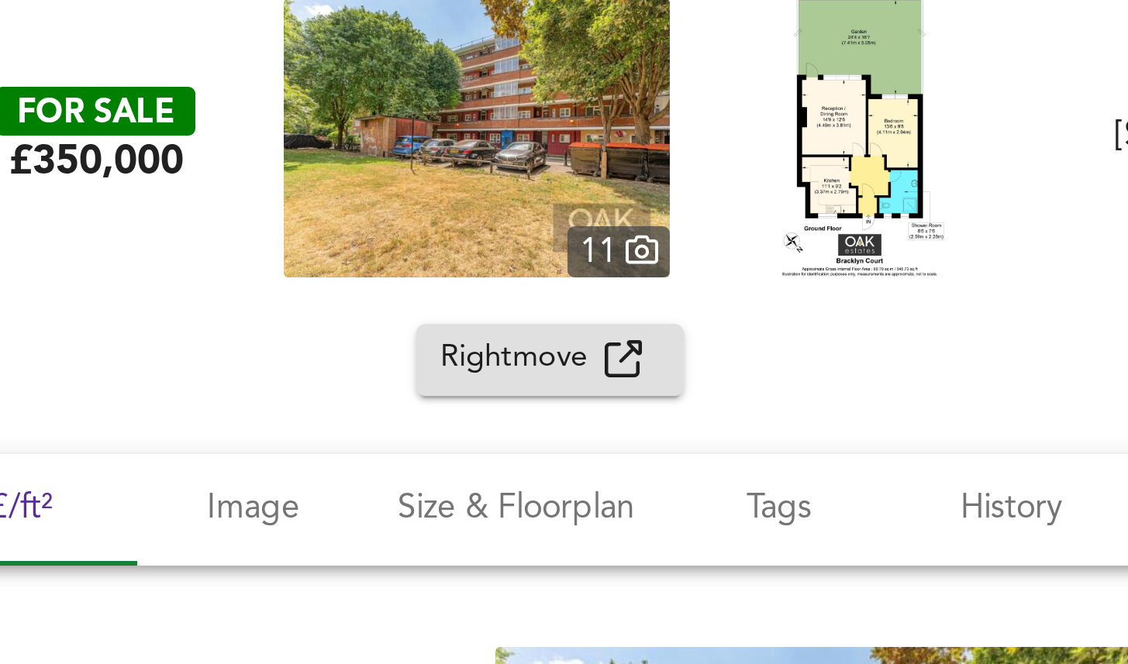
click at [312, 281] on div at bounding box center [358, 273] width 129 height 93
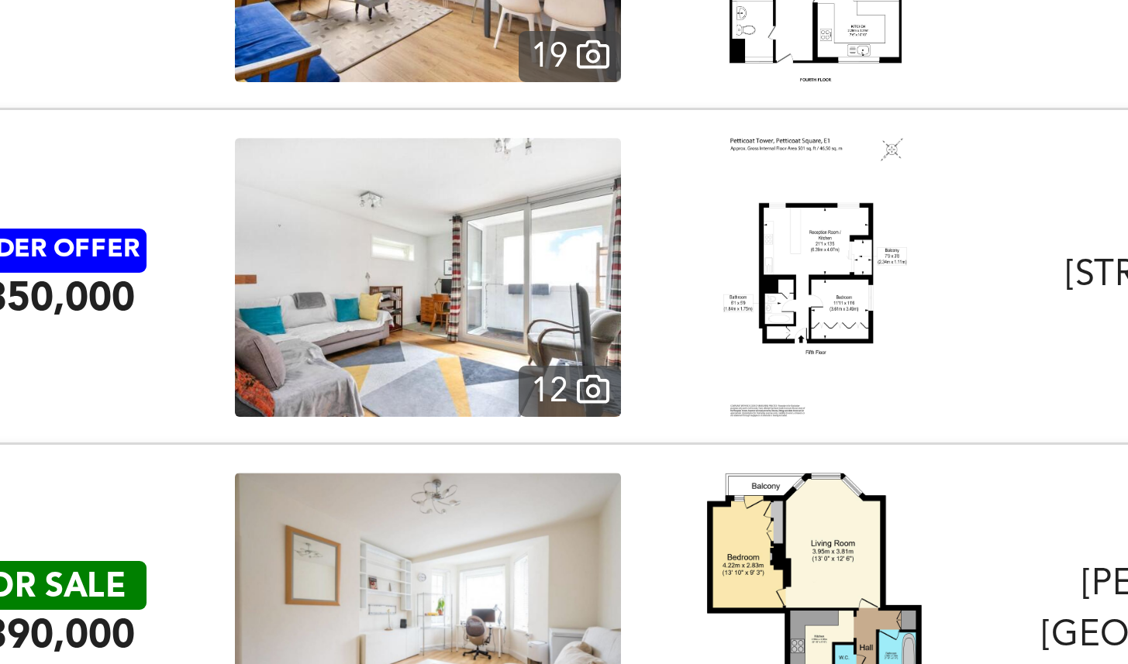
scroll to position [4260, 0]
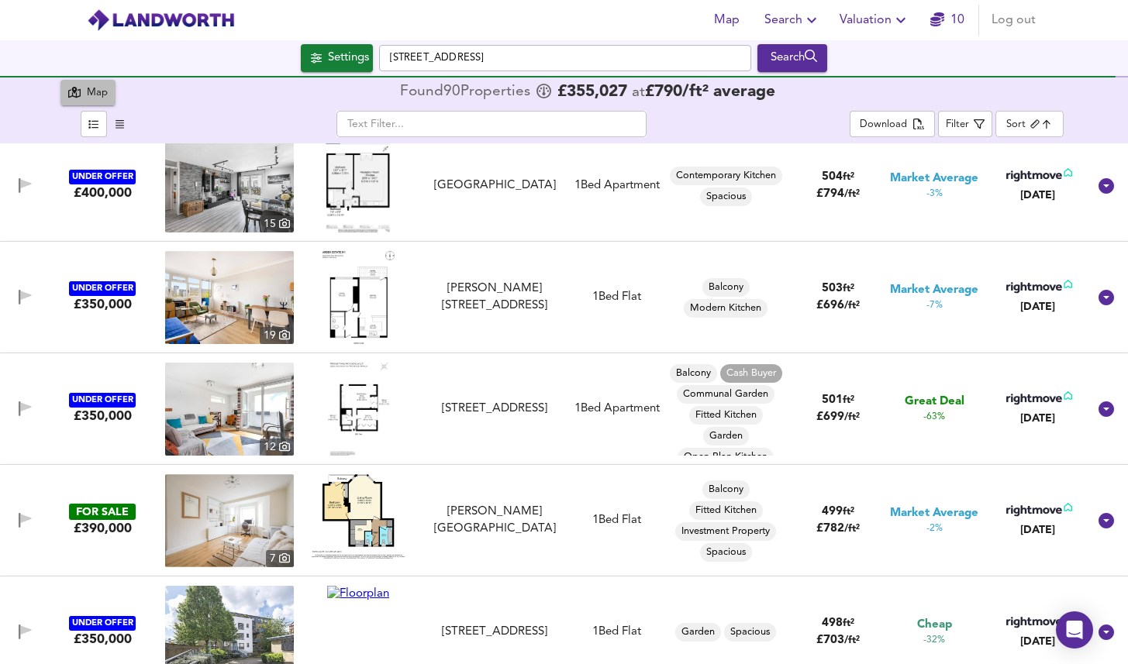
click at [101, 88] on div "Map" at bounding box center [97, 94] width 21 height 18
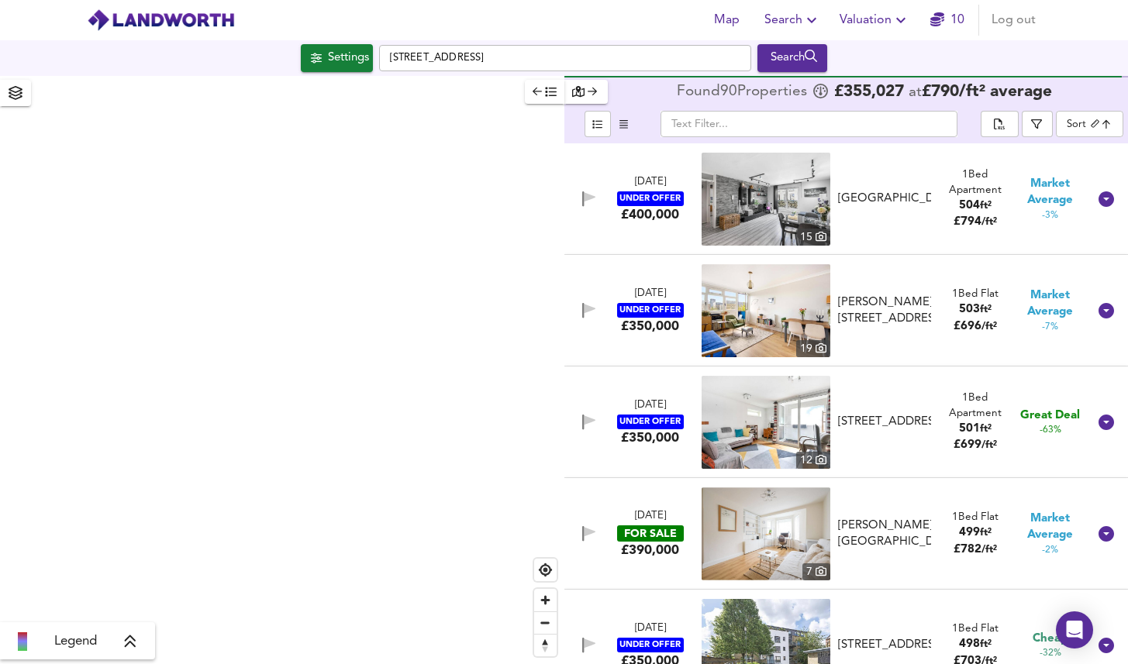
scroll to position [4273, 0]
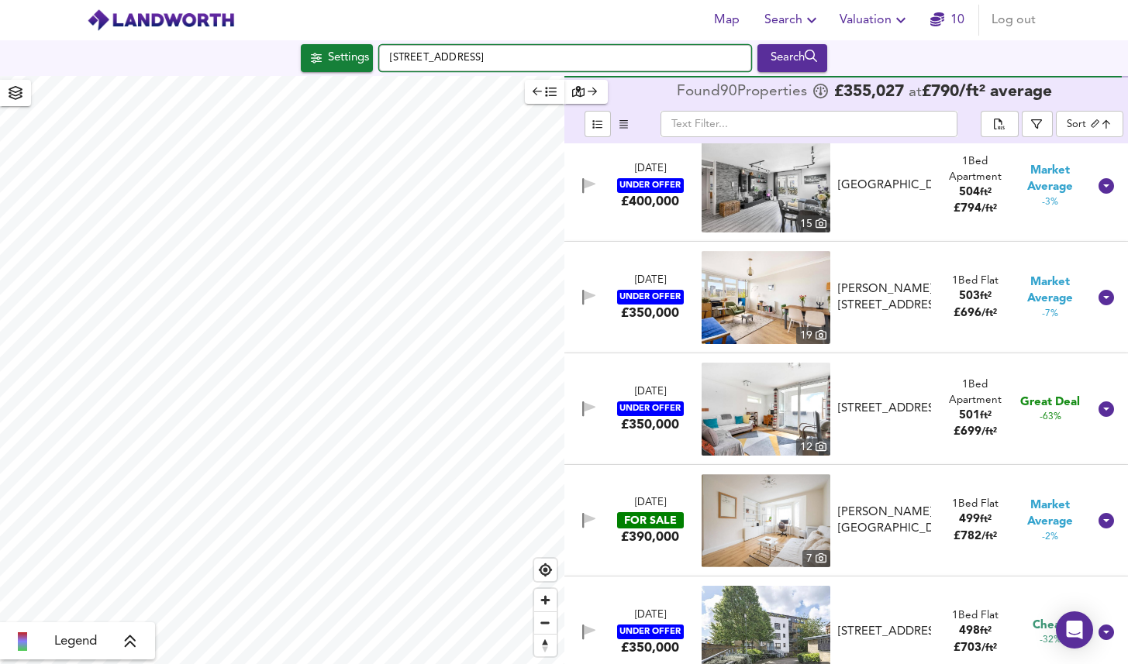
click at [502, 55] on input "[STREET_ADDRESS]" at bounding box center [565, 58] width 372 height 26
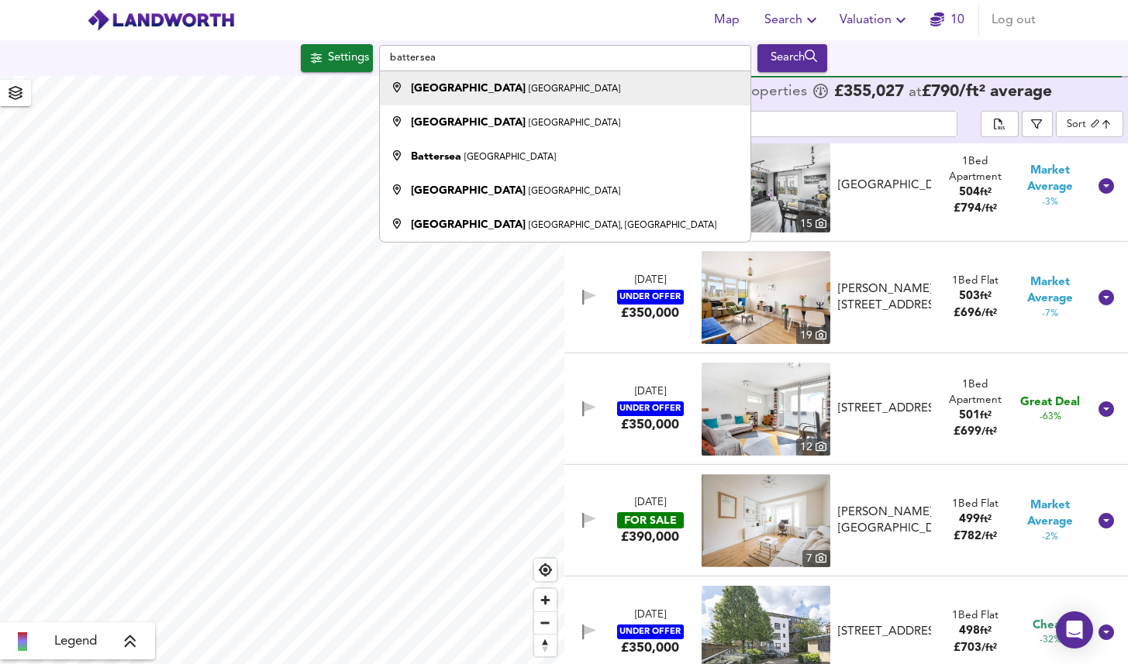
click at [564, 95] on div "[GEOGRAPHIC_DATA]" at bounding box center [515, 89] width 209 height 16
type input "[GEOGRAPHIC_DATA], [GEOGRAPHIC_DATA]"
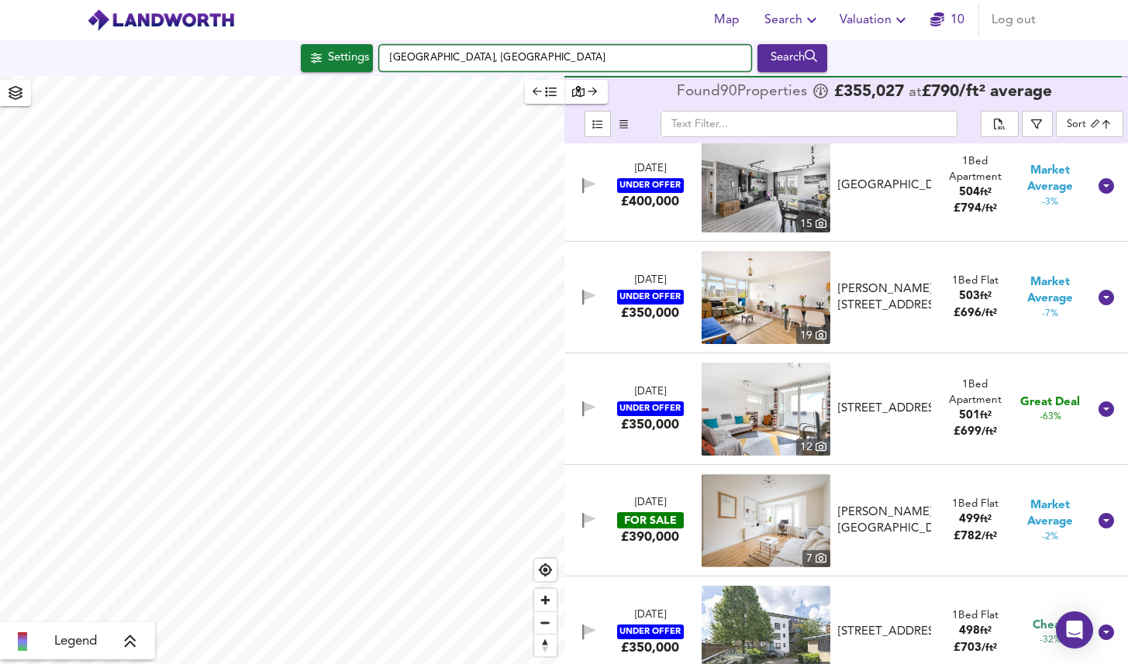
drag, startPoint x: 644, startPoint y: 55, endPoint x: 434, endPoint y: 53, distance: 210.1
click at [434, 53] on input "[GEOGRAPHIC_DATA], [GEOGRAPHIC_DATA]" at bounding box center [565, 58] width 372 height 26
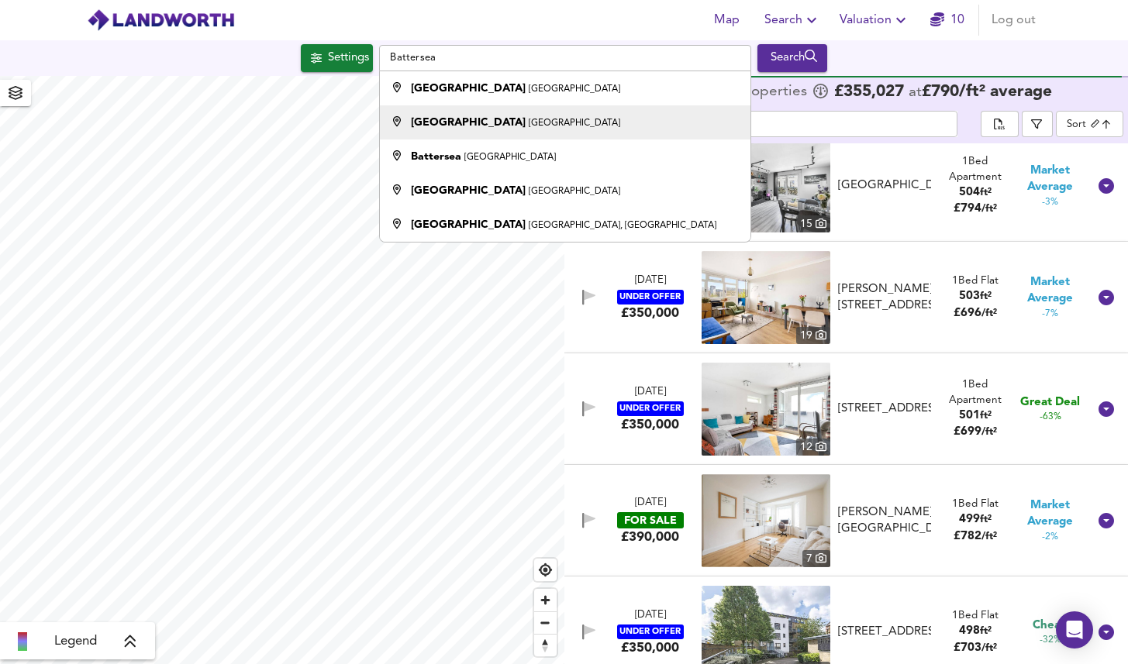
click at [529, 124] on small "[GEOGRAPHIC_DATA]" at bounding box center [574, 123] width 91 height 9
type input "[GEOGRAPHIC_DATA], [GEOGRAPHIC_DATA]"
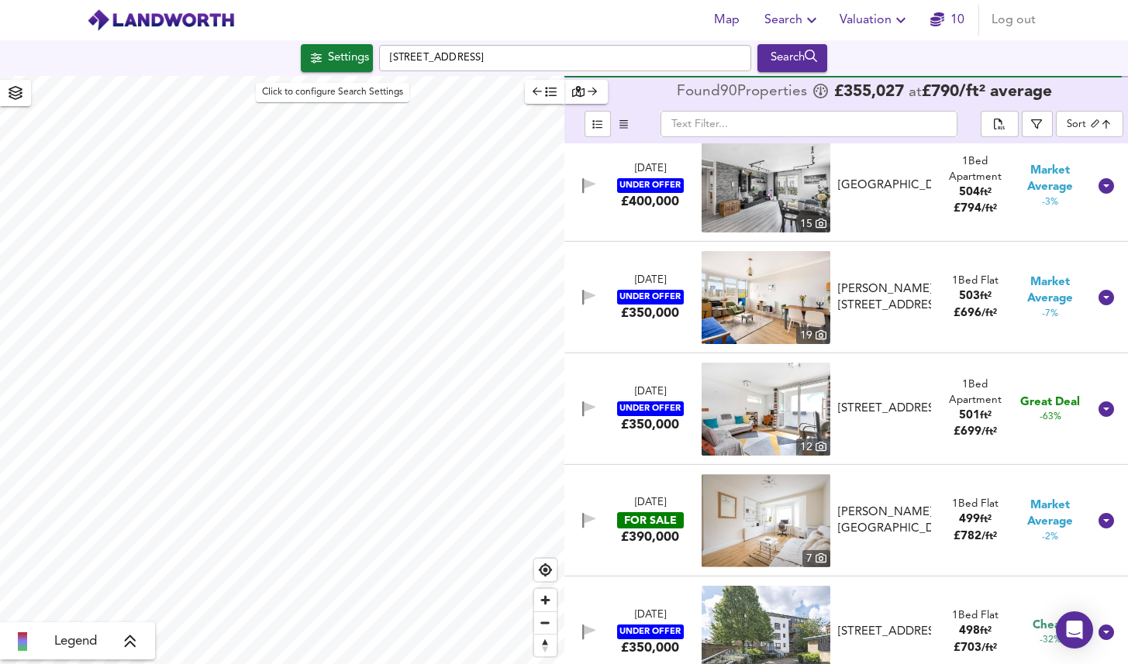
click at [338, 63] on div "Settings" at bounding box center [348, 58] width 41 height 20
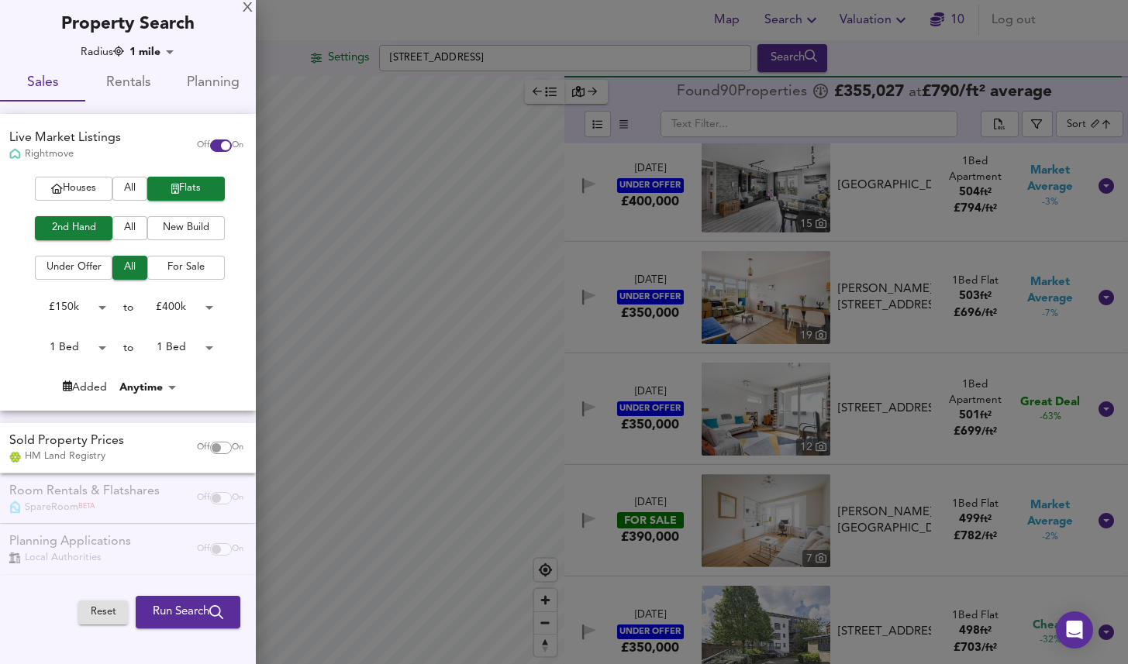
click at [842, 59] on div at bounding box center [564, 332] width 1128 height 664
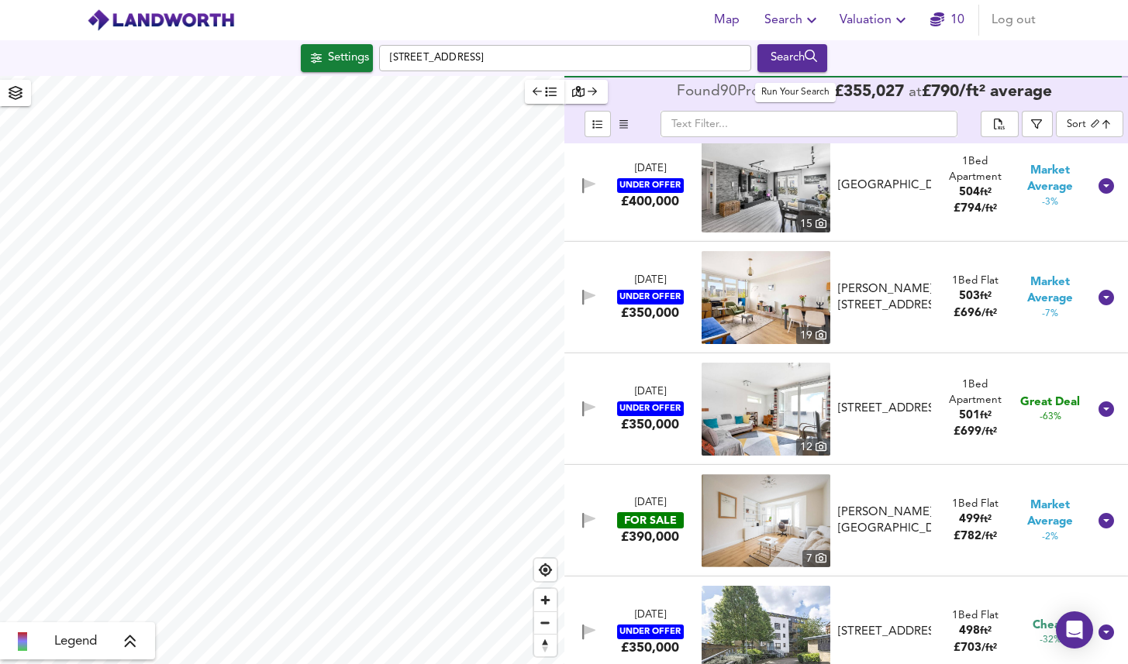
click at [813, 57] on icon "submit" at bounding box center [811, 56] width 13 height 12
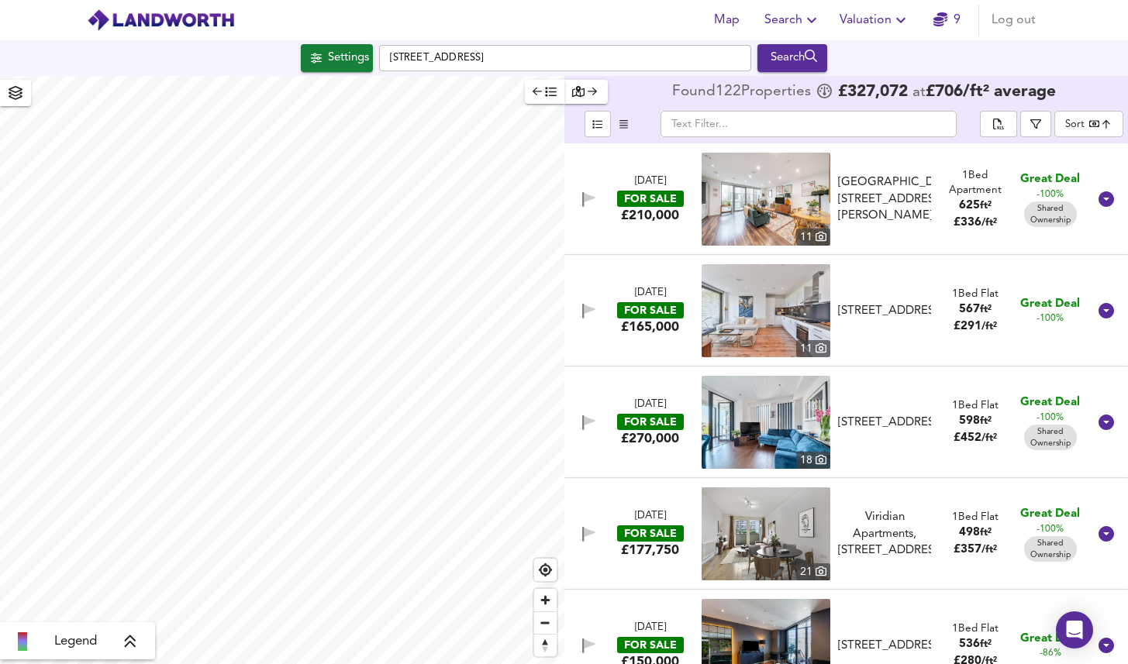
click at [614, 22] on div "Map Search Valuation 9 Log out" at bounding box center [564, 20] width 992 height 39
click at [1092, 128] on body "Map Search Valuation 9 Log out Settings [GEOGRAPHIC_DATA] Search Legend Found 1…" at bounding box center [564, 332] width 1128 height 664
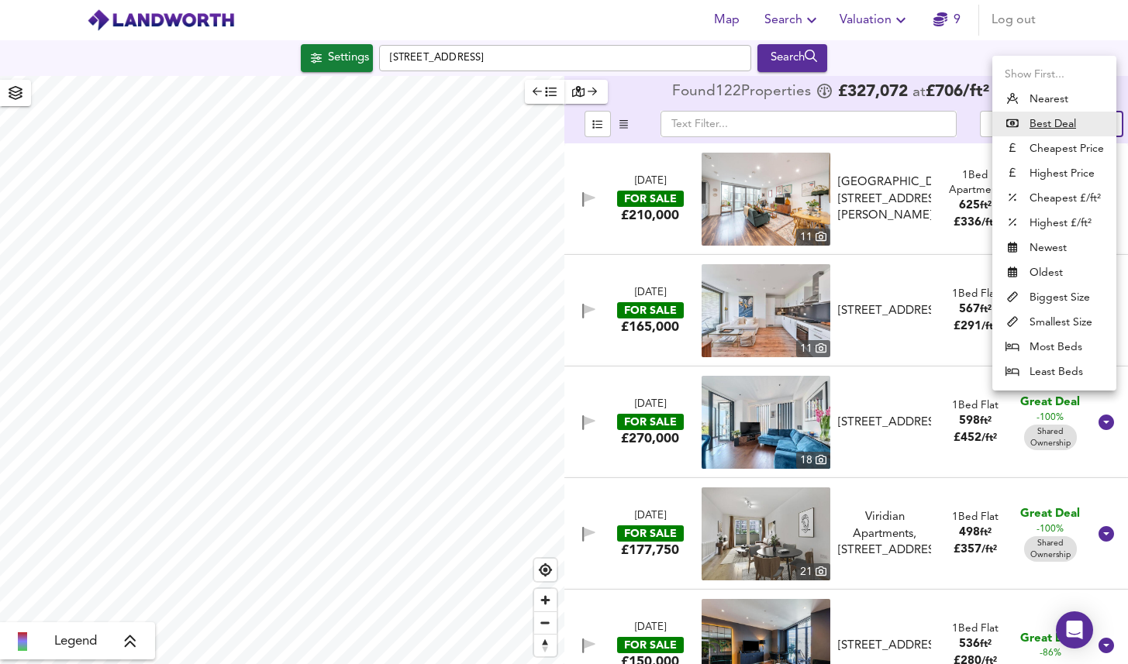
click at [1055, 291] on li "Biggest Size" at bounding box center [1054, 297] width 124 height 25
type input "biggest"
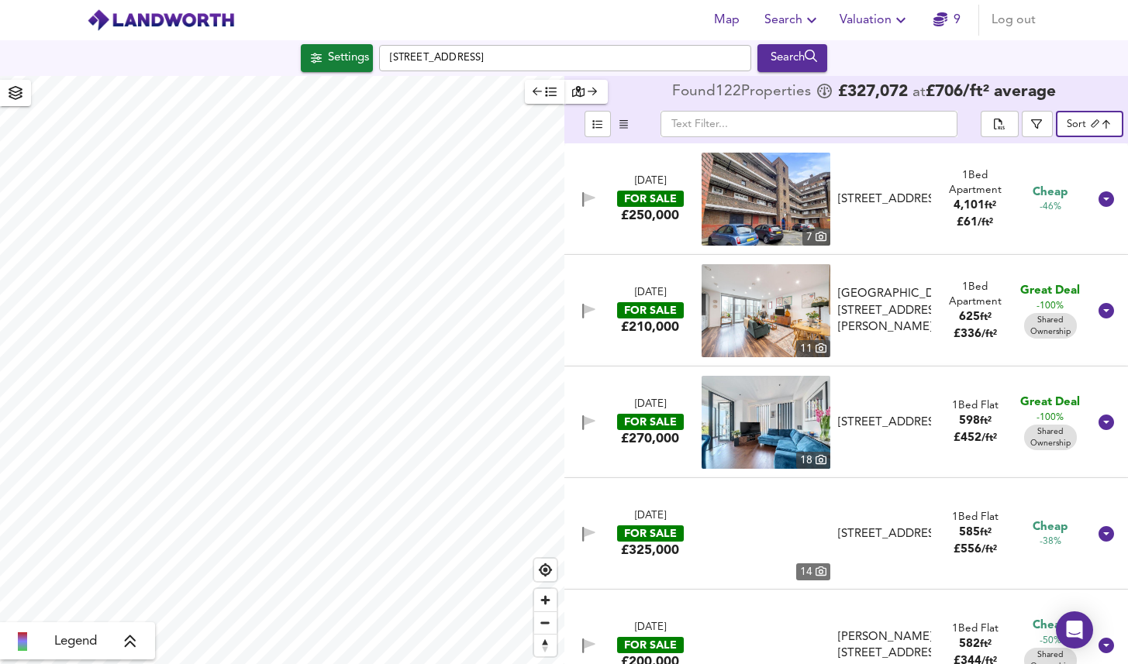
click at [540, 97] on icon "button" at bounding box center [538, 91] width 10 height 11
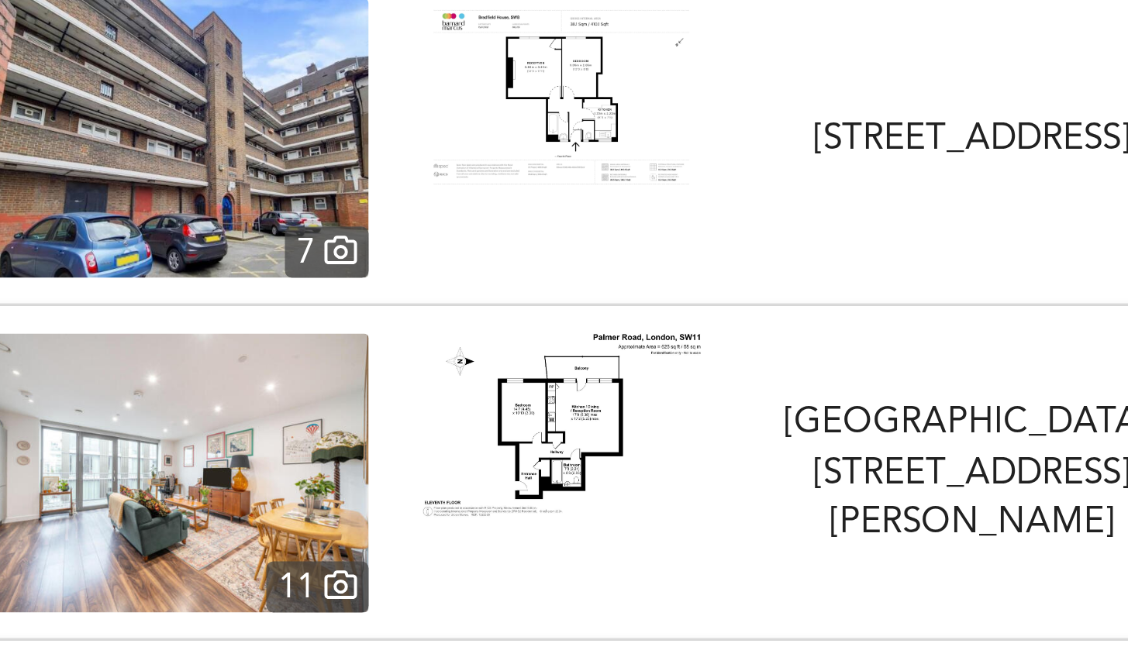
click at [342, 197] on img at bounding box center [358, 184] width 93 height 62
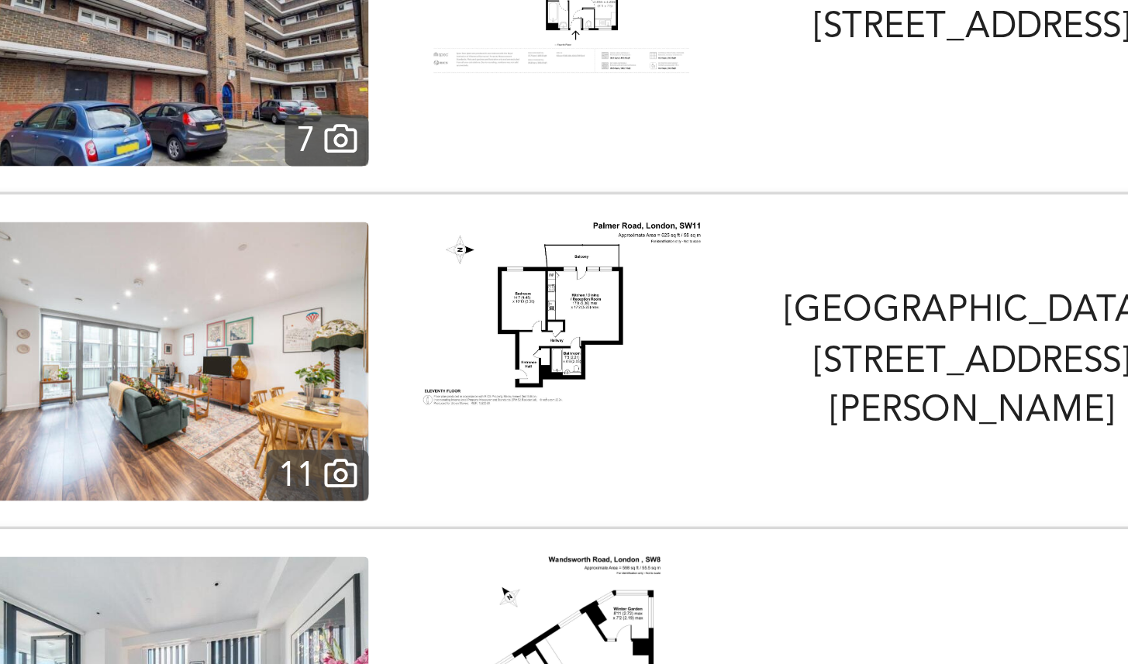
scroll to position [39, 0]
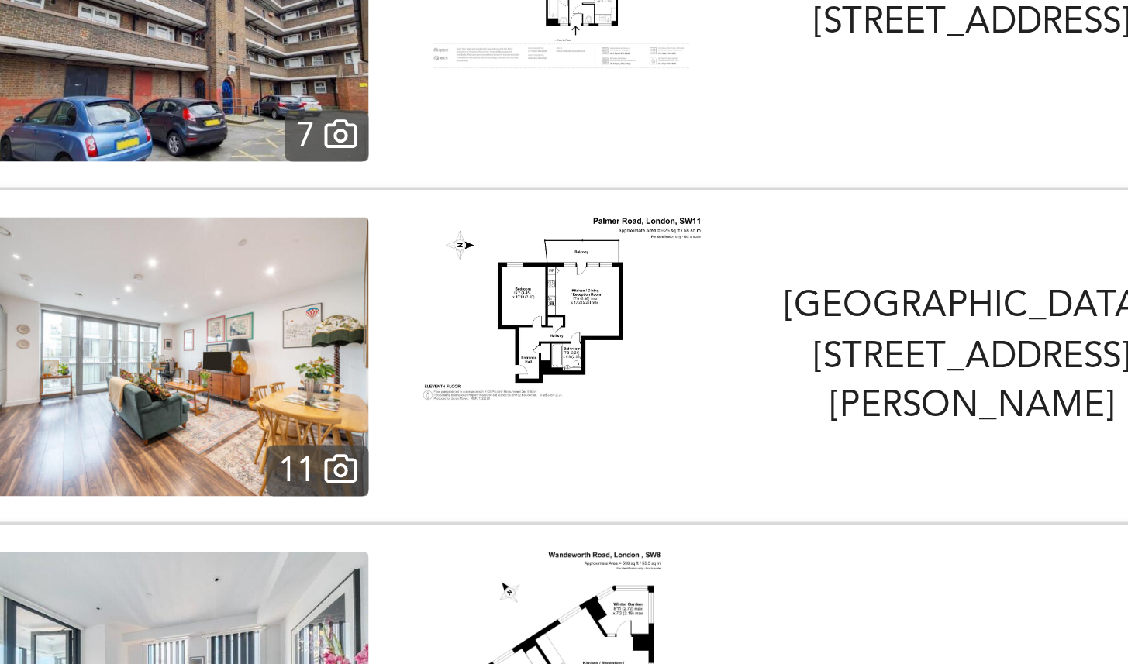
click at [355, 263] on img at bounding box center [358, 256] width 93 height 61
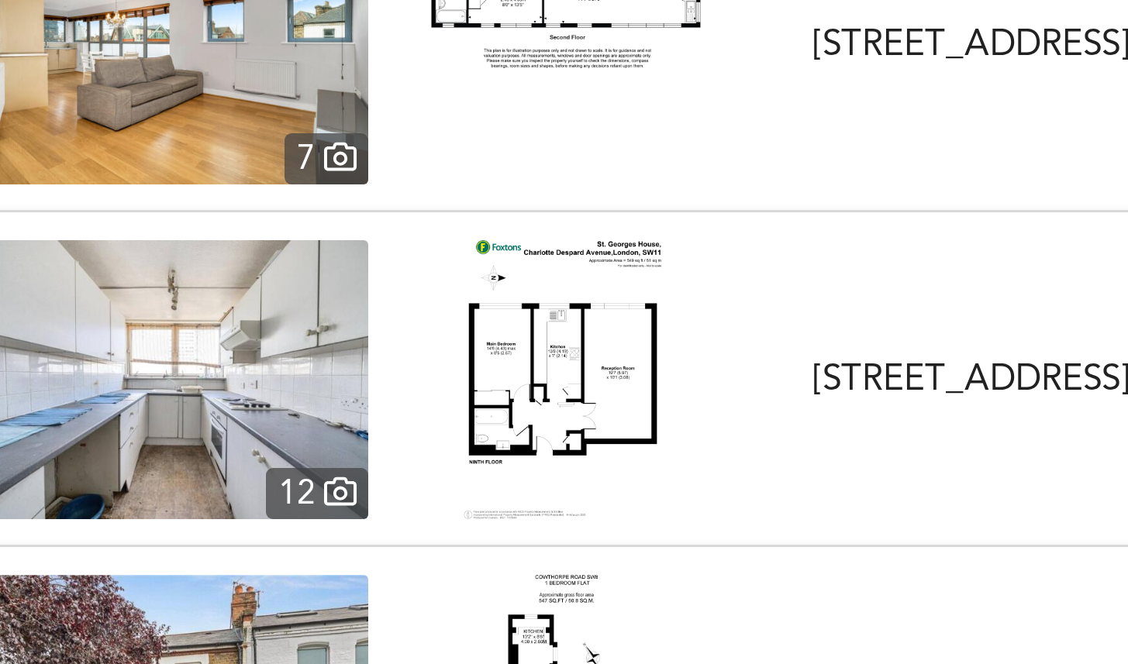
scroll to position [2041, 0]
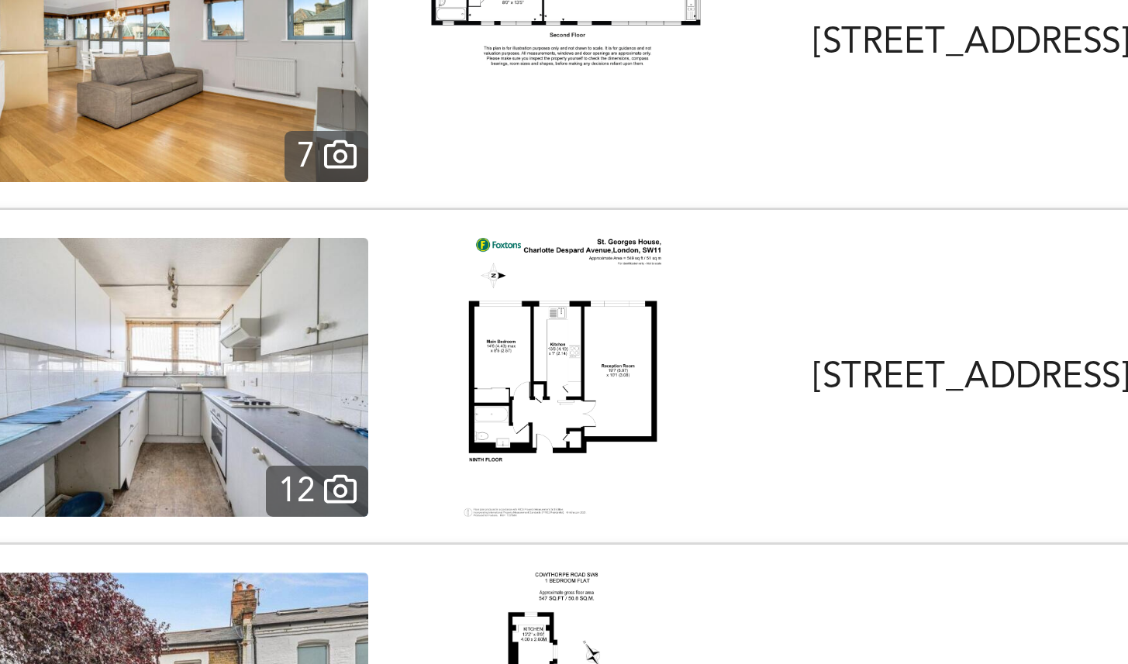
click at [371, 271] on img at bounding box center [359, 279] width 66 height 93
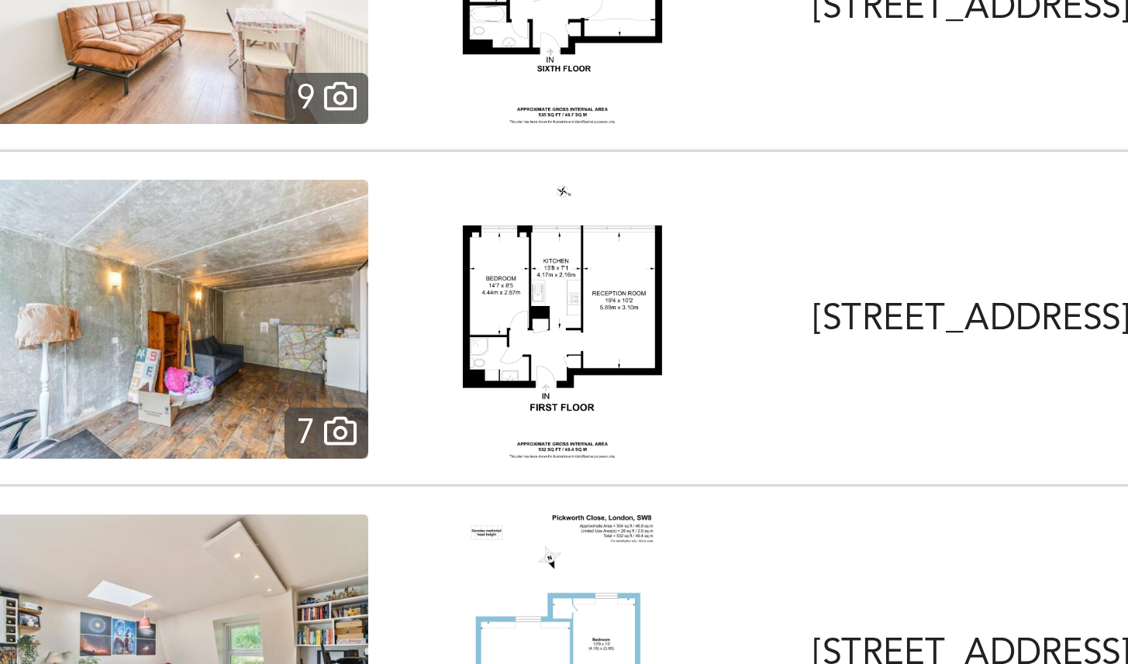
scroll to position [2620, 0]
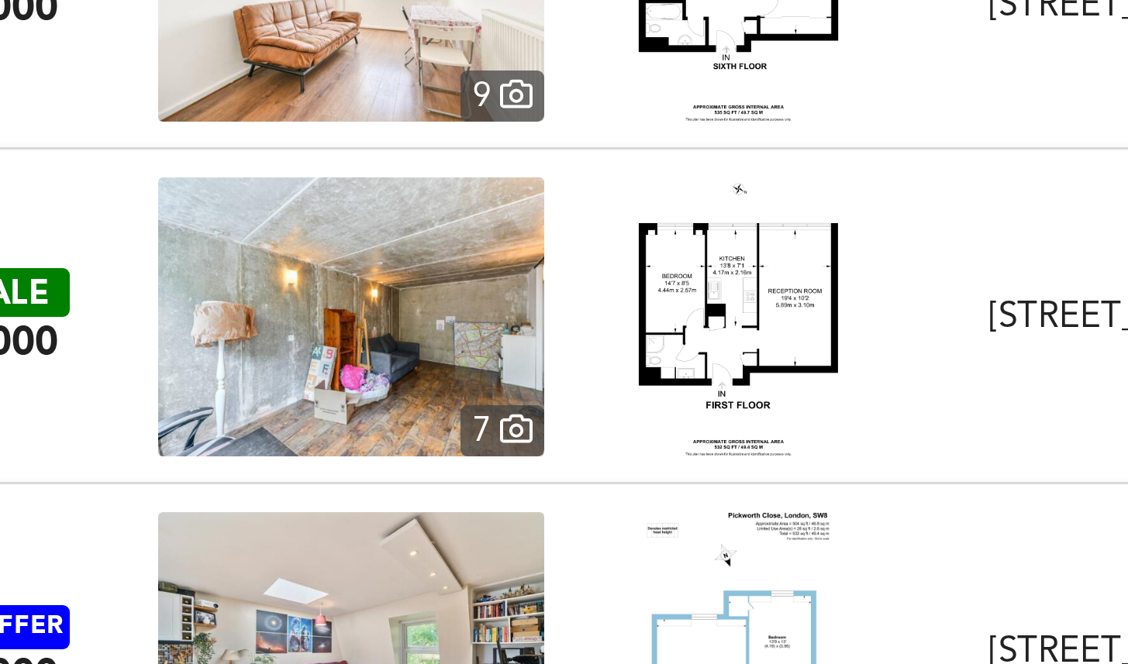
click at [151, 248] on div "FOR SALE £250,000" at bounding box center [102, 259] width 113 height 33
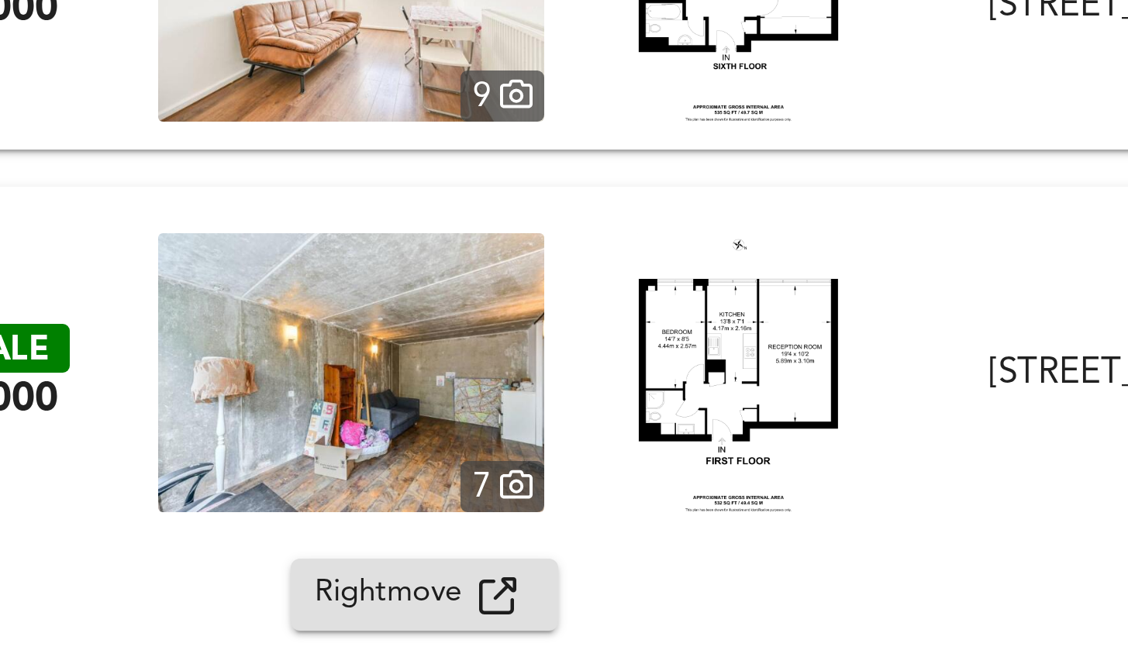
click at [231, 347] on span "Rightmove" at bounding box center [244, 352] width 55 height 18
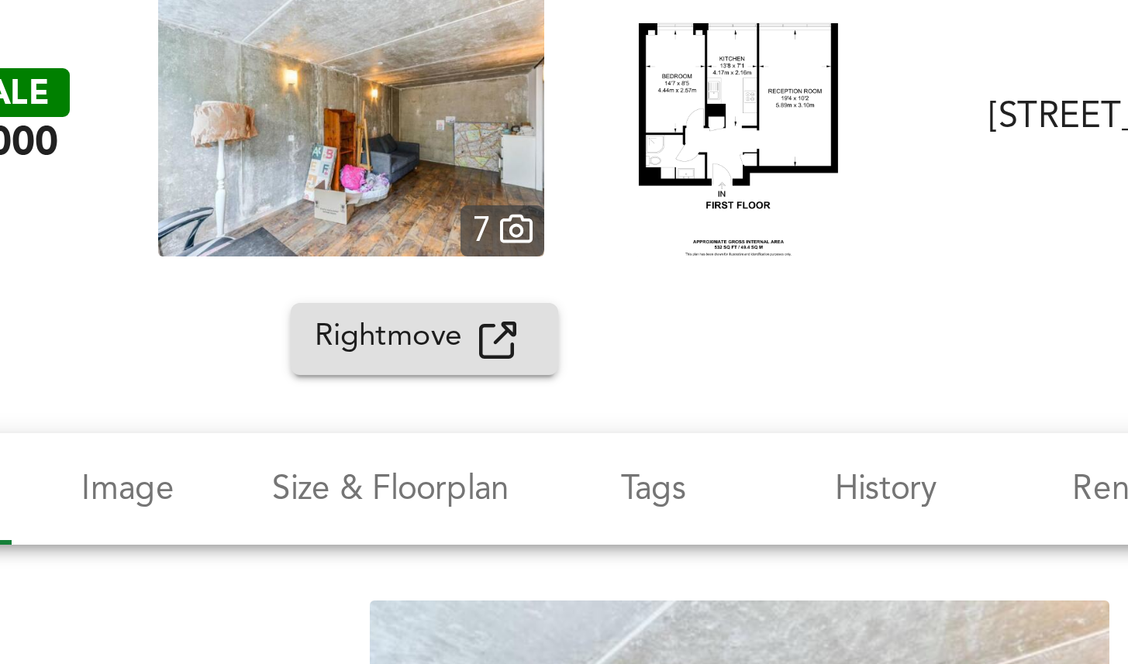
scroll to position [2555, 0]
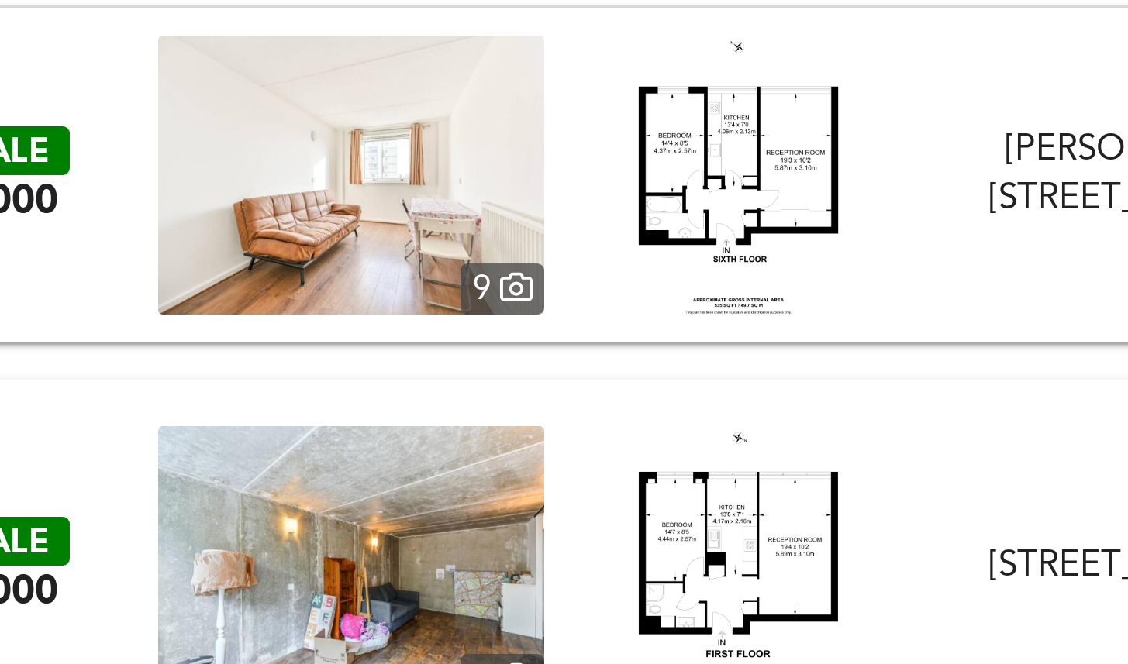
click at [420, 287] on div "FOR SALE £250,000 [STREET_ADDRESS][GEOGRAPHIC_DATA][STREET_ADDRESS] 1 Bed Flat …" at bounding box center [564, 342] width 1128 height 124
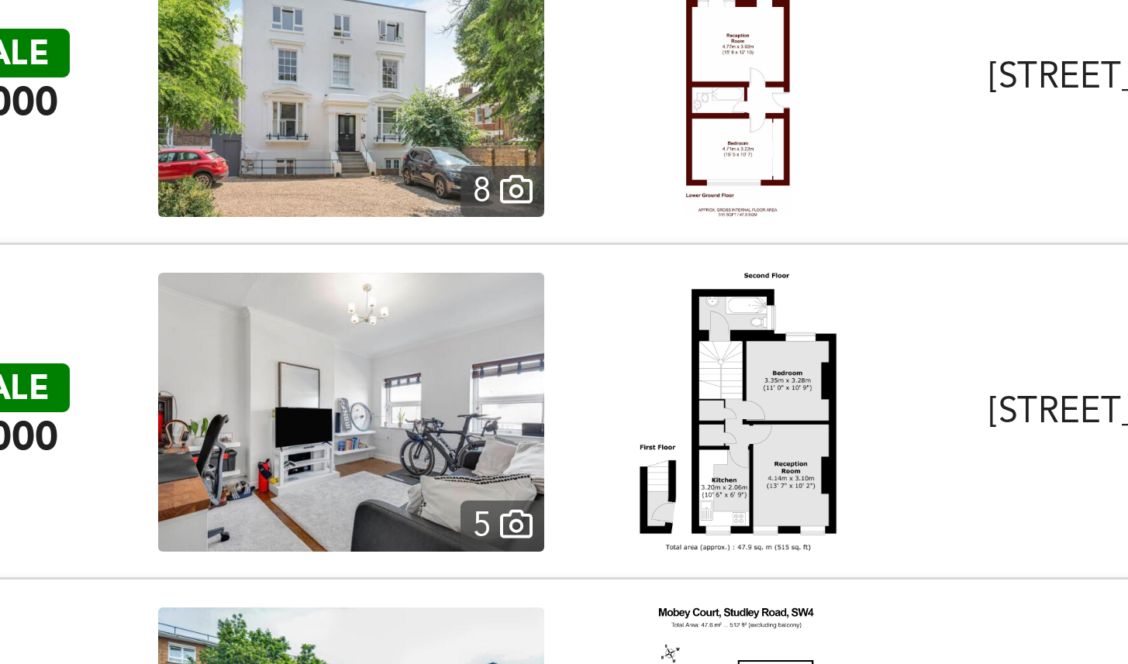
scroll to position [3035, 0]
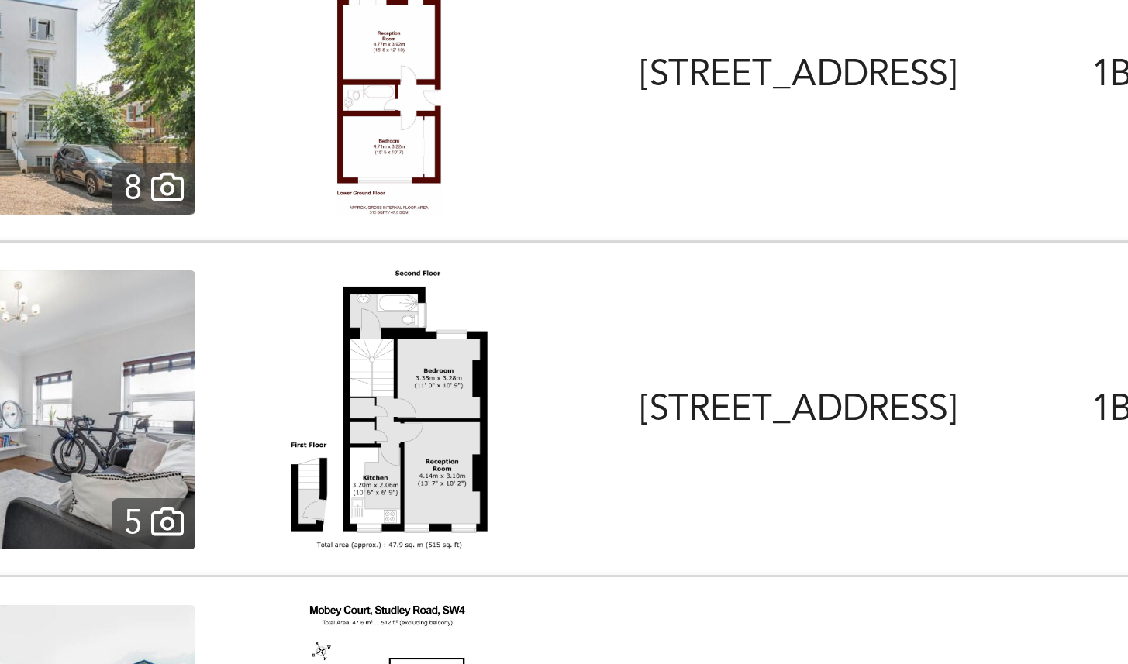
click at [492, 250] on div "FOR SALE £275,000 [STREET_ADDRESS] 1 Bed Flat Investment Property 515 ft² £ 534…" at bounding box center [545, 289] width 1085 height 93
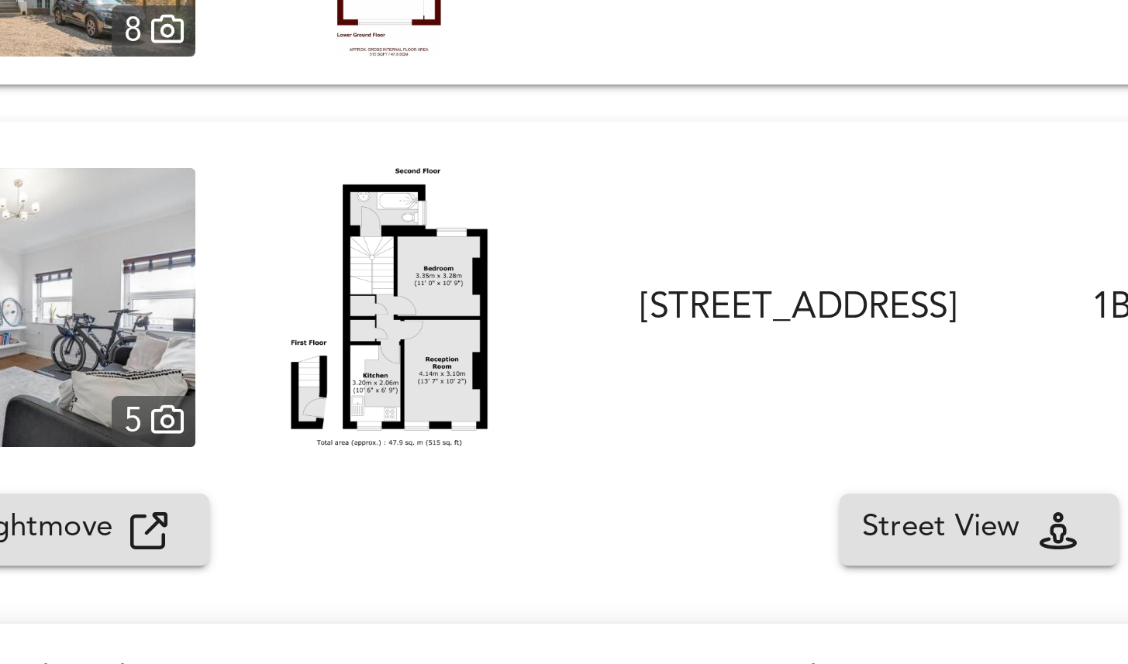
scroll to position [3094, 0]
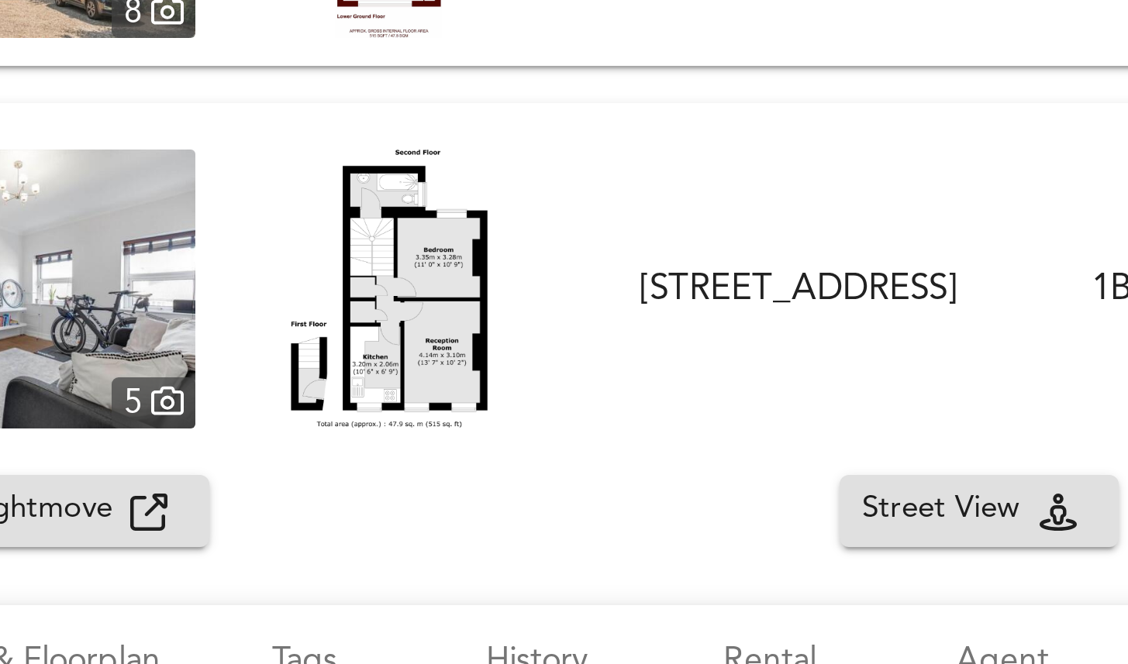
click at [276, 326] on icon "button" at bounding box center [278, 324] width 12 height 12
click at [419, 195] on div "FOR SALE £275,000 [STREET_ADDRESS] 1 Bed Flat Investment Property 515 ft² £ 534…" at bounding box center [564, 250] width 1128 height 124
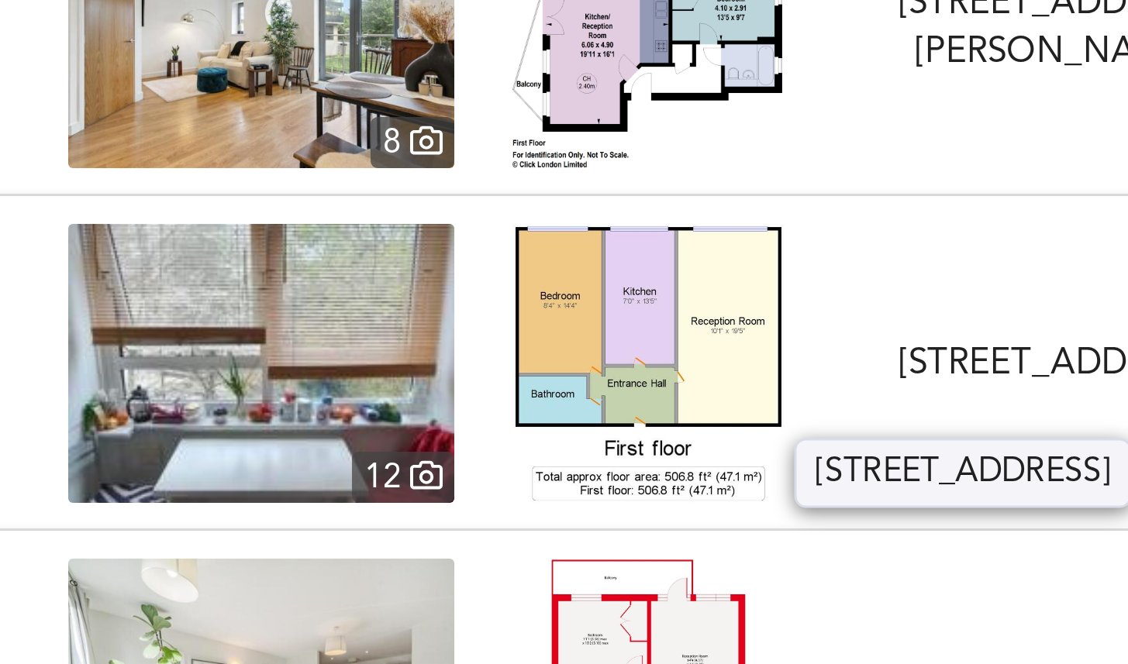
scroll to position [3721, 0]
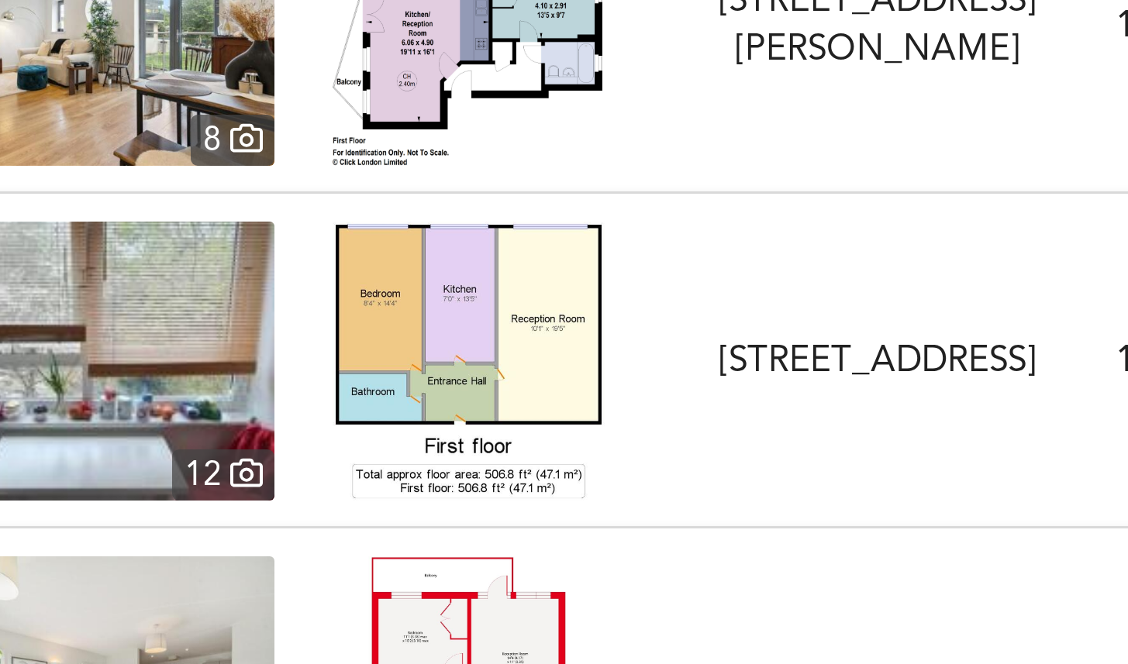
click at [514, 271] on div "[STREET_ADDRESS]" at bounding box center [495, 274] width 132 height 16
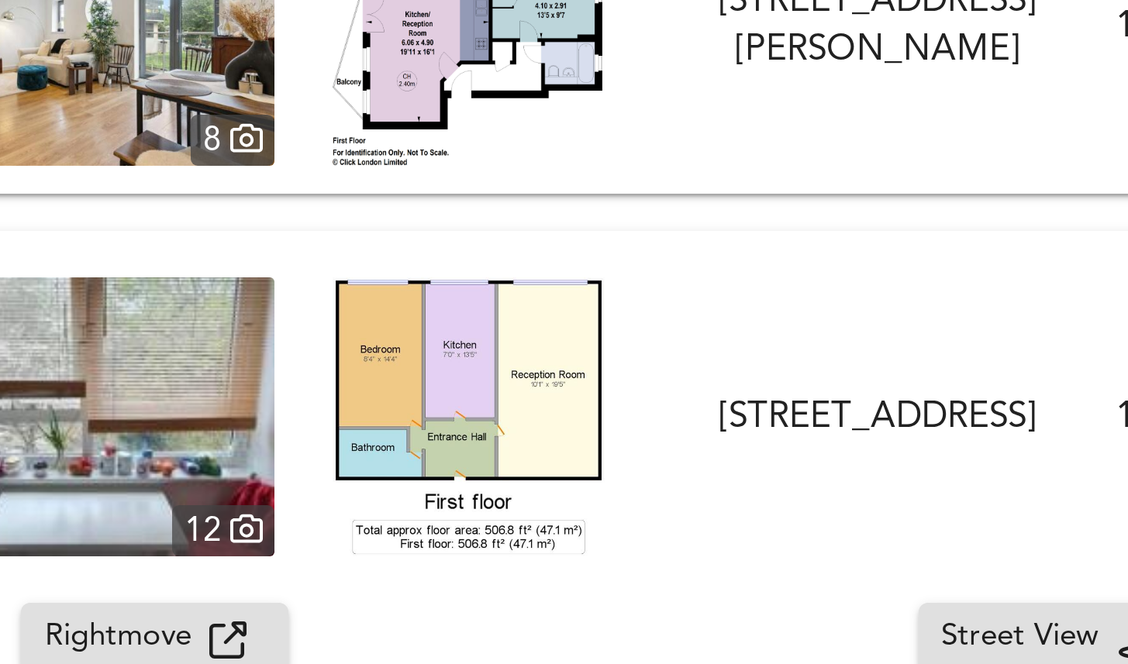
click at [277, 357] on button "Rightmove" at bounding box center [253, 366] width 89 height 24
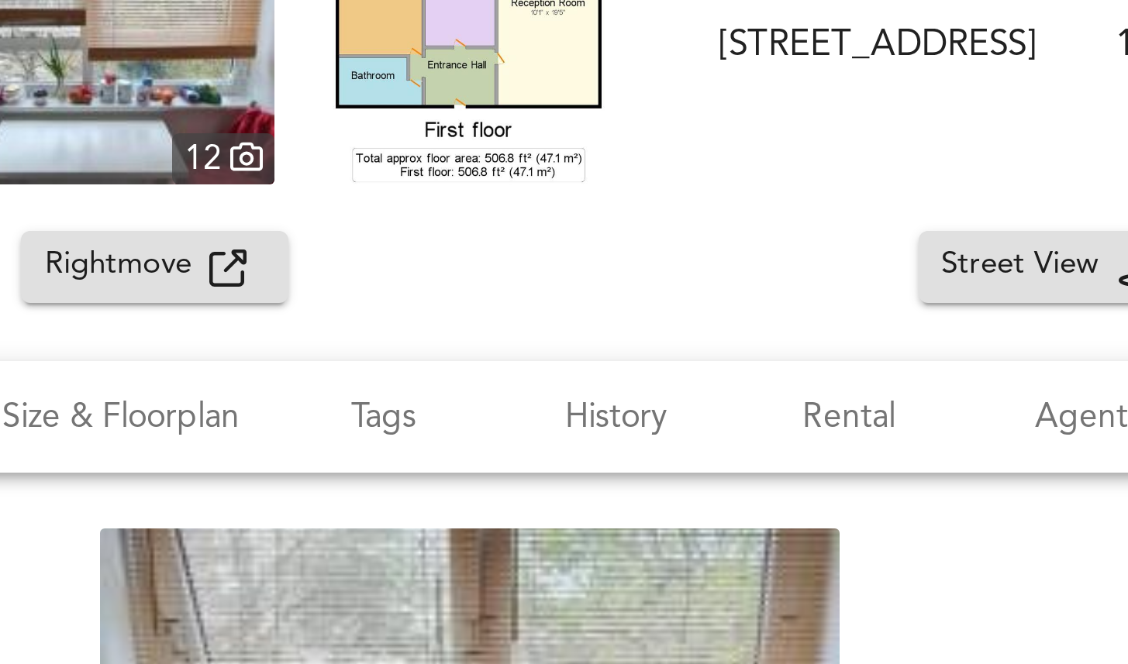
scroll to position [3790, 0]
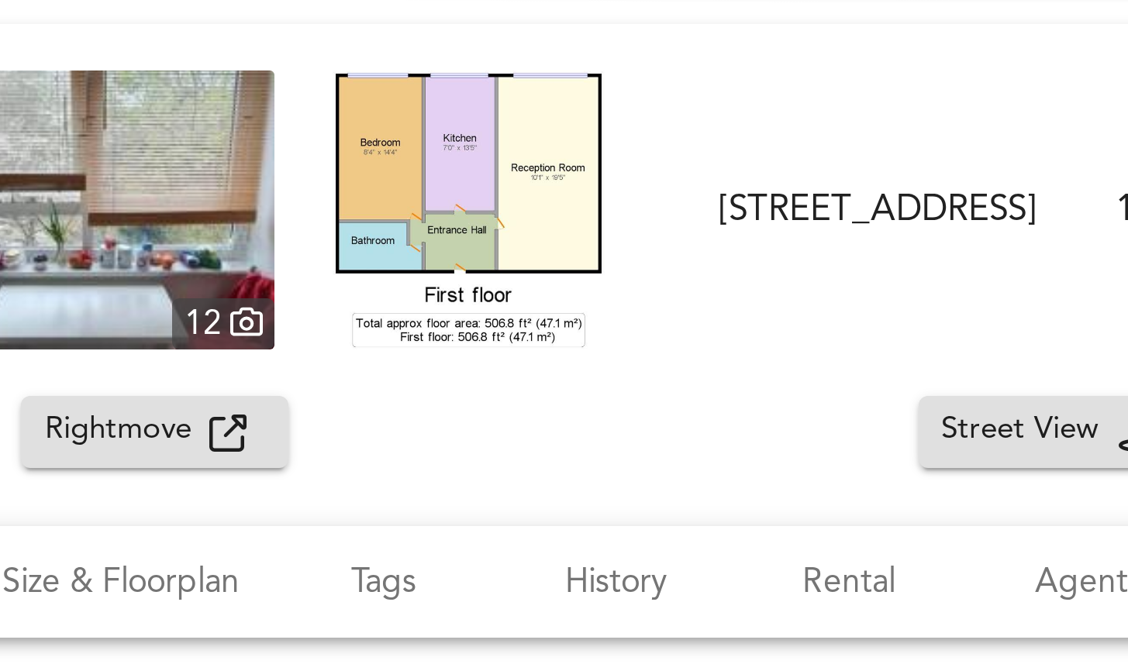
click at [462, 184] on div "FOR SALE £240,000 [STREET_ADDRESS] 1 Bed Apartment Cash Buyer Renovated Spaciou…" at bounding box center [545, 223] width 1085 height 93
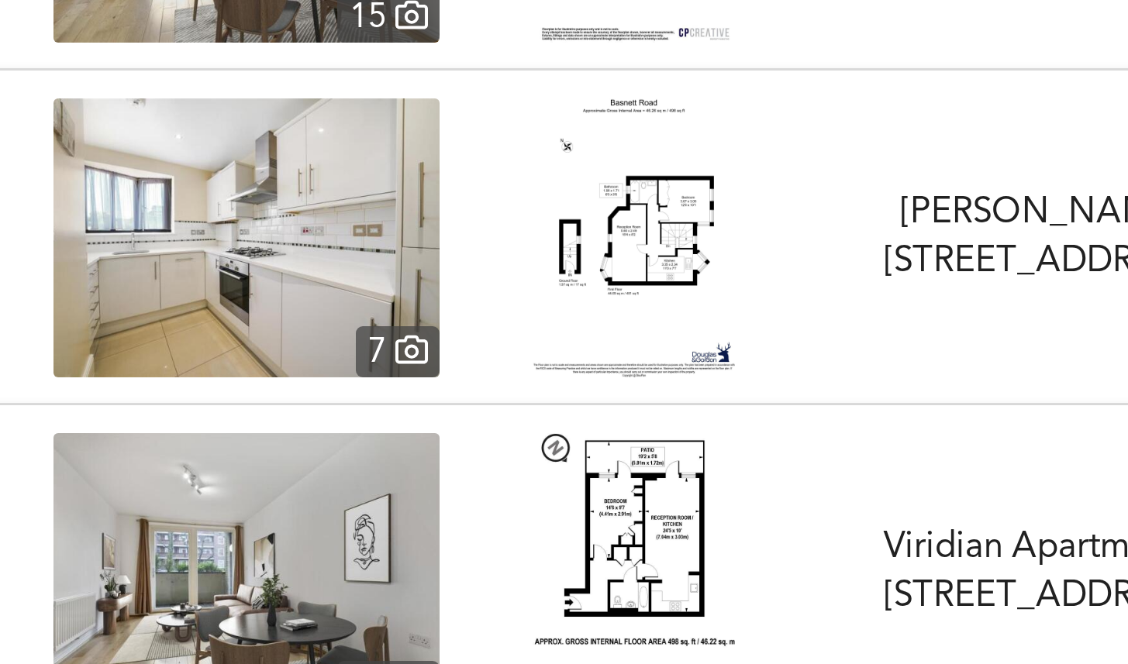
scroll to position [4664, 0]
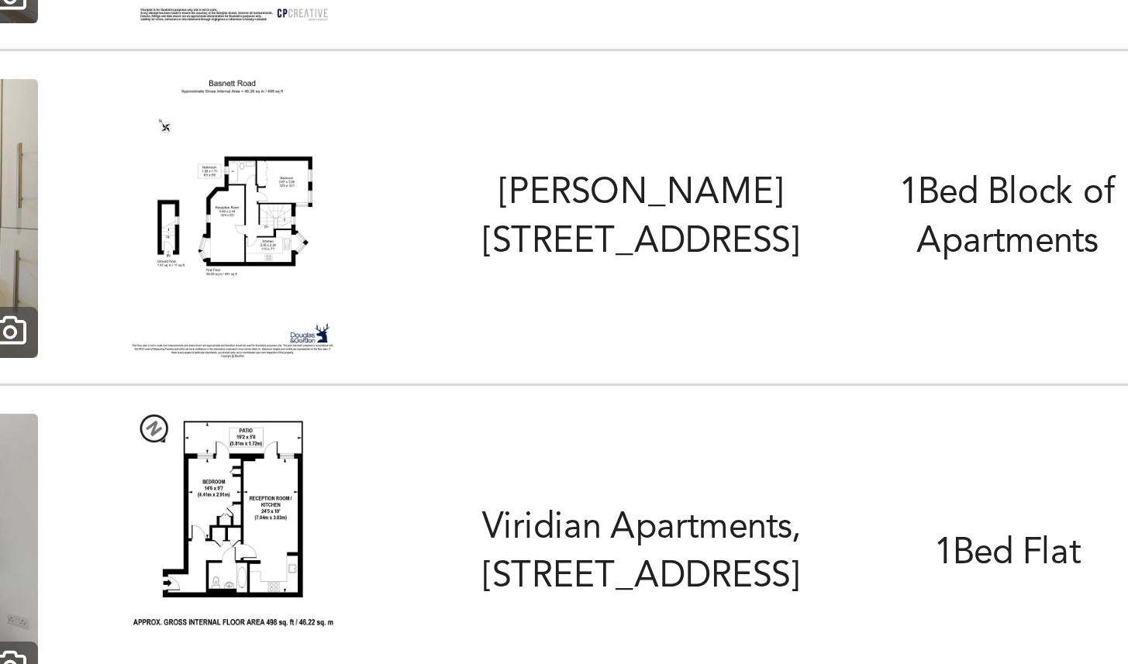
click at [475, 203] on div "FOR SALE £390,000 [STREET_ADDRESS][PERSON_NAME][PERSON_NAME] 1 Bed Block of Apa…" at bounding box center [545, 224] width 1085 height 93
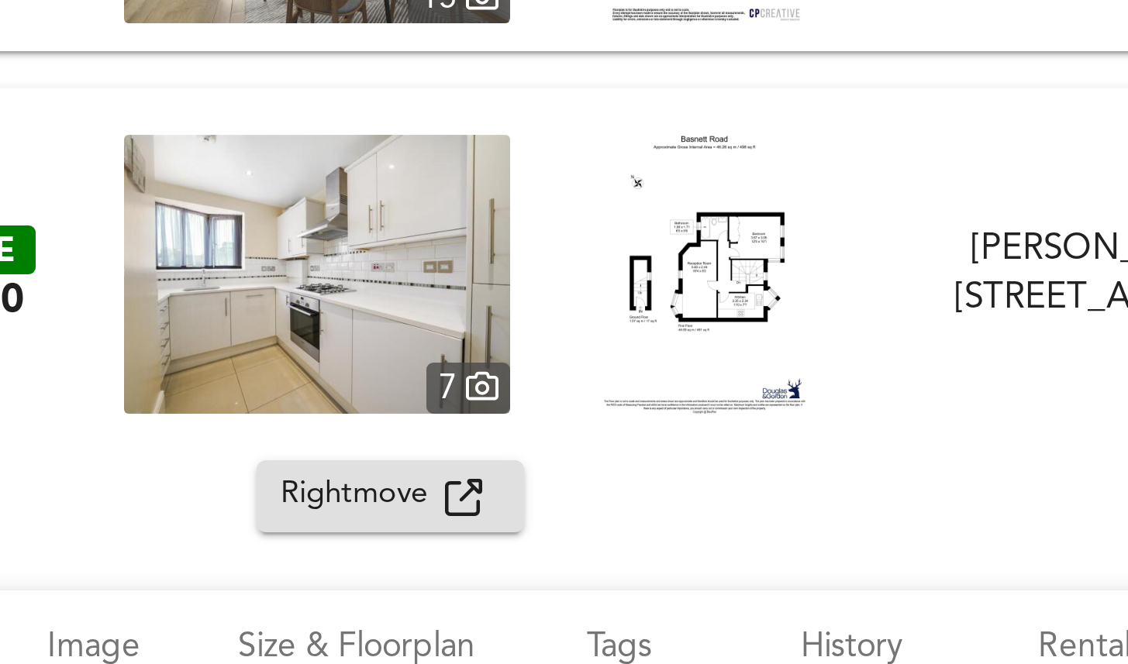
click at [252, 316] on span "Rightmove" at bounding box center [244, 317] width 55 height 18
click at [326, 190] on div "FOR SALE £390,000 [STREET_ADDRESS][PERSON_NAME][PERSON_NAME] 1 Bed Block of Apa…" at bounding box center [564, 243] width 1128 height 124
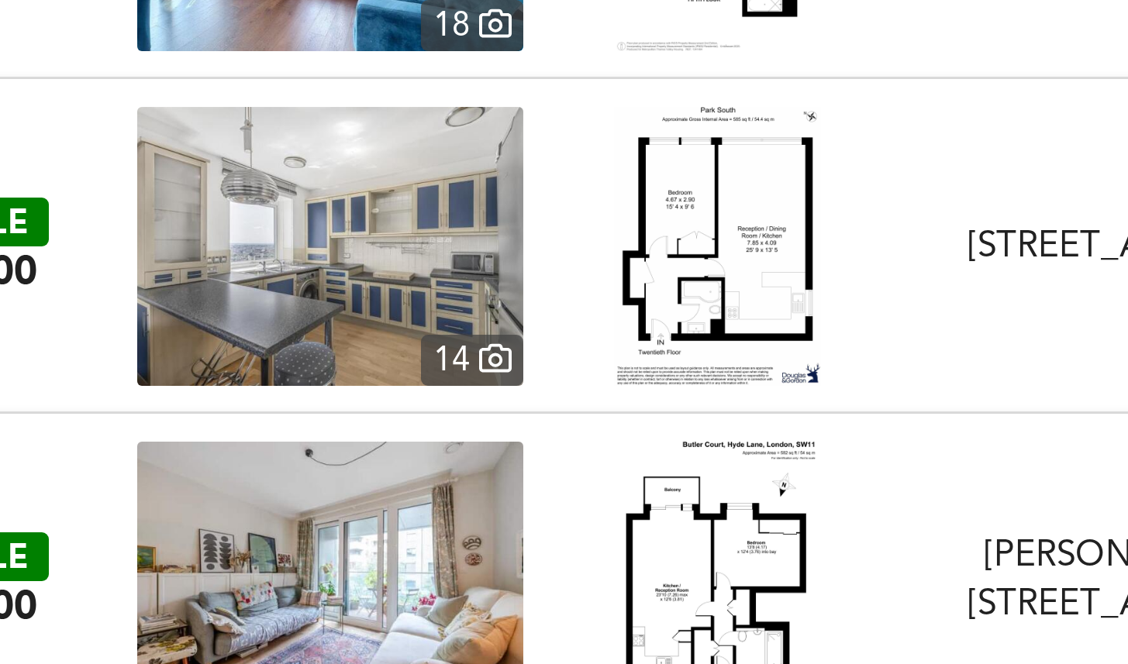
scroll to position [0, 0]
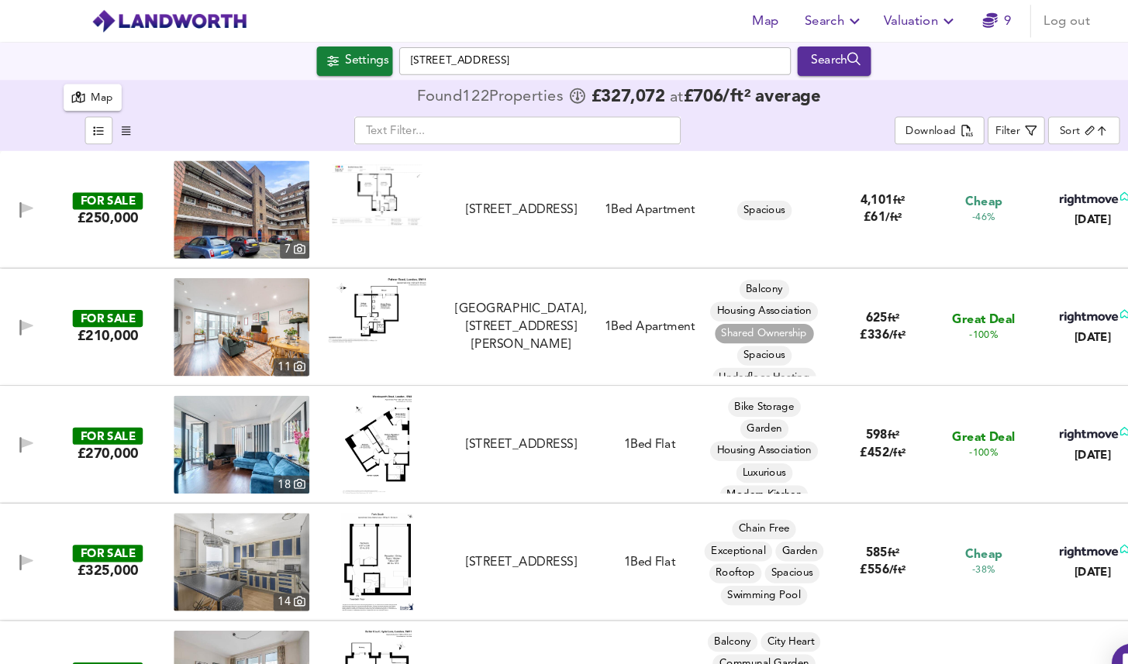
click at [99, 85] on div "Map" at bounding box center [97, 94] width 21 height 18
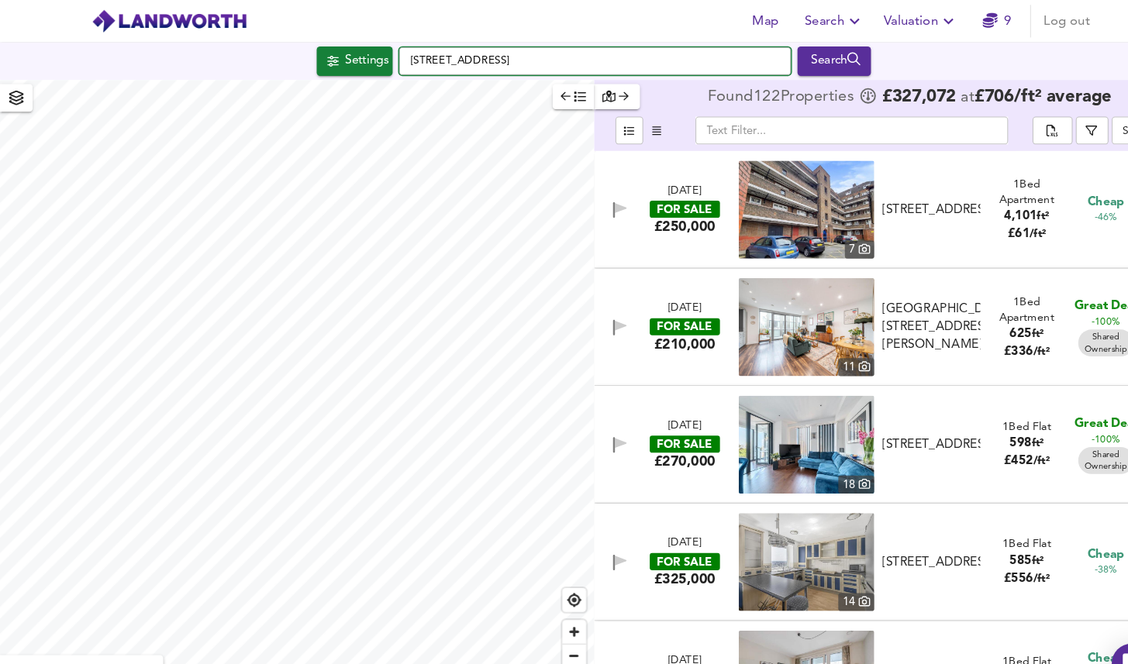
click at [547, 57] on input "[STREET_ADDRESS]" at bounding box center [565, 58] width 372 height 26
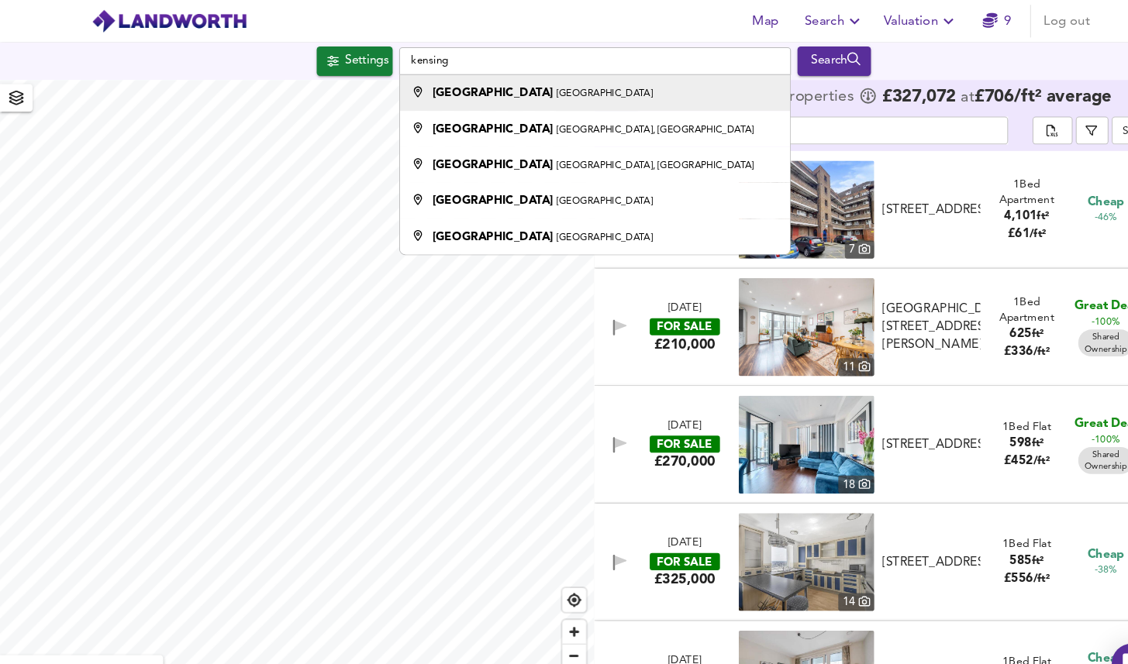
click at [635, 91] on div "[GEOGRAPHIC_DATA]" at bounding box center [562, 89] width 356 height 16
type input "[GEOGRAPHIC_DATA], [GEOGRAPHIC_DATA]"
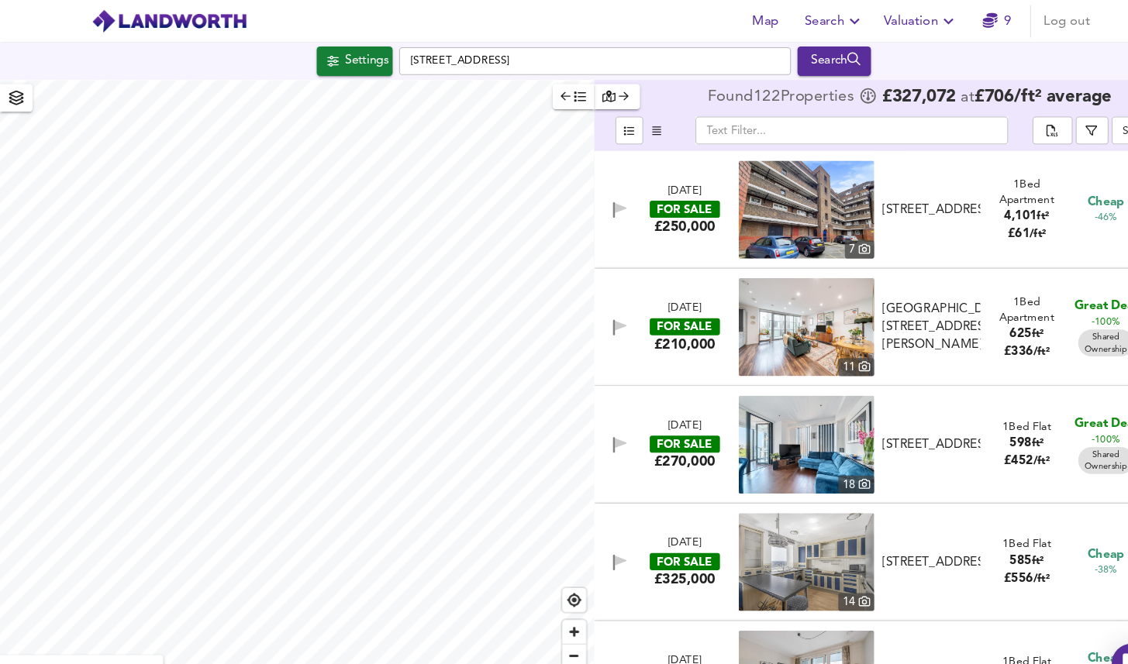
click at [581, 93] on icon "button" at bounding box center [578, 91] width 12 height 11
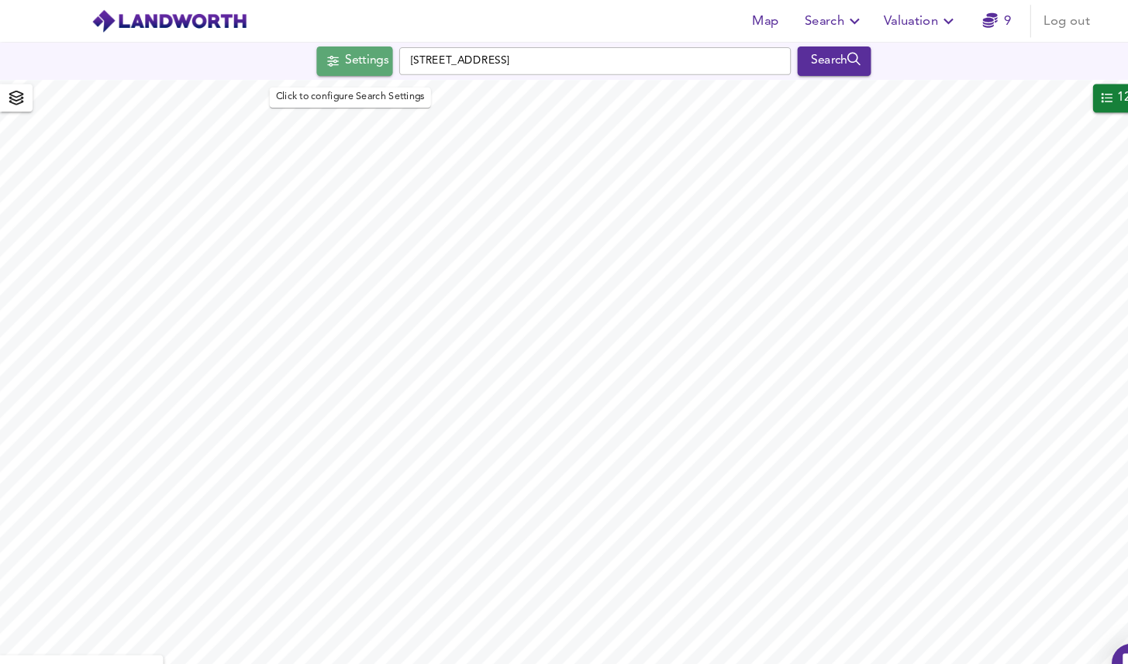
click at [333, 59] on div "Settings" at bounding box center [348, 58] width 41 height 20
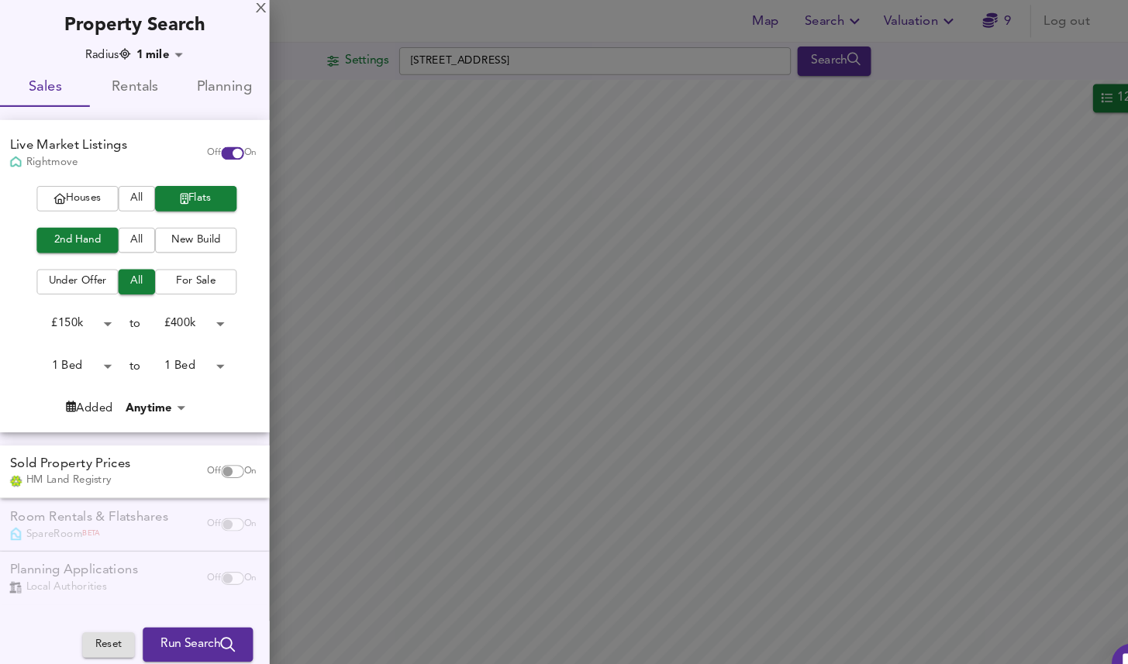
click at [333, 59] on div at bounding box center [564, 332] width 1128 height 664
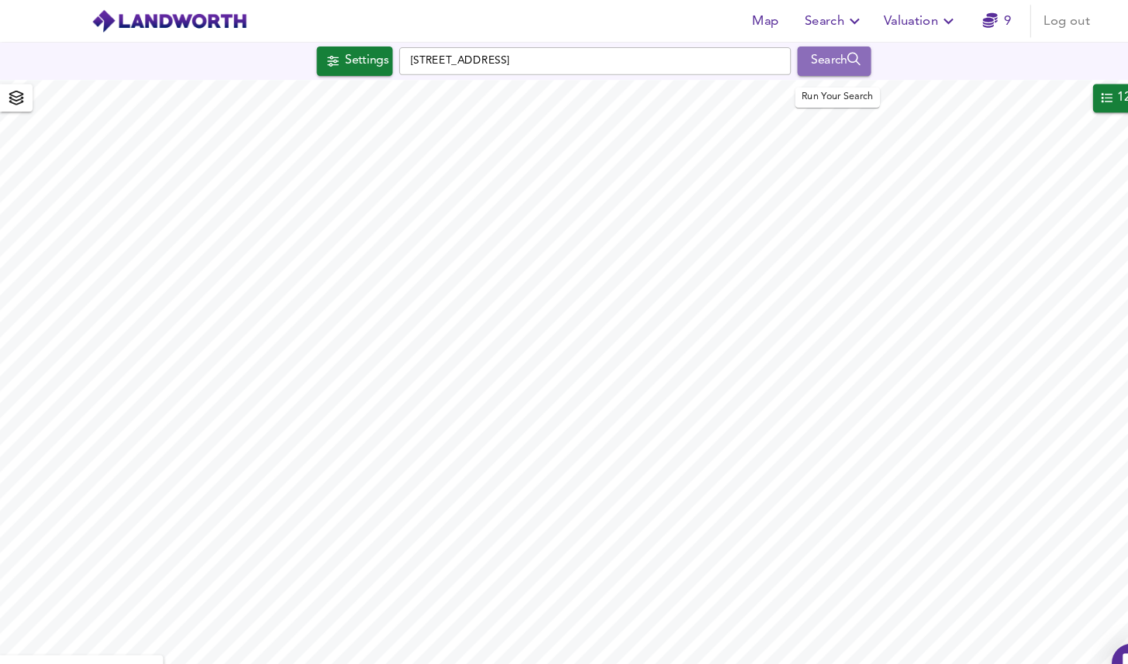
click at [788, 61] on div "Search" at bounding box center [792, 58] width 63 height 20
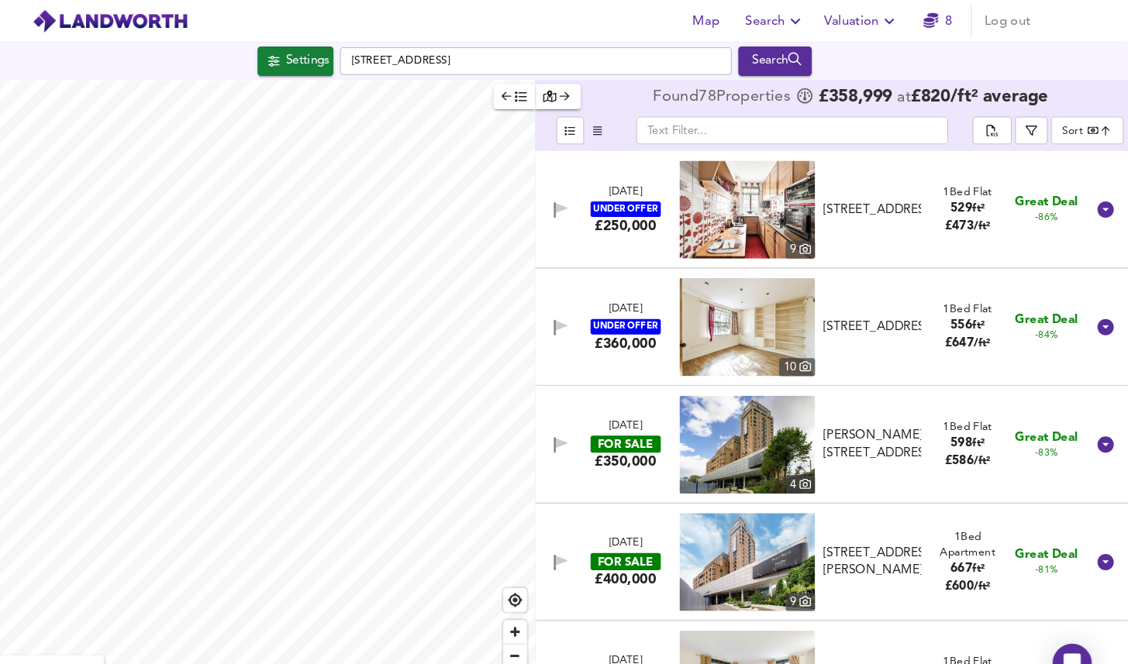
click at [1073, 128] on body "Map Search Valuation 8 Log out Settings [STREET_ADDRESS] Search Legend Found 78…" at bounding box center [564, 332] width 1128 height 664
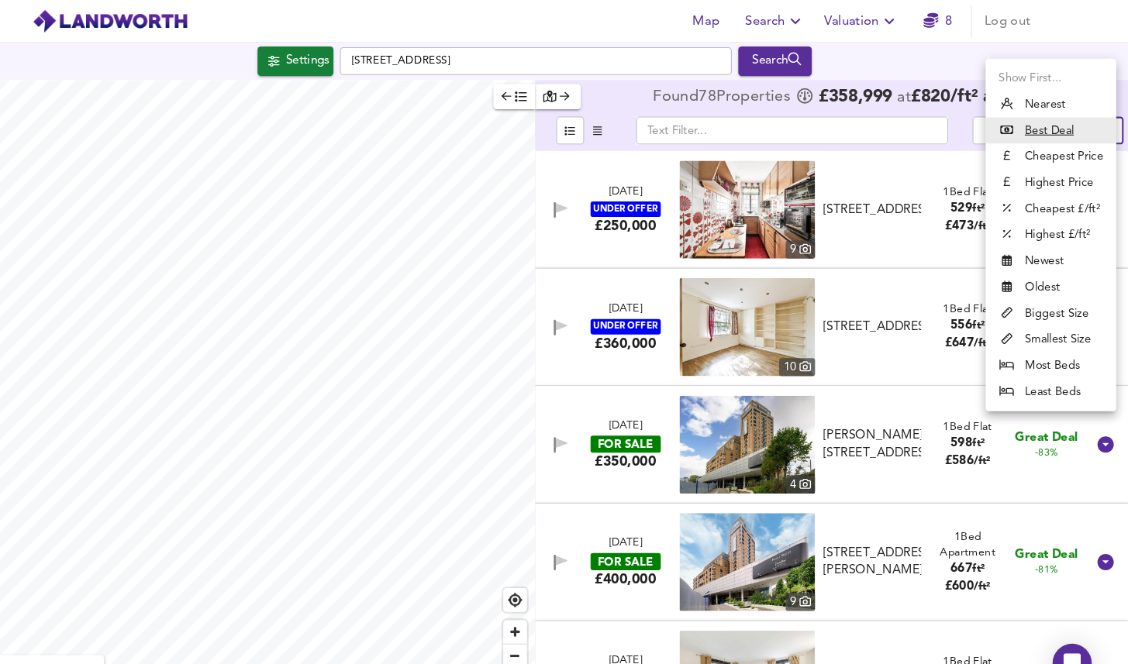
click at [1061, 299] on li "Biggest Size" at bounding box center [1054, 297] width 124 height 25
type input "biggest"
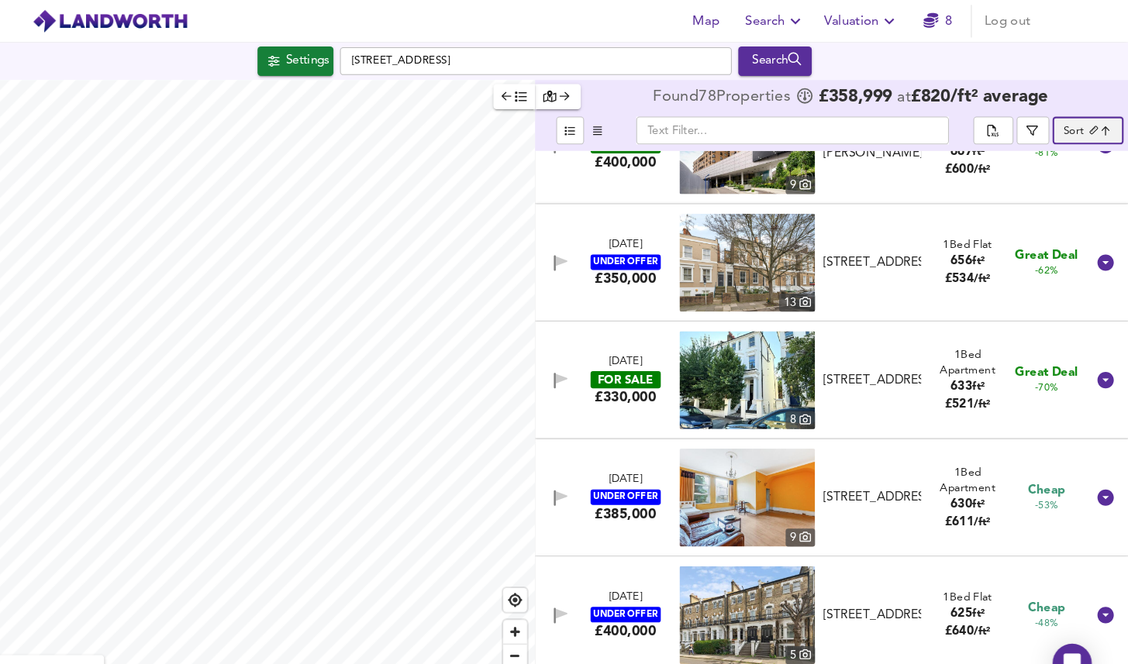
scroll to position [72, 0]
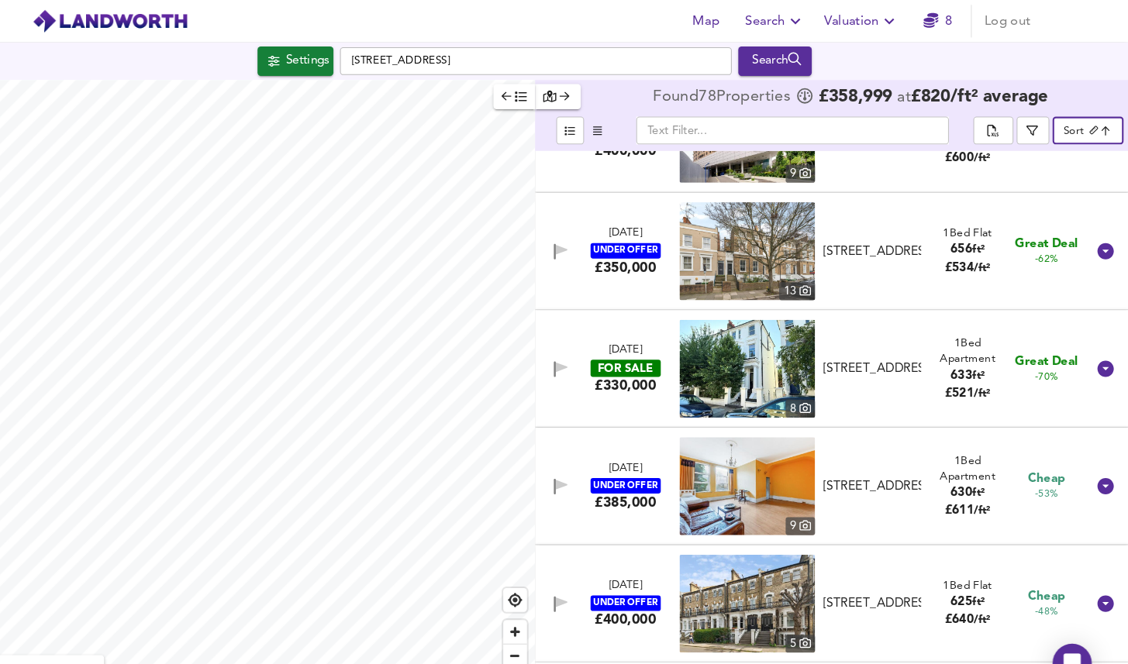
click at [551, 89] on icon "button" at bounding box center [550, 91] width 11 height 11
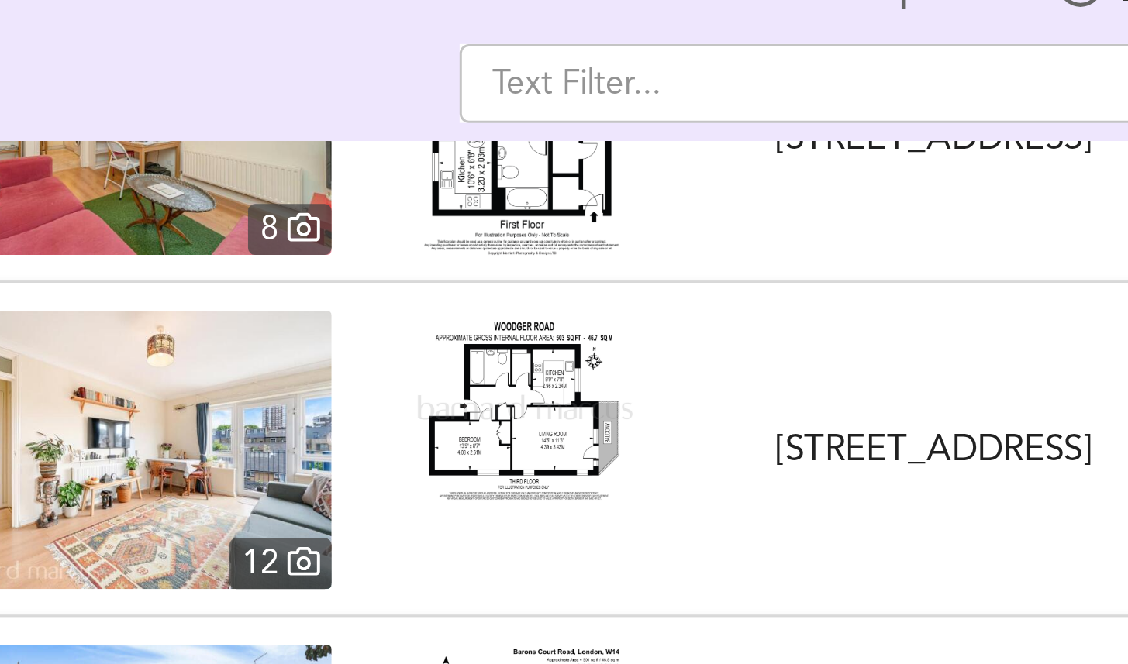
scroll to position [2413, 0]
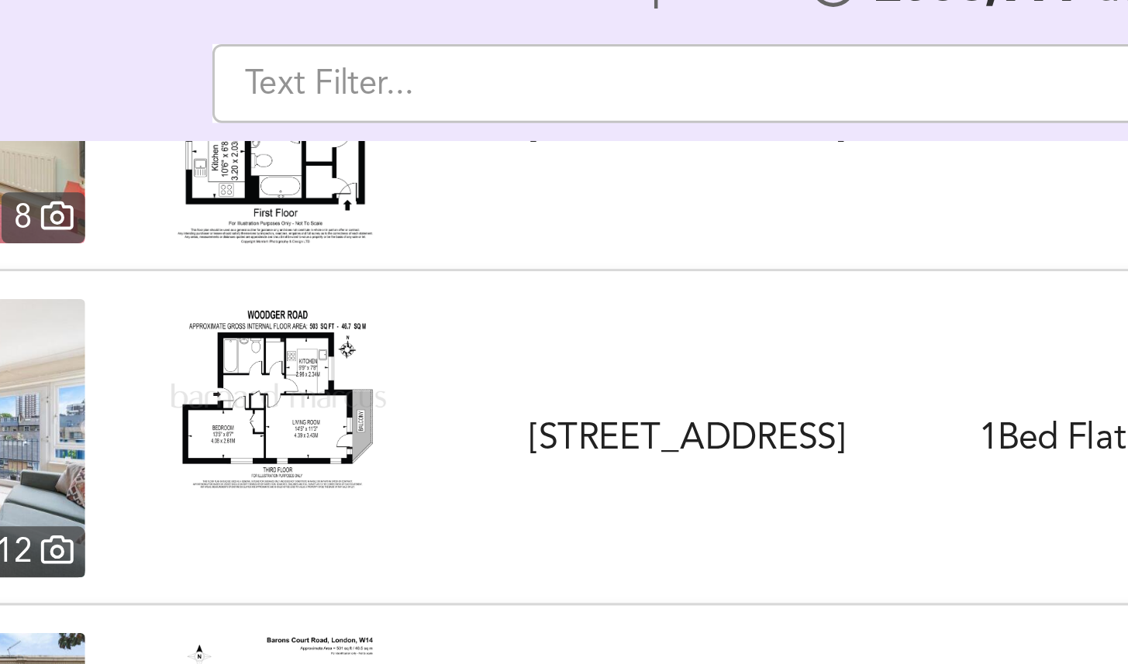
click at [460, 216] on div "FOR SALE £400,000 [STREET_ADDRESS] 1 Bed Flat Balcony Chain Free Cul-de-sac Fit…" at bounding box center [545, 242] width 1085 height 93
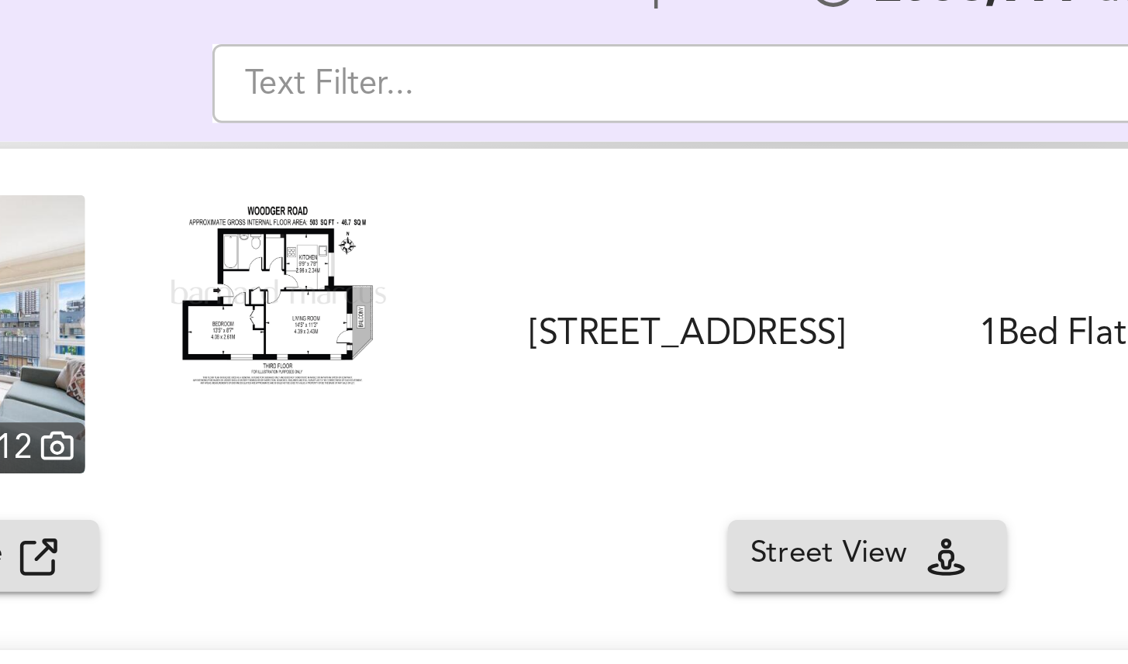
scroll to position [2468, 0]
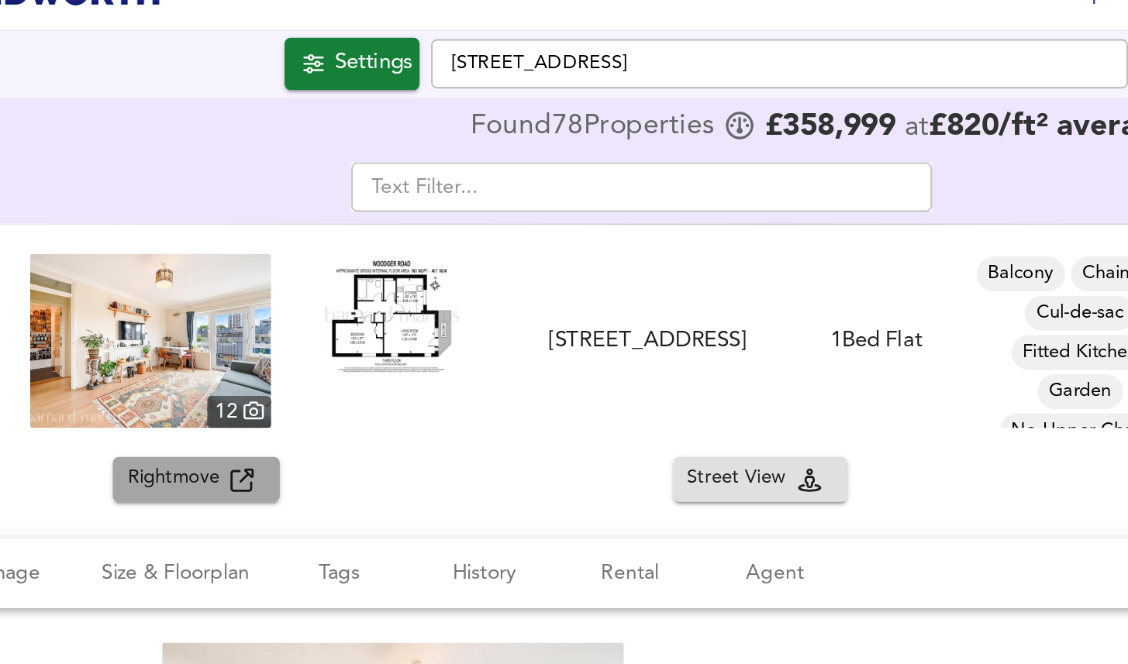
click at [231, 281] on span "Rightmove" at bounding box center [244, 280] width 55 height 18
